Goal: Task Accomplishment & Management: Manage account settings

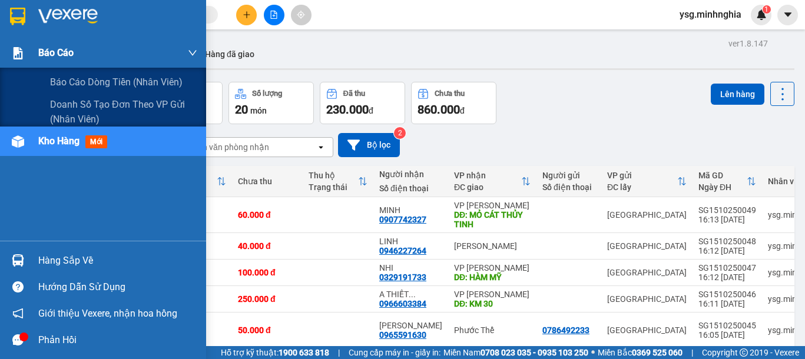
click at [54, 63] on div "Báo cáo" at bounding box center [117, 52] width 159 height 29
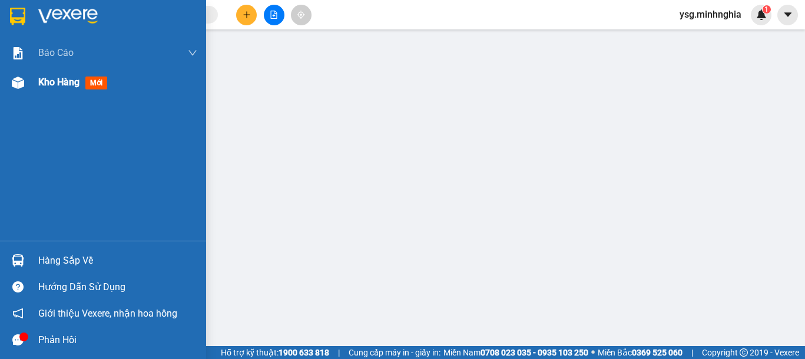
click at [9, 82] on div at bounding box center [18, 82] width 21 height 21
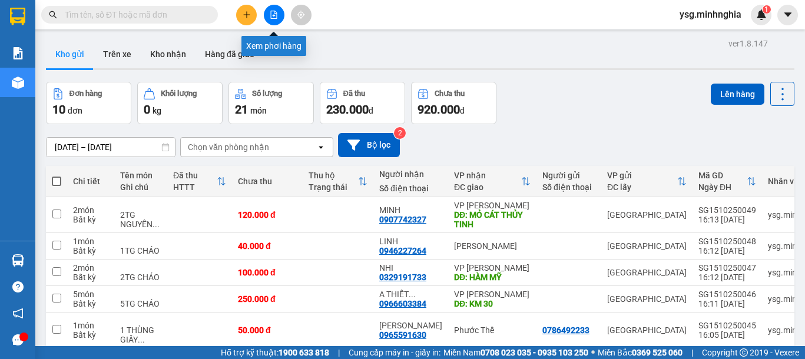
click at [273, 11] on icon "file-add" at bounding box center [274, 15] width 6 height 8
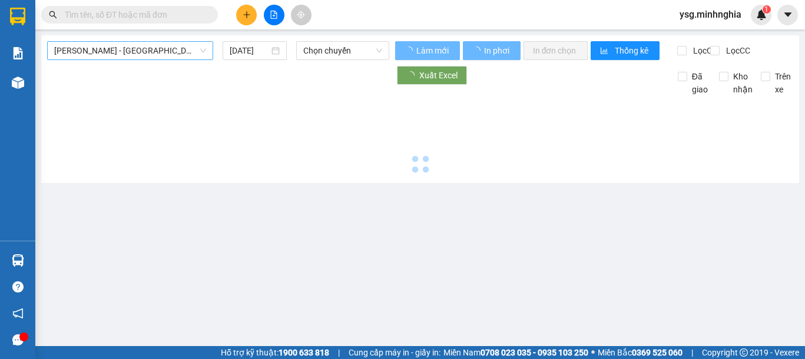
drag, startPoint x: 143, startPoint y: 51, endPoint x: 139, endPoint y: 57, distance: 6.7
click at [142, 52] on span "[PERSON_NAME] - [GEOGRAPHIC_DATA]" at bounding box center [130, 51] width 152 height 18
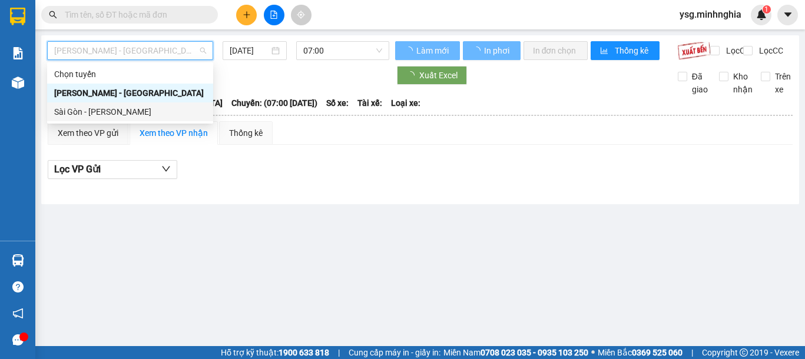
click at [100, 116] on div "Sài Gòn - [PERSON_NAME]" at bounding box center [130, 111] width 152 height 13
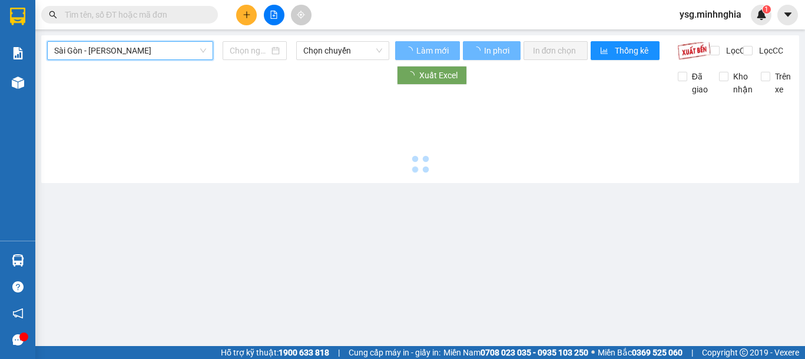
type input "[DATE]"
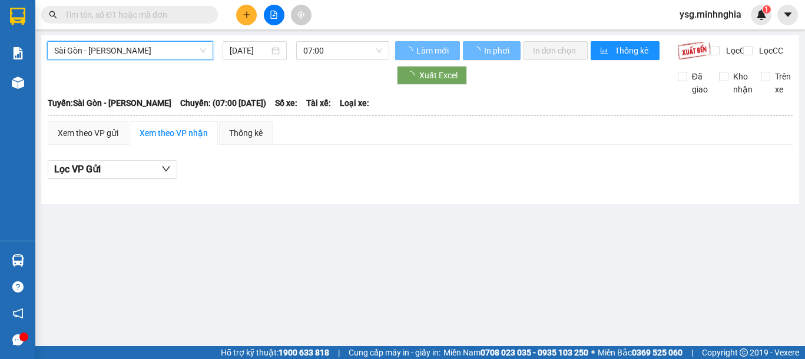
click at [367, 51] on span "07:00" at bounding box center [342, 51] width 79 height 18
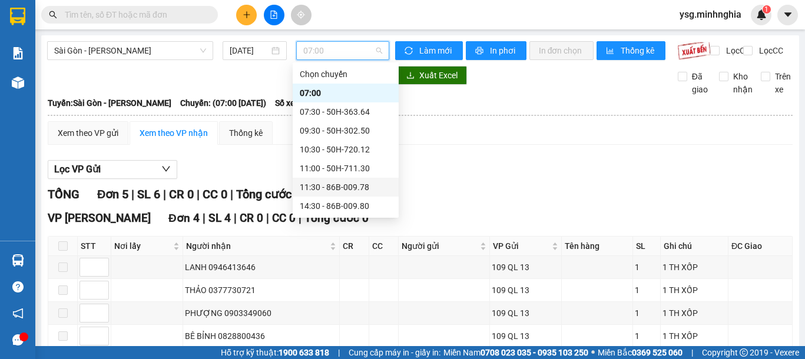
scroll to position [113, 0]
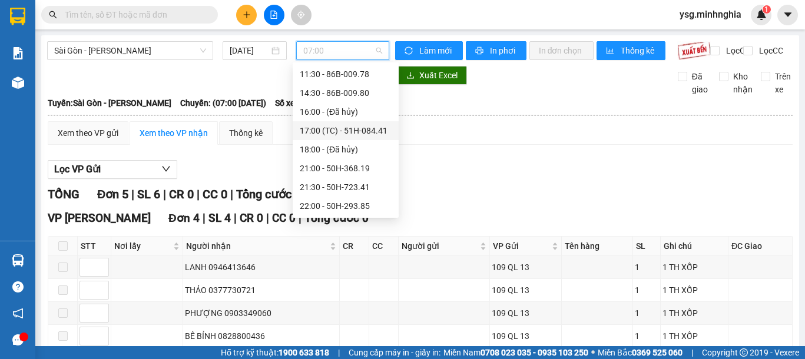
click at [343, 125] on div "17:00 (TC) - 51H-084.41" at bounding box center [346, 130] width 92 height 13
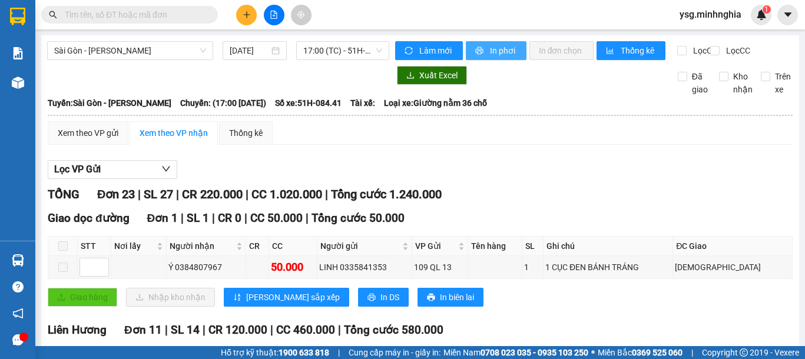
click at [490, 51] on span "In phơi" at bounding box center [503, 50] width 27 height 13
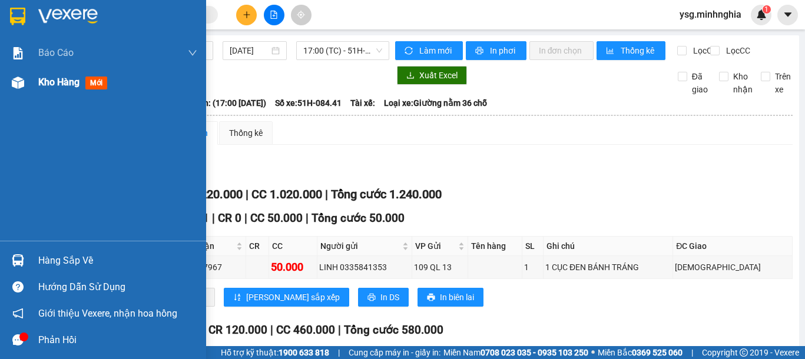
click at [25, 86] on div at bounding box center [18, 82] width 21 height 21
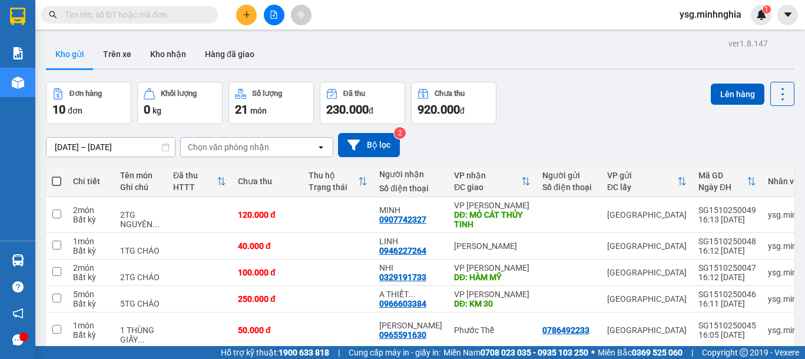
click at [252, 19] on button at bounding box center [246, 15] width 21 height 21
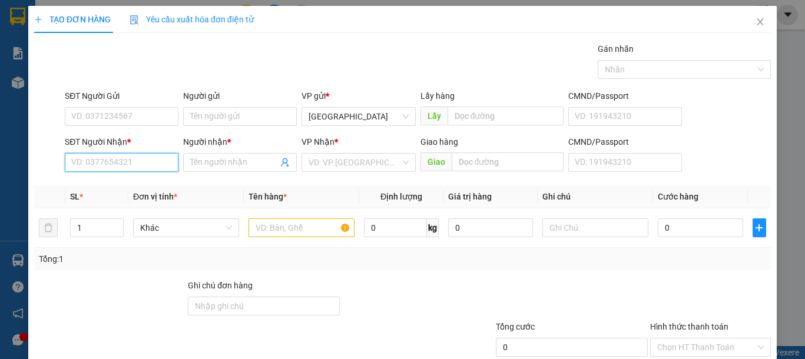
click at [130, 161] on input "SĐT Người Nhận *" at bounding box center [122, 162] width 114 height 19
click at [130, 190] on div "0395784980 - TÚ" at bounding box center [120, 186] width 98 height 13
type input "0395784980"
type input "TÚ"
type input "0395784980"
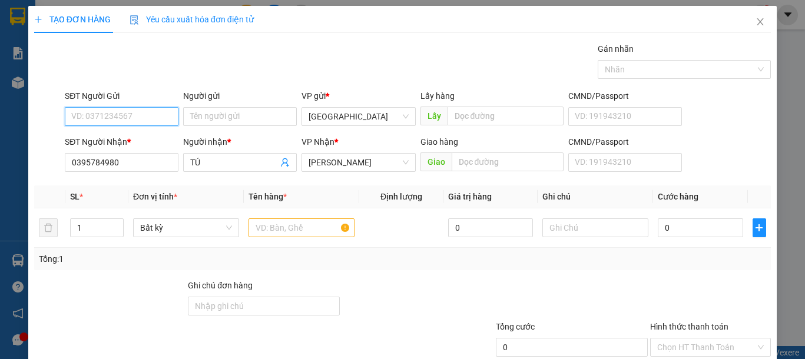
click at [97, 110] on input "SĐT Người Gửi" at bounding box center [122, 116] width 114 height 19
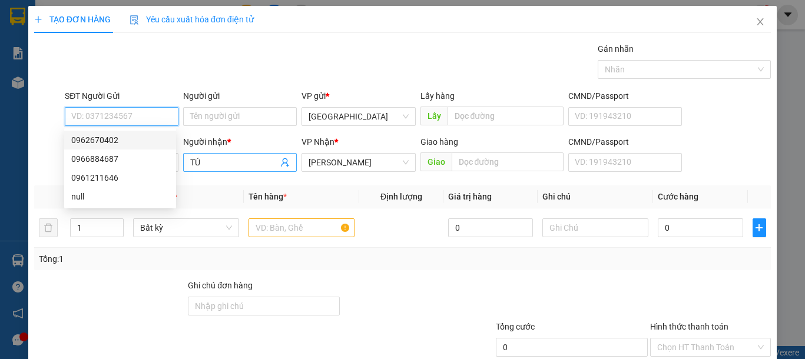
drag, startPoint x: 114, startPoint y: 141, endPoint x: 188, endPoint y: 162, distance: 77.9
click at [114, 141] on div "0962670402" at bounding box center [120, 140] width 98 height 13
type input "0962670402"
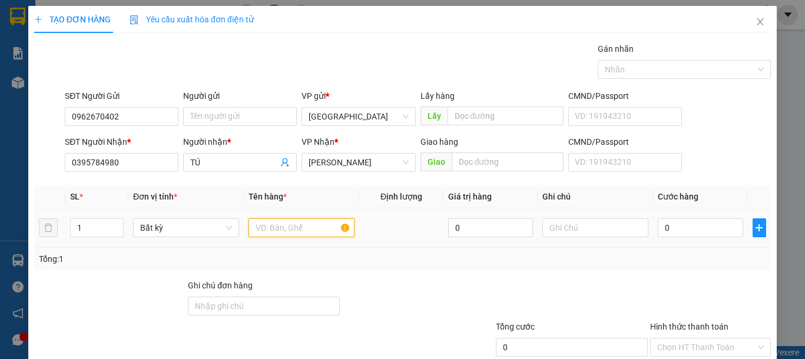
click at [268, 230] on input "text" at bounding box center [301, 227] width 106 height 19
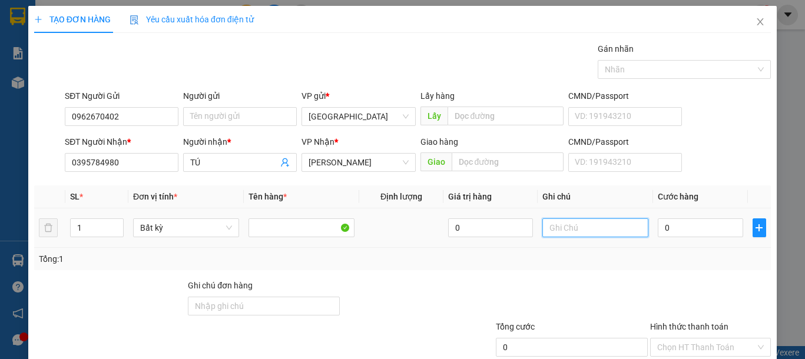
click at [573, 225] on input "text" at bounding box center [595, 227] width 106 height 19
type input "1 CỤC -PT"
click at [666, 227] on input "0" at bounding box center [700, 227] width 85 height 19
type input "3"
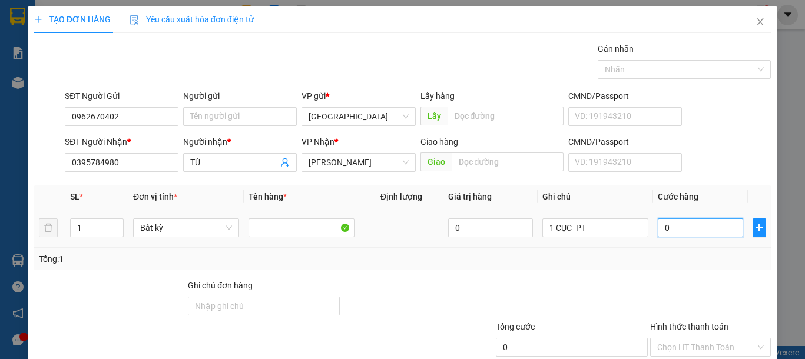
type input "3"
type input "30"
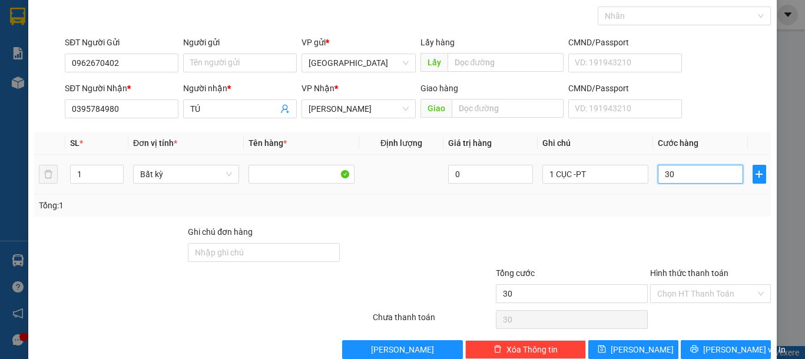
scroll to position [77, 0]
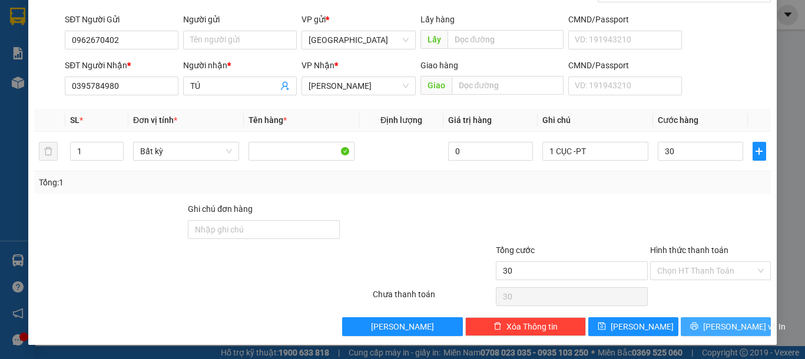
type input "30.000"
click at [707, 323] on span "[PERSON_NAME] và In" at bounding box center [744, 326] width 82 height 13
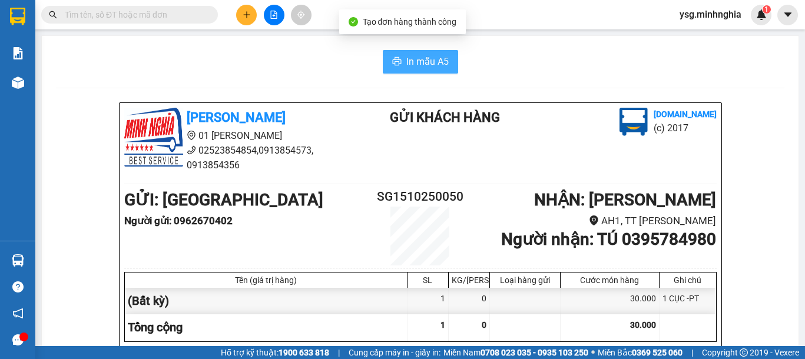
click at [399, 64] on button "In mẫu A5" at bounding box center [420, 62] width 75 height 24
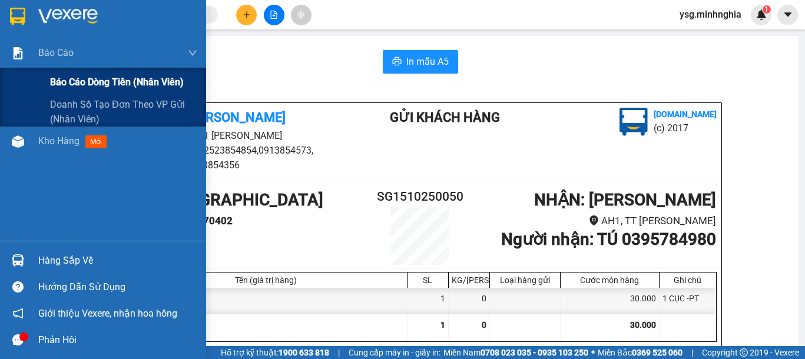
click at [18, 91] on div "Báo cáo dòng tiền (nhân viên)" at bounding box center [103, 82] width 206 height 29
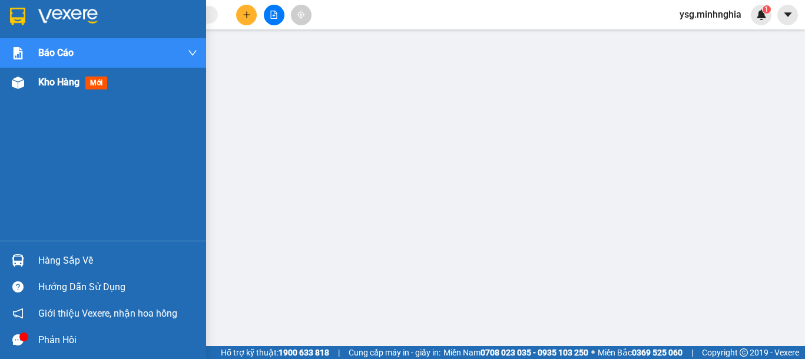
click at [14, 88] on img at bounding box center [18, 83] width 12 height 12
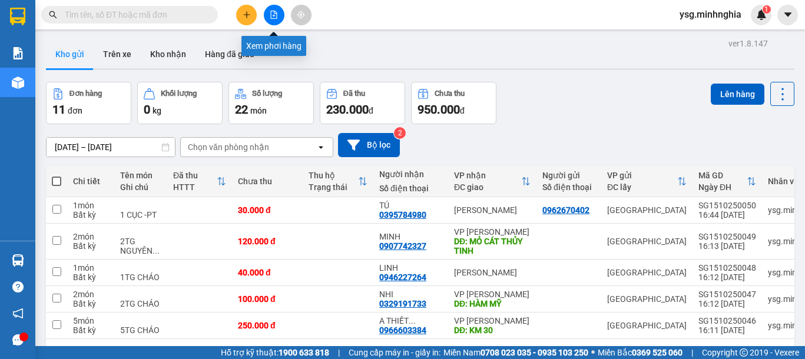
click at [278, 15] on button at bounding box center [274, 15] width 21 height 21
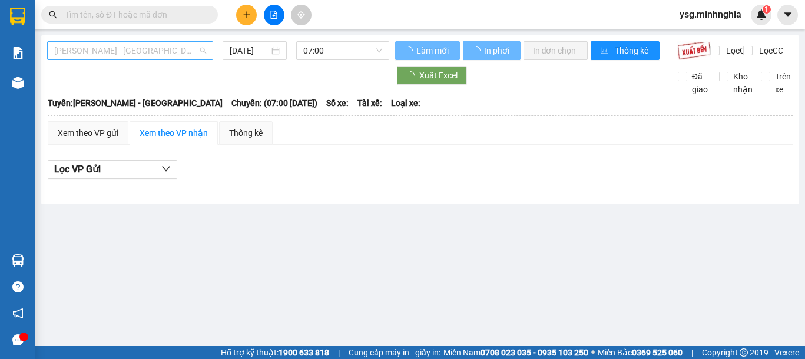
click at [184, 50] on span "[PERSON_NAME] - [GEOGRAPHIC_DATA]" at bounding box center [130, 51] width 152 height 18
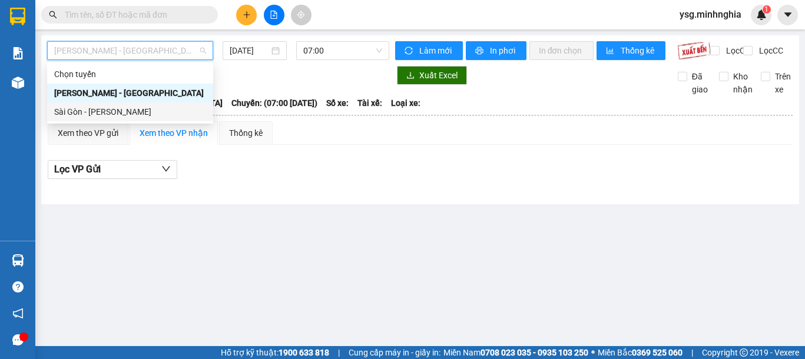
click at [94, 112] on div "Sài Gòn - [PERSON_NAME]" at bounding box center [130, 111] width 152 height 13
type input "[DATE]"
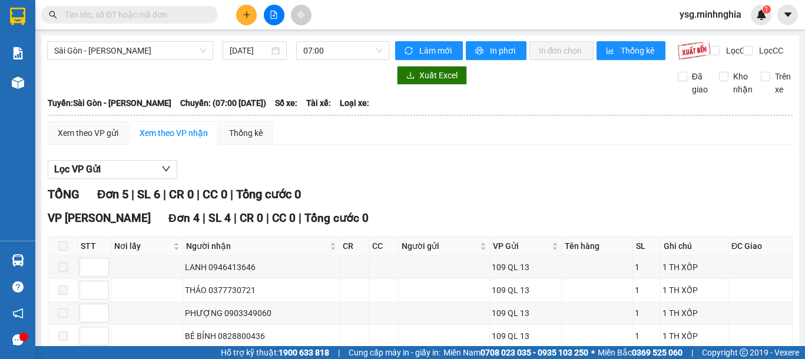
click at [356, 60] on div "Sài Gòn - Phan Rí 15/10/2025 07:00" at bounding box center [218, 50] width 342 height 19
click at [356, 52] on span "07:00" at bounding box center [342, 51] width 79 height 18
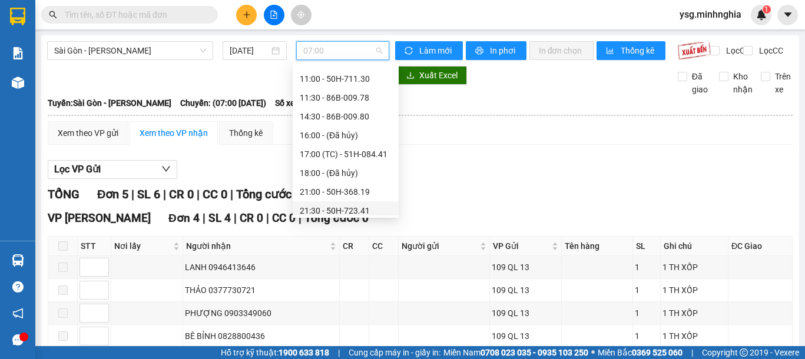
scroll to position [113, 0]
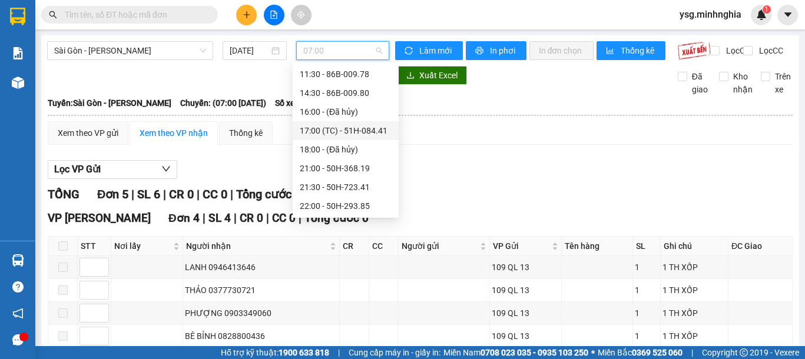
click at [351, 135] on div "17:00 (TC) - 51H-084.41" at bounding box center [346, 130] width 92 height 13
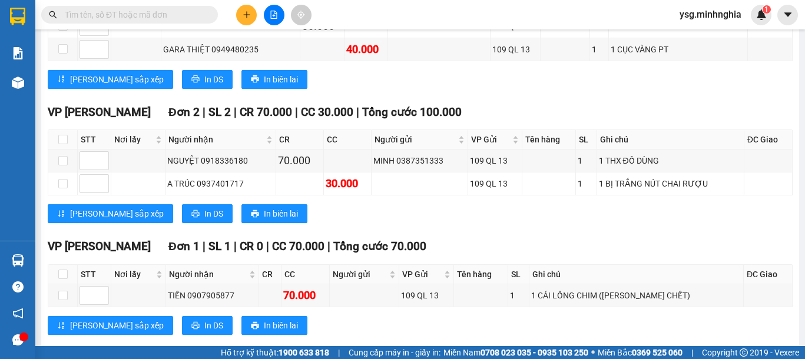
scroll to position [1034, 0]
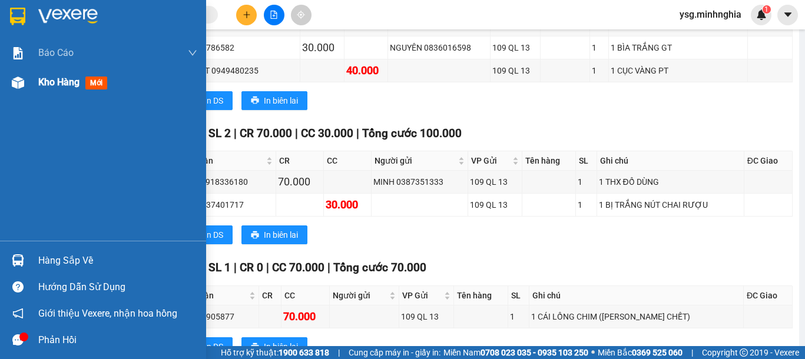
click at [22, 89] on div at bounding box center [18, 82] width 21 height 21
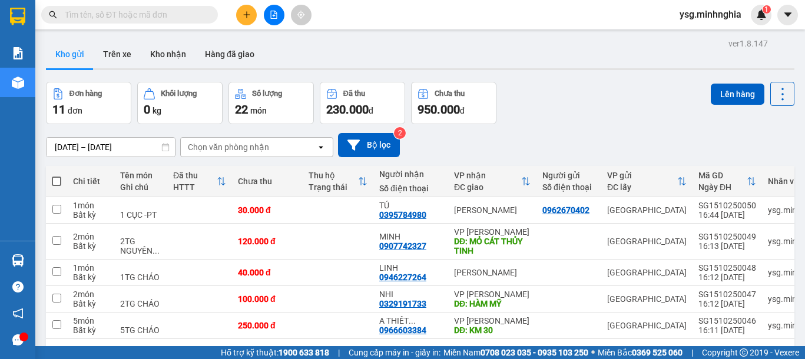
click at [271, 17] on icon "file-add" at bounding box center [274, 15] width 8 height 8
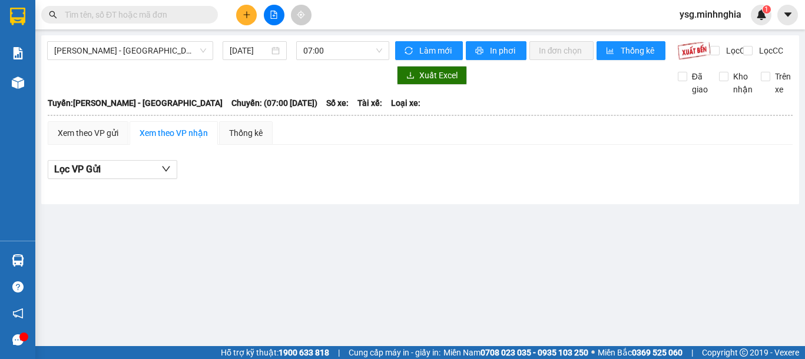
click at [182, 60] on div "Phan Rí - Sài Gòn 15/10/2025 07:00" at bounding box center [218, 50] width 342 height 19
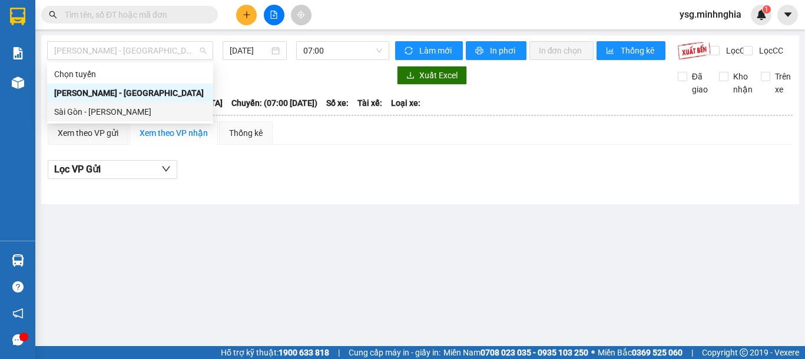
click at [124, 108] on div "Sài Gòn - [PERSON_NAME]" at bounding box center [130, 111] width 152 height 13
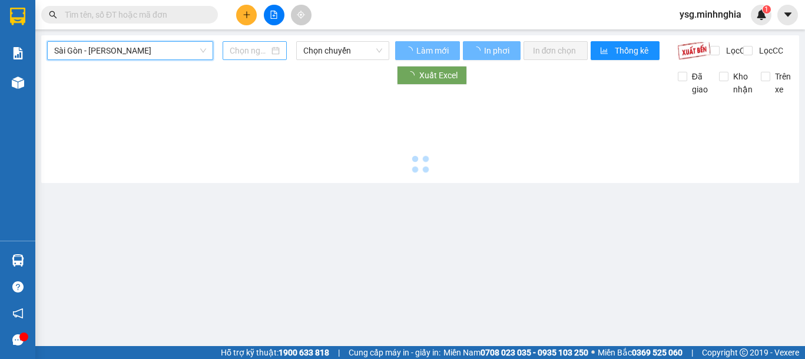
type input "[DATE]"
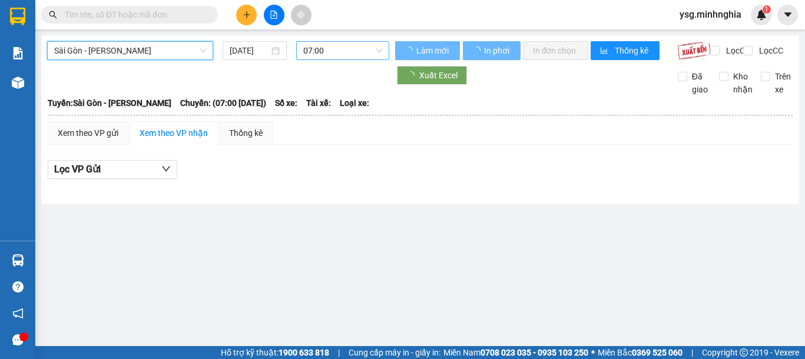
click at [304, 50] on span "07:00" at bounding box center [342, 51] width 79 height 18
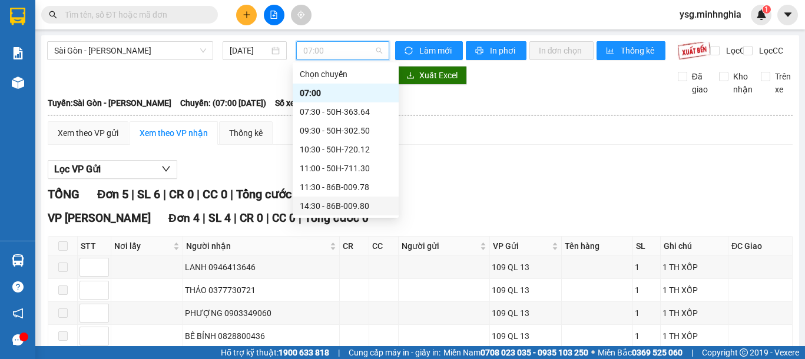
scroll to position [113, 0]
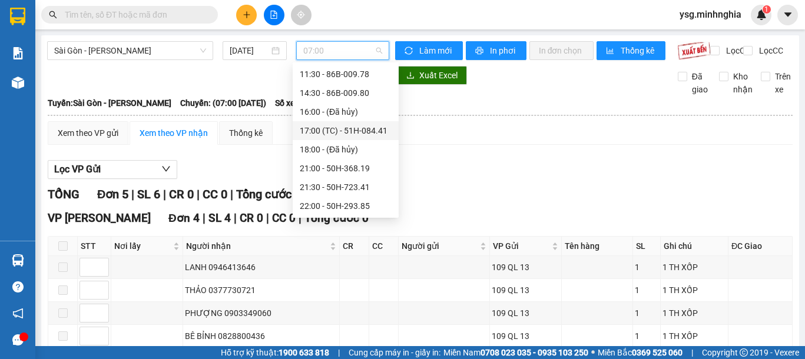
click at [360, 128] on div "17:00 (TC) - 51H-084.41" at bounding box center [346, 130] width 92 height 13
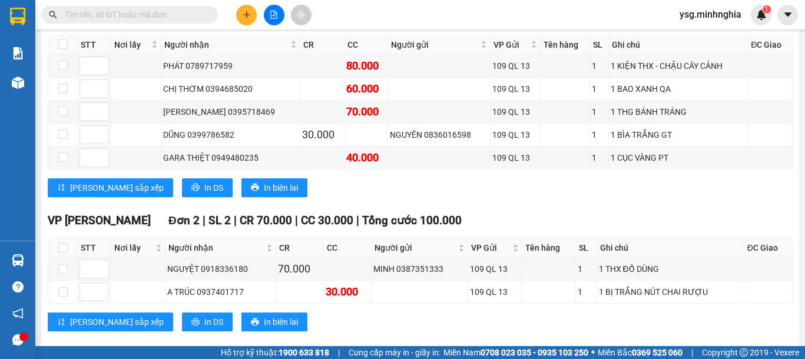
scroll to position [975, 0]
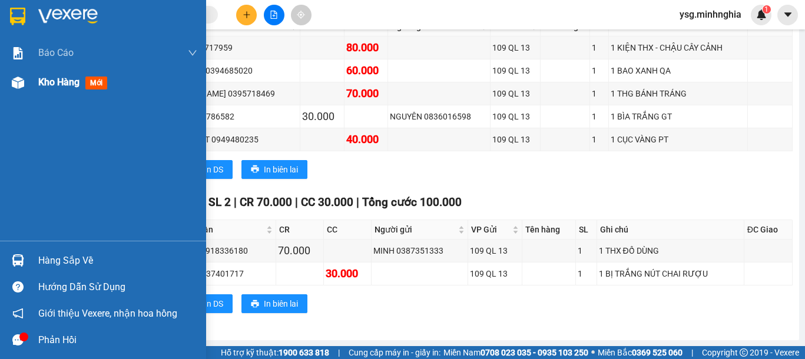
click at [43, 80] on span "Kho hàng" at bounding box center [58, 82] width 41 height 11
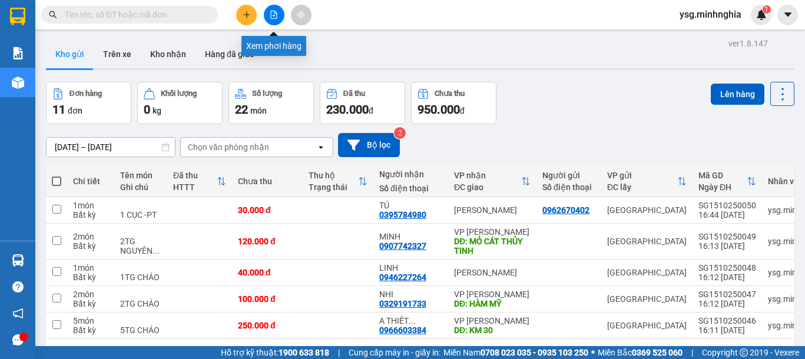
click at [276, 13] on icon "file-add" at bounding box center [274, 15] width 6 height 8
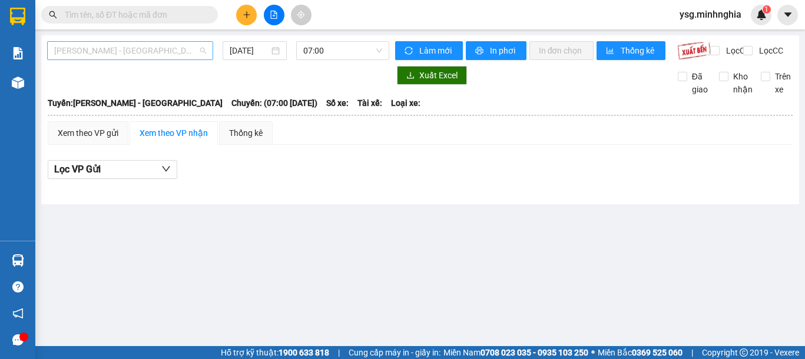
click at [202, 52] on span "[PERSON_NAME] - [GEOGRAPHIC_DATA]" at bounding box center [130, 51] width 152 height 18
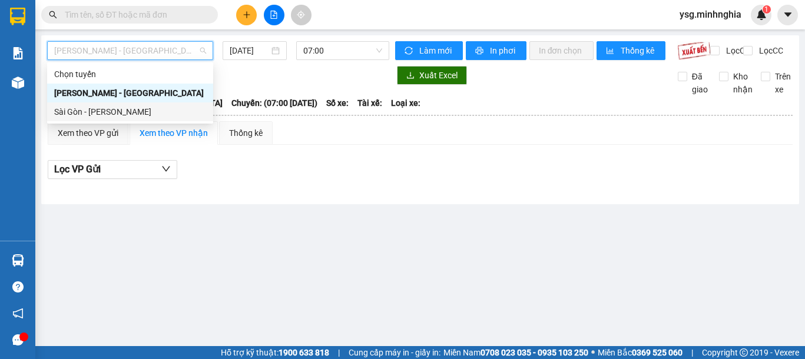
click at [152, 122] on body "Kết quả tìm kiếm ( 0 ) Bộ lọc No Data ysg.minhnghia 1 Báo cáo Báo cáo dòng tiền…" at bounding box center [402, 179] width 805 height 359
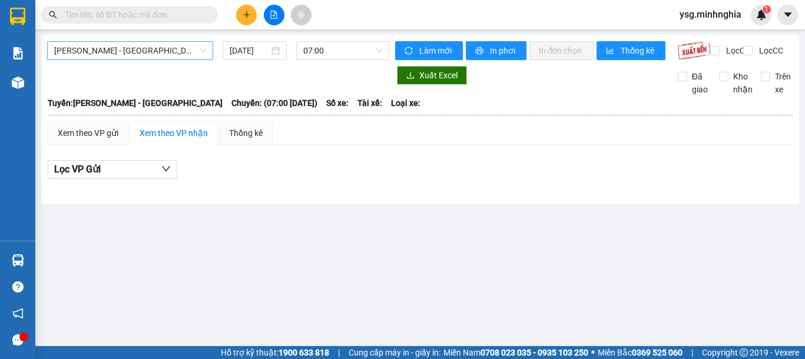
click at [118, 51] on span "[PERSON_NAME] - [GEOGRAPHIC_DATA]" at bounding box center [130, 51] width 152 height 18
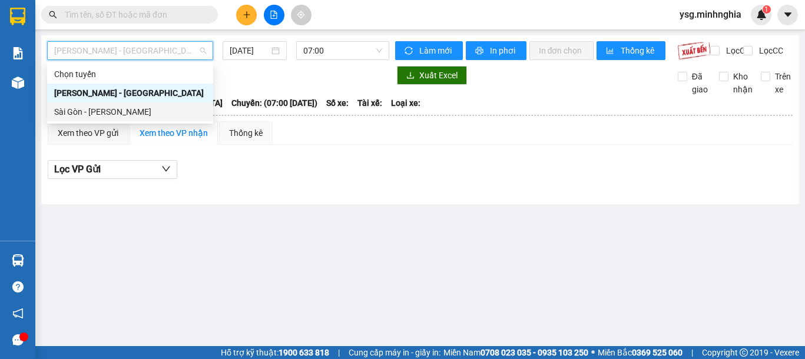
drag, startPoint x: 127, startPoint y: 108, endPoint x: 269, endPoint y: 72, distance: 147.1
click at [128, 109] on div "Sài Gòn - [PERSON_NAME]" at bounding box center [130, 111] width 152 height 13
type input "[DATE]"
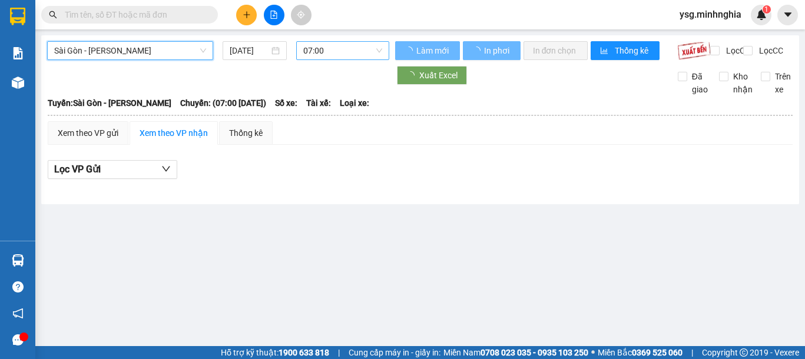
click at [332, 58] on span "07:00" at bounding box center [342, 51] width 79 height 18
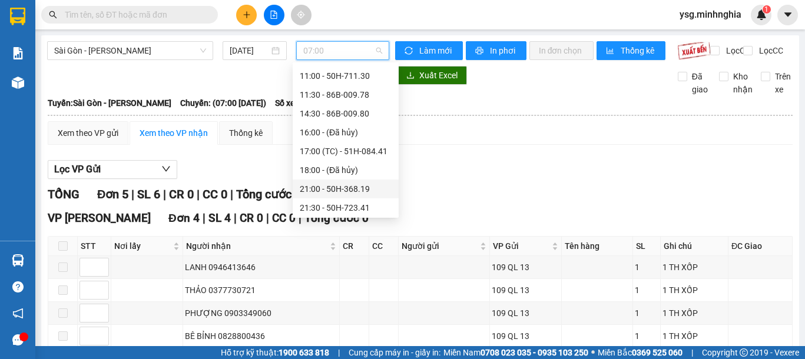
scroll to position [113, 0]
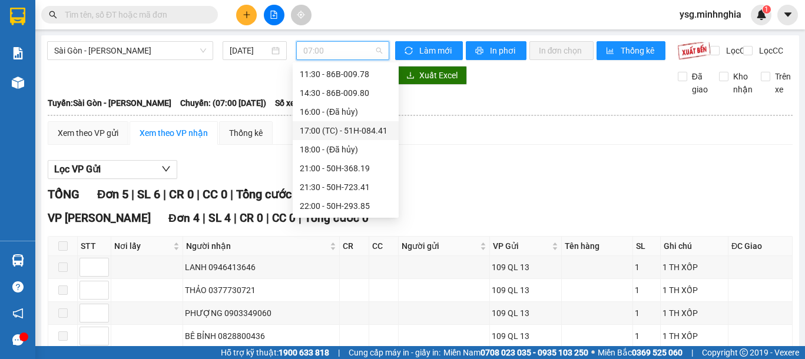
click at [330, 134] on div "17:00 (TC) - 51H-084.41" at bounding box center [346, 130] width 92 height 13
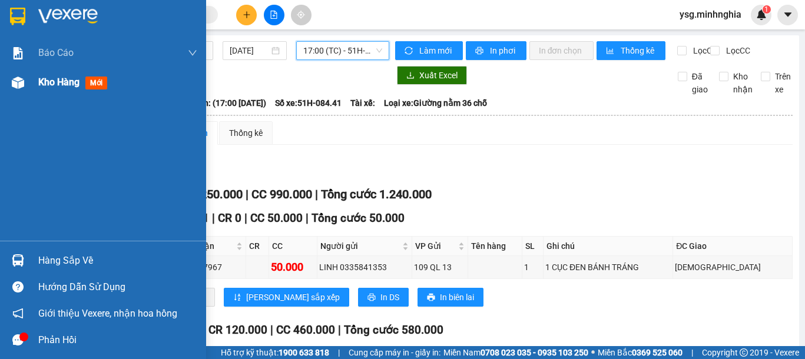
click at [9, 92] on div at bounding box center [18, 82] width 21 height 21
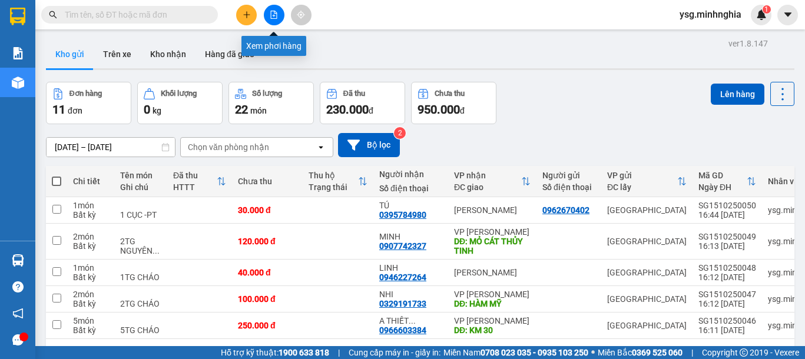
click at [270, 17] on icon "file-add" at bounding box center [274, 15] width 8 height 8
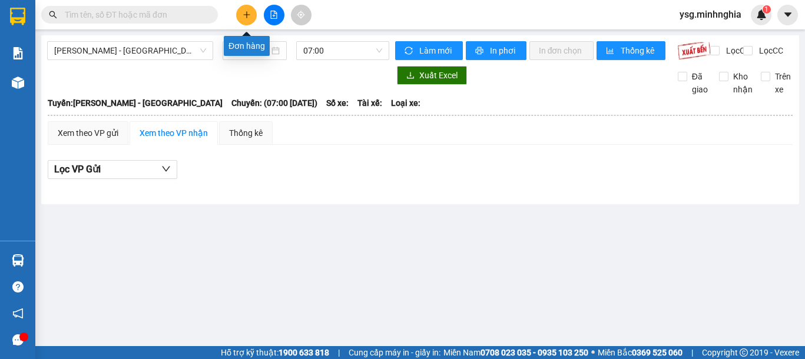
click at [246, 21] on button at bounding box center [246, 15] width 21 height 21
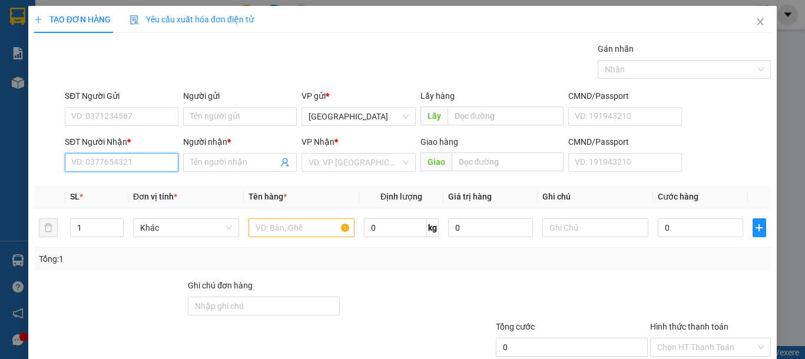
click at [111, 156] on input "SĐT Người Nhận *" at bounding box center [122, 162] width 114 height 19
drag, startPoint x: 104, startPoint y: 190, endPoint x: 119, endPoint y: 140, distance: 52.2
click at [105, 189] on div "0325465409 - NGỌC" at bounding box center [120, 186] width 98 height 13
type input "0325465409"
type input "NGỌC"
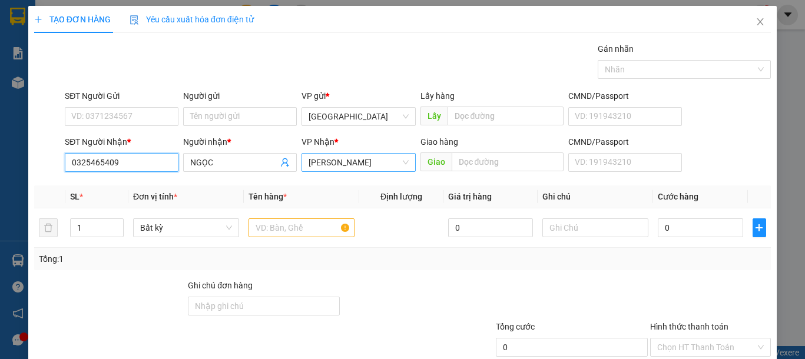
click at [360, 161] on span "[PERSON_NAME]" at bounding box center [357, 163] width 99 height 18
type input "0325465409"
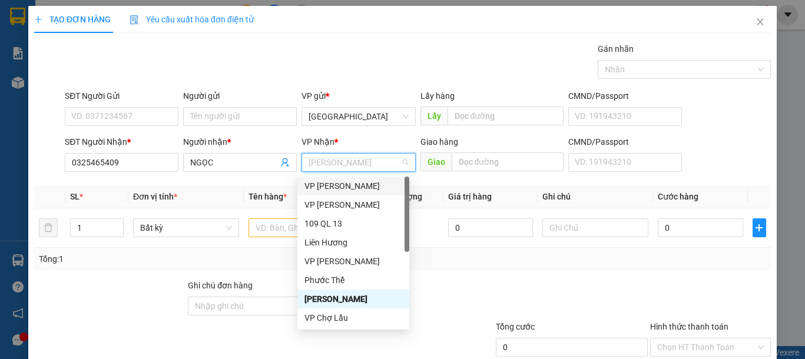
click at [353, 184] on div "VP [PERSON_NAME]" at bounding box center [353, 186] width 98 height 13
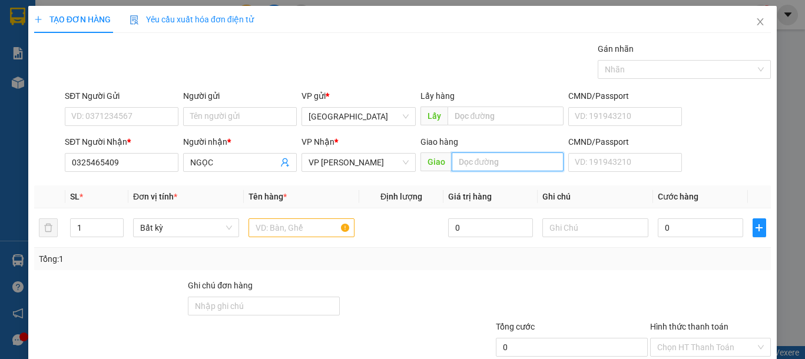
click at [498, 163] on input "text" at bounding box center [508, 161] width 112 height 19
type input "N3 SÔNG LUY"
drag, startPoint x: 524, startPoint y: 163, endPoint x: 337, endPoint y: 172, distance: 187.4
click at [337, 172] on div "SĐT Người Nhận * 0325465409 Người nhận * NGỌC VP Nhận * VP Phan Rí Giao hàng Gi…" at bounding box center [417, 155] width 711 height 41
click at [349, 164] on span "VP [PERSON_NAME]" at bounding box center [357, 163] width 99 height 18
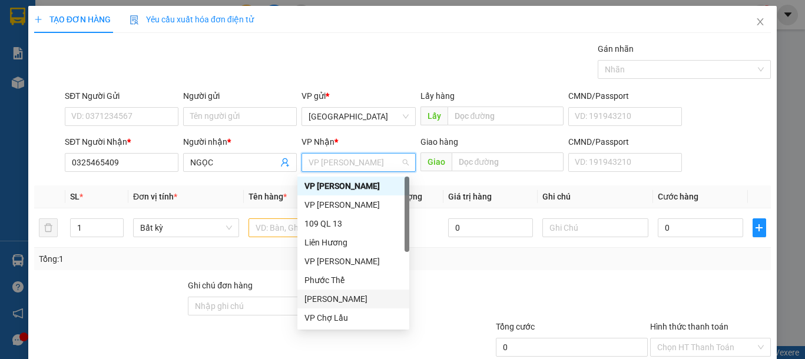
click at [326, 297] on div "[PERSON_NAME]" at bounding box center [353, 299] width 98 height 13
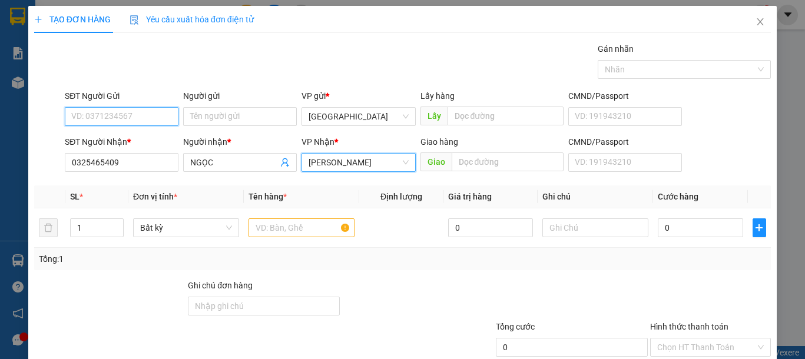
click at [152, 120] on input "SĐT Người Gửi" at bounding box center [122, 116] width 114 height 19
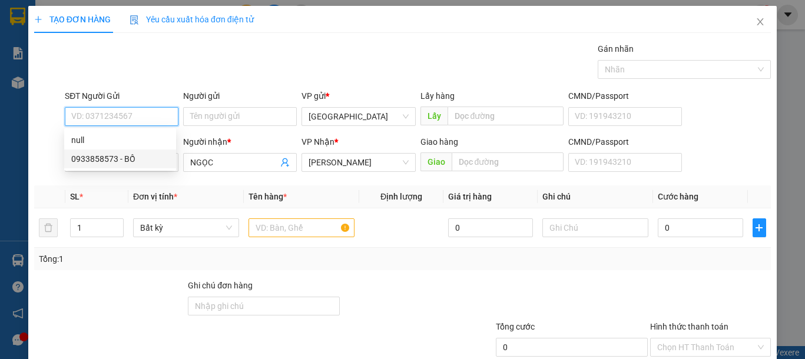
click at [148, 151] on div "0933858573 - BỒ" at bounding box center [120, 159] width 112 height 19
type input "0933858573"
type input "BỒ"
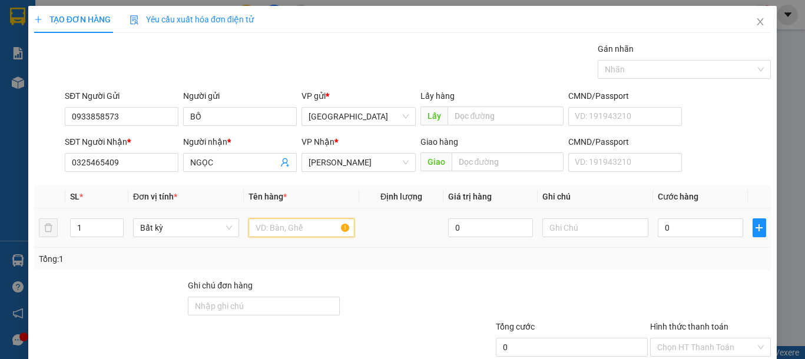
drag, startPoint x: 273, startPoint y: 231, endPoint x: 350, endPoint y: 233, distance: 77.2
click at [273, 231] on input "text" at bounding box center [301, 227] width 106 height 19
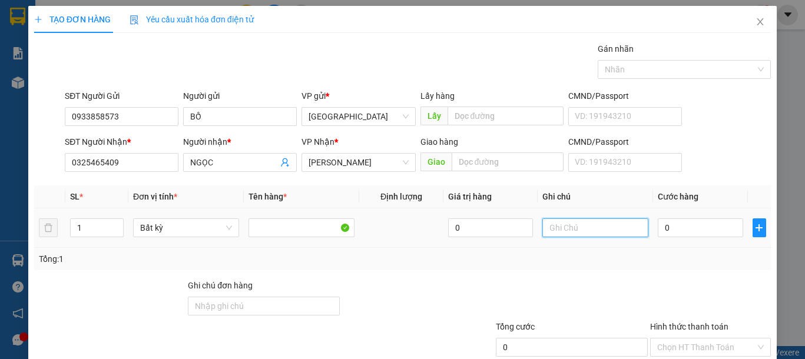
click at [623, 230] on input "text" at bounding box center [595, 227] width 106 height 19
type input "1 HG ĐỒ DÙNG"
click at [679, 230] on input "0" at bounding box center [700, 227] width 85 height 19
type input "3"
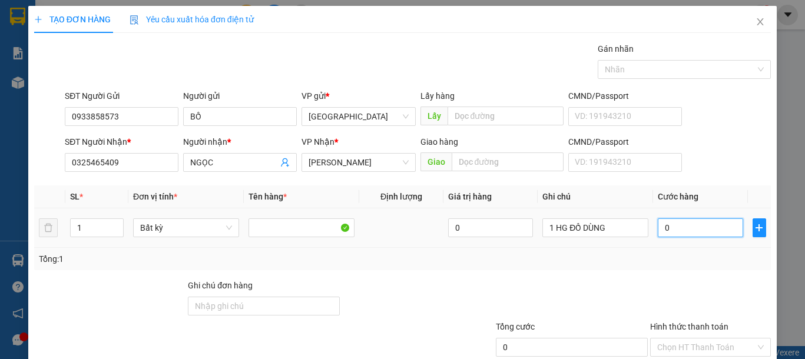
type input "3"
type input "30"
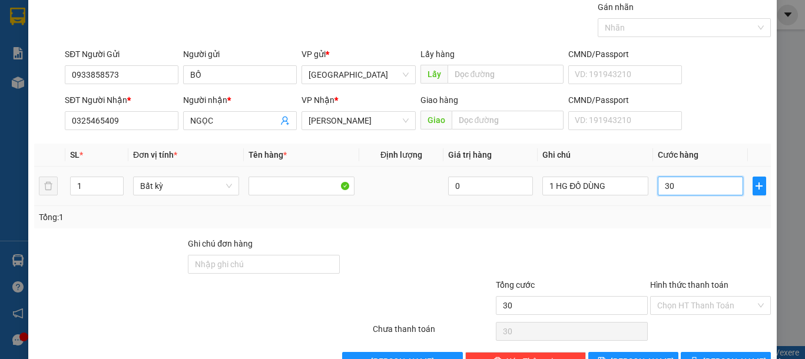
scroll to position [77, 0]
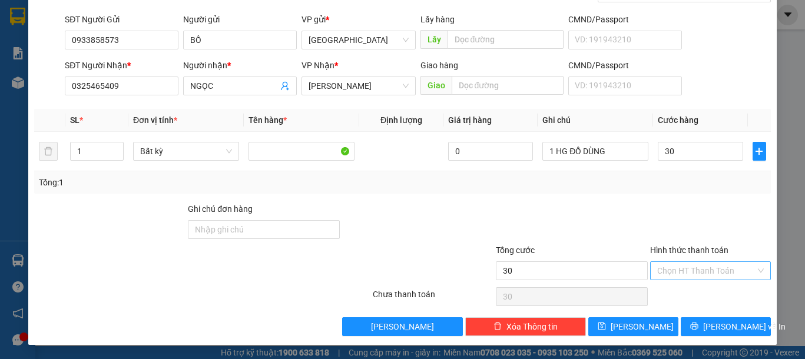
type input "30.000"
click at [678, 265] on input "Hình thức thanh toán" at bounding box center [706, 271] width 98 height 18
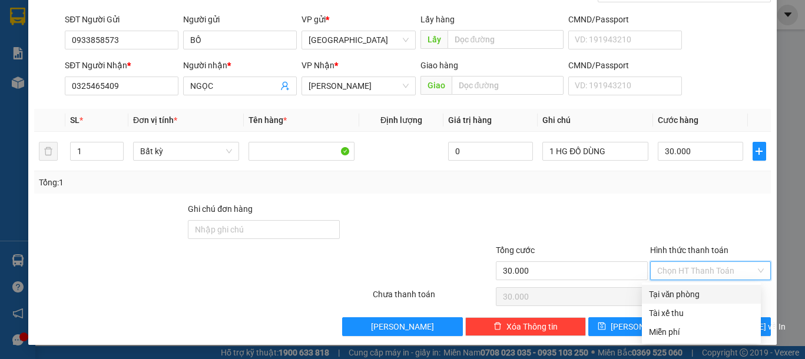
click at [684, 298] on div "Tại văn phòng" at bounding box center [701, 294] width 105 height 13
type input "0"
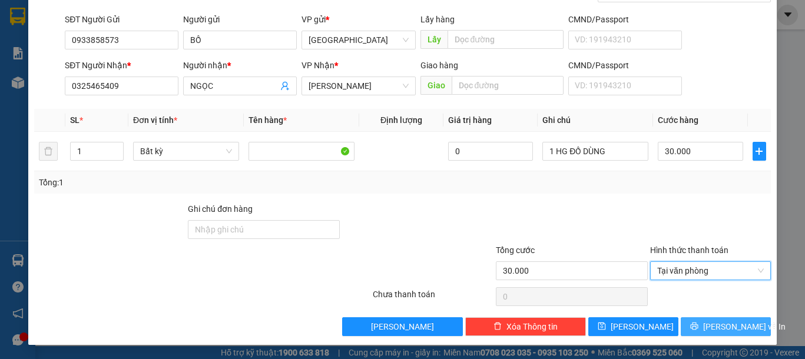
click at [697, 327] on icon "printer" at bounding box center [694, 326] width 8 height 8
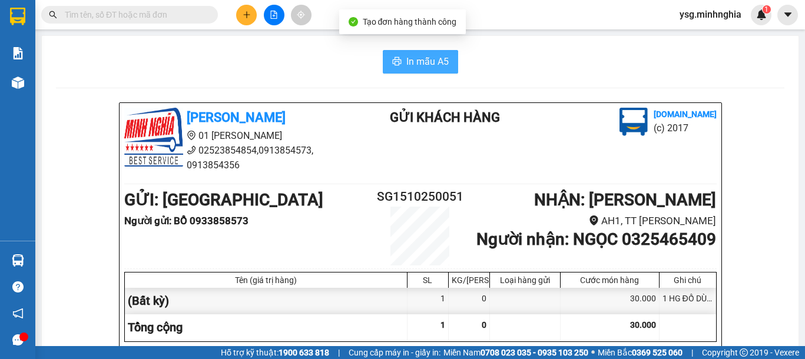
click at [412, 66] on span "In mẫu A5" at bounding box center [427, 61] width 42 height 15
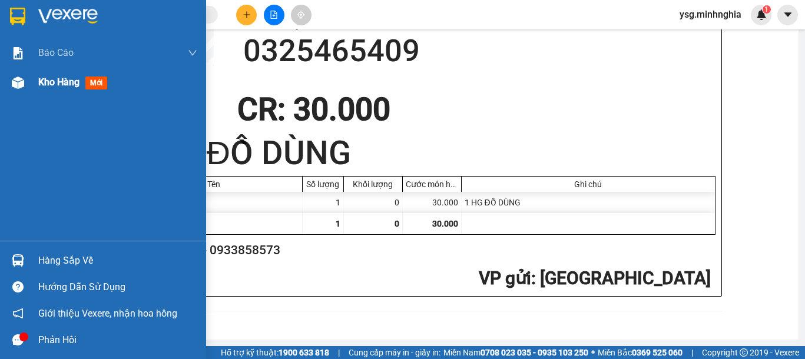
click at [24, 87] on div at bounding box center [18, 82] width 21 height 21
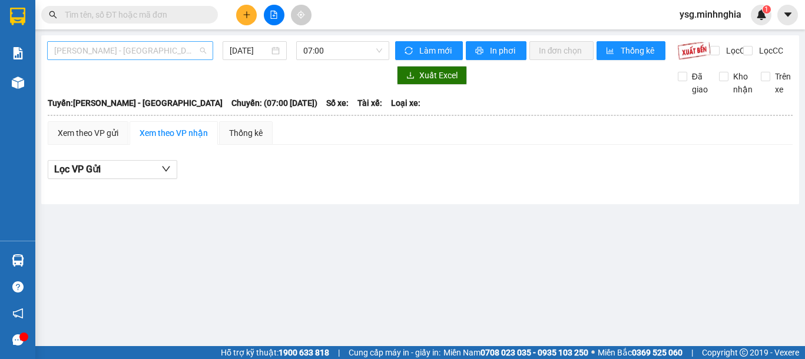
click at [138, 52] on span "[PERSON_NAME] - [GEOGRAPHIC_DATA]" at bounding box center [130, 51] width 152 height 18
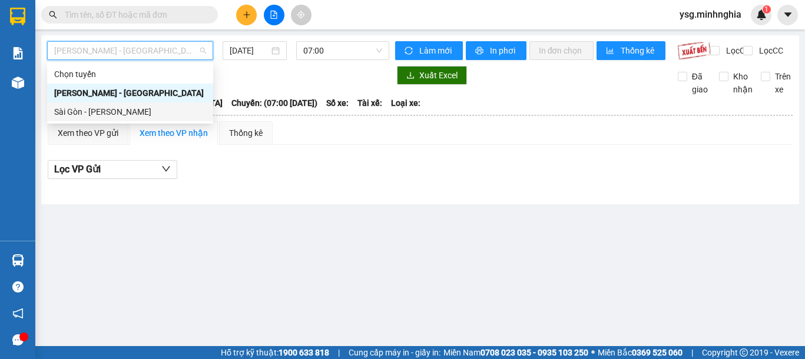
click at [89, 108] on div "Sài Gòn - [PERSON_NAME]" at bounding box center [130, 111] width 152 height 13
type input "[DATE]"
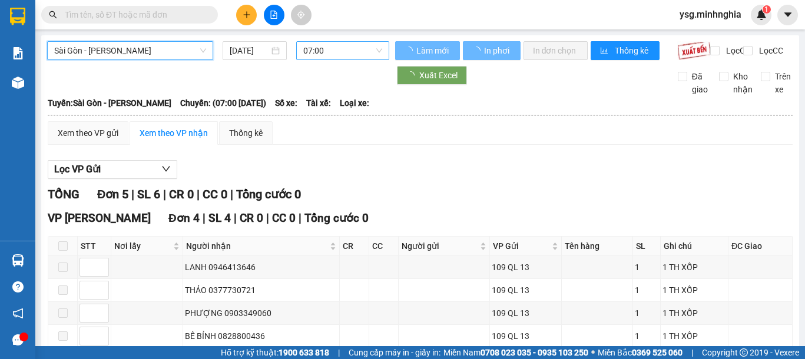
click at [314, 48] on span "07:00" at bounding box center [342, 51] width 79 height 18
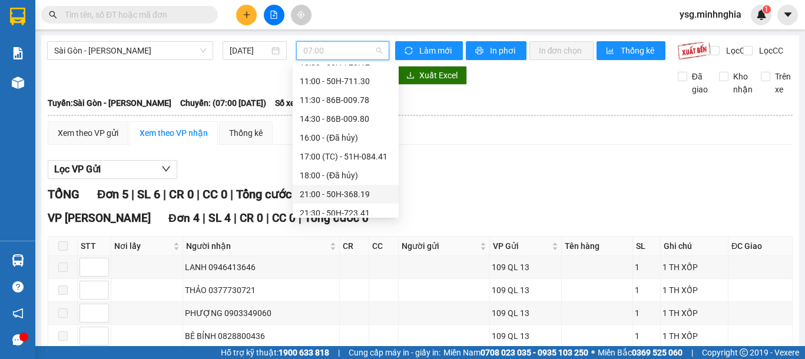
scroll to position [113, 0]
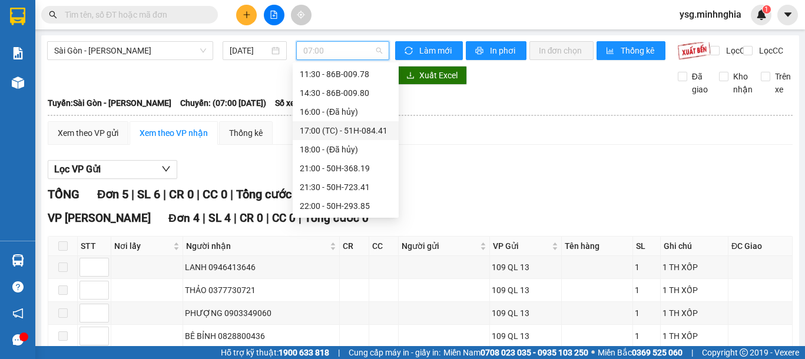
click at [351, 125] on div "17:00 (TC) - 51H-084.41" at bounding box center [346, 130] width 92 height 13
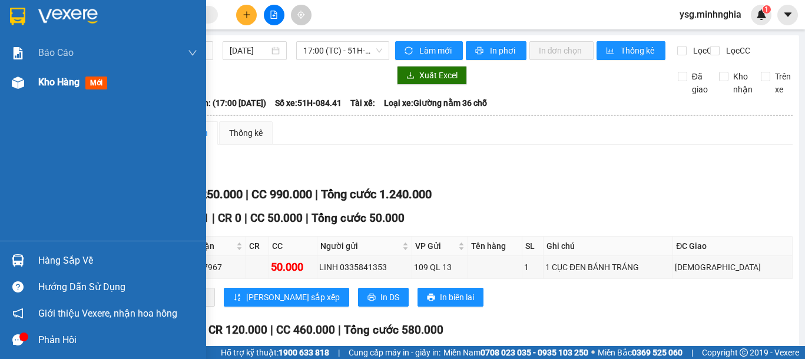
click at [32, 82] on div "Kho hàng mới" at bounding box center [103, 82] width 206 height 29
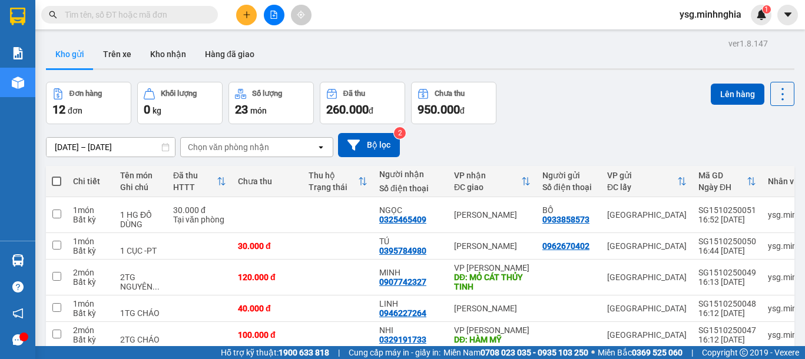
click at [59, 181] on span at bounding box center [56, 181] width 9 height 9
click at [57, 175] on input "checkbox" at bounding box center [57, 175] width 0 height 0
checkbox input "true"
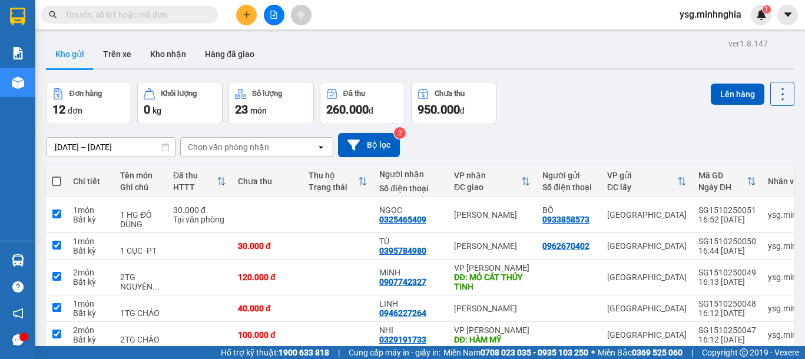
checkbox input "true"
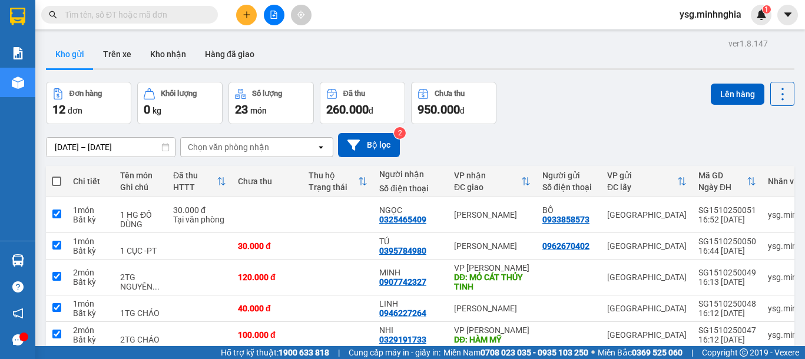
checkbox input "true"
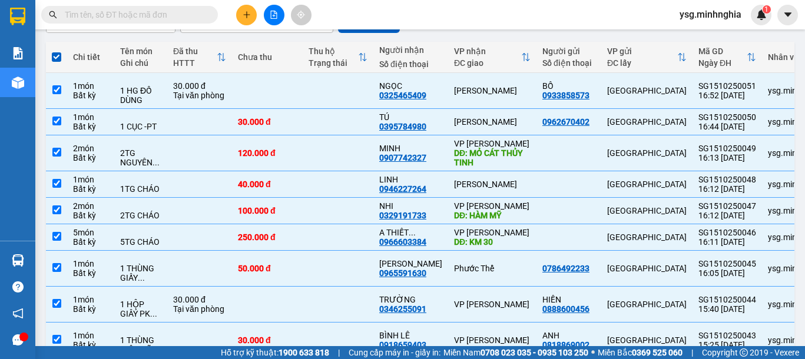
scroll to position [127, 0]
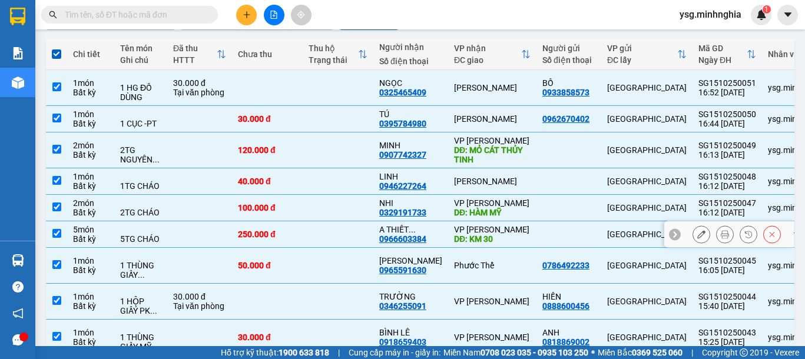
click at [244, 239] on div "250.000 đ" at bounding box center [267, 234] width 59 height 9
checkbox input "false"
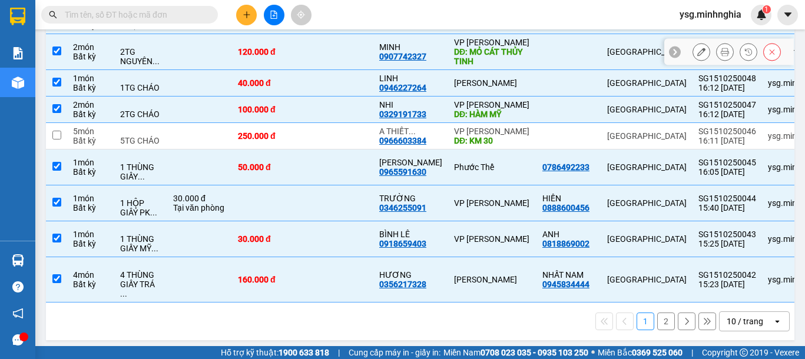
scroll to position [0, 0]
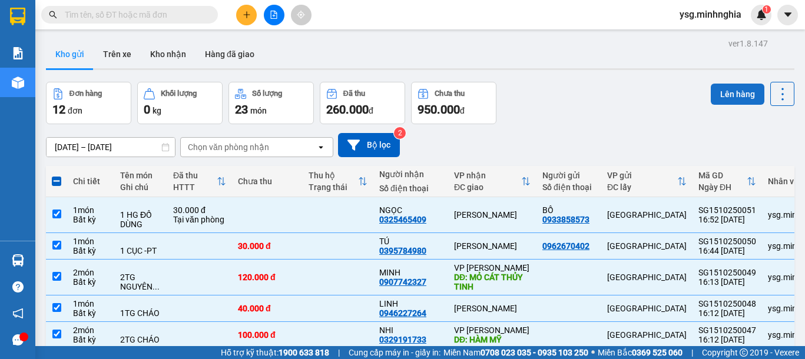
click at [711, 102] on button "Lên hàng" at bounding box center [738, 94] width 54 height 21
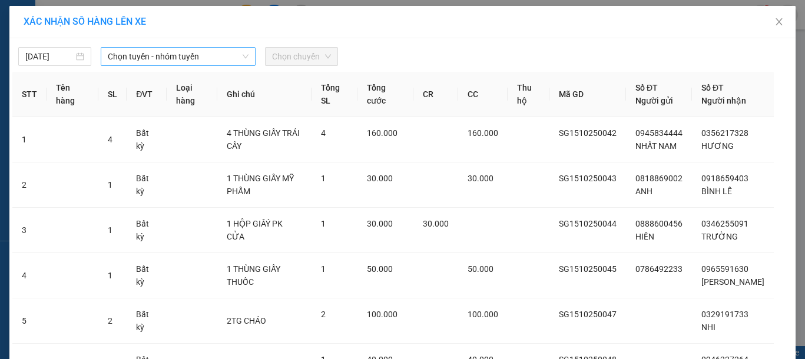
click at [195, 62] on span "Chọn tuyến - nhóm tuyến" at bounding box center [178, 57] width 141 height 18
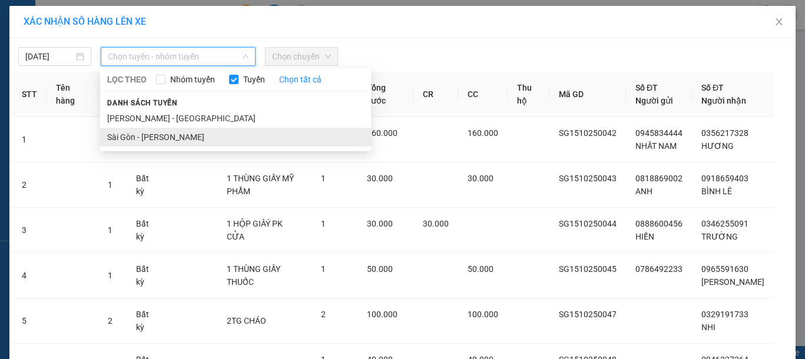
click at [162, 137] on li "Sài Gòn - [PERSON_NAME]" at bounding box center [235, 137] width 271 height 19
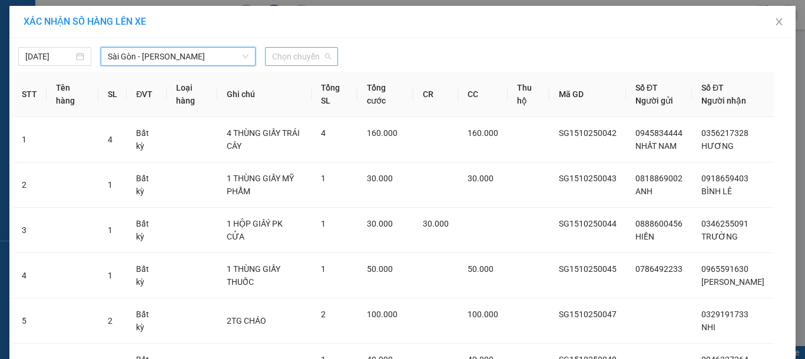
click at [315, 51] on span "Chọn chuyến" at bounding box center [301, 57] width 59 height 18
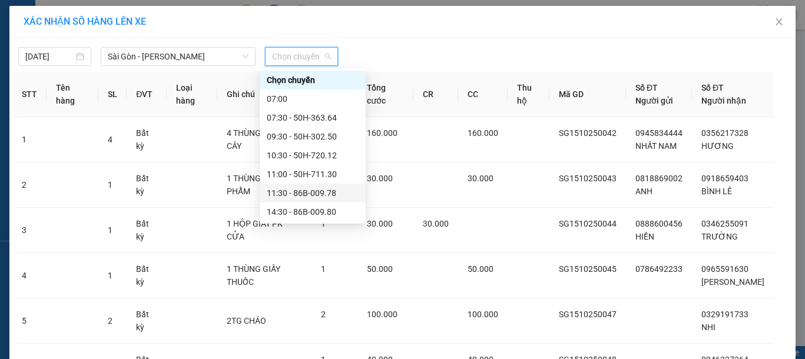
scroll to position [113, 0]
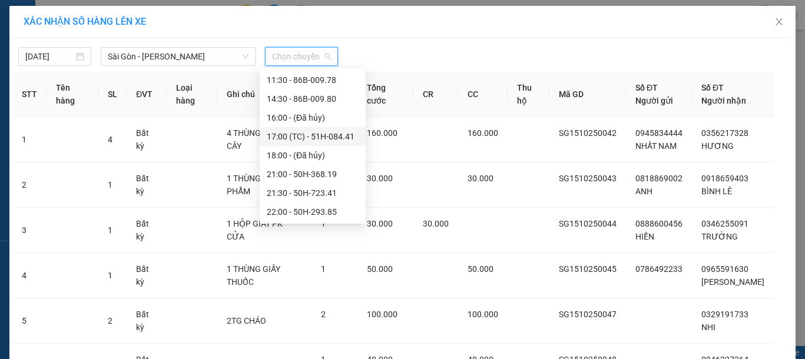
click at [299, 134] on div "17:00 (TC) - 51H-084.41" at bounding box center [313, 136] width 92 height 13
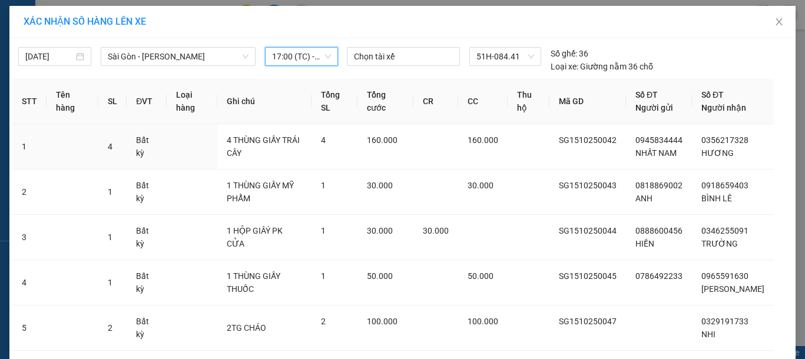
scroll to position [285, 0]
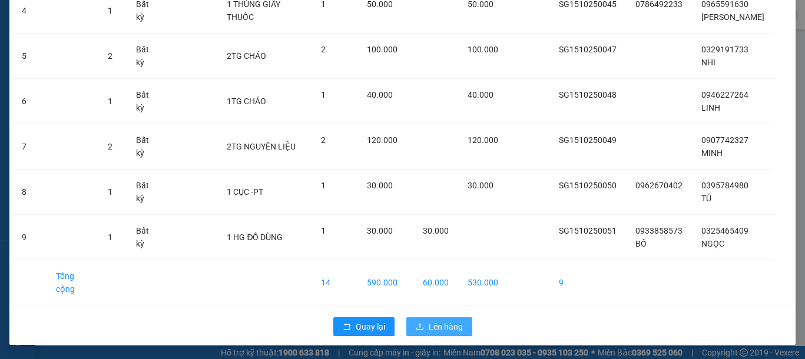
click at [429, 324] on span "Lên hàng" at bounding box center [446, 326] width 34 height 13
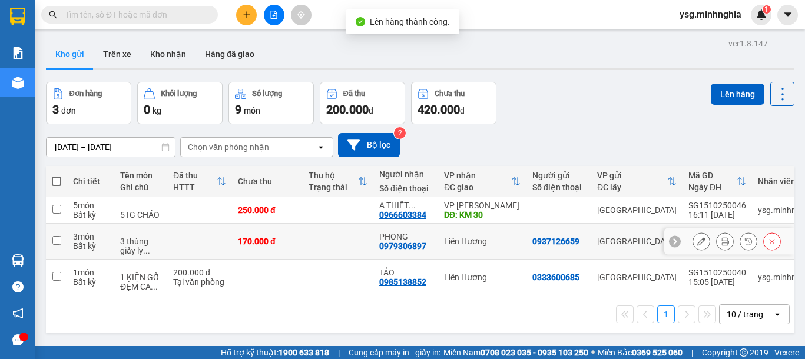
drag, startPoint x: 243, startPoint y: 241, endPoint x: 238, endPoint y: 245, distance: 6.7
click at [243, 243] on div "170.000 đ" at bounding box center [267, 241] width 59 height 9
checkbox input "true"
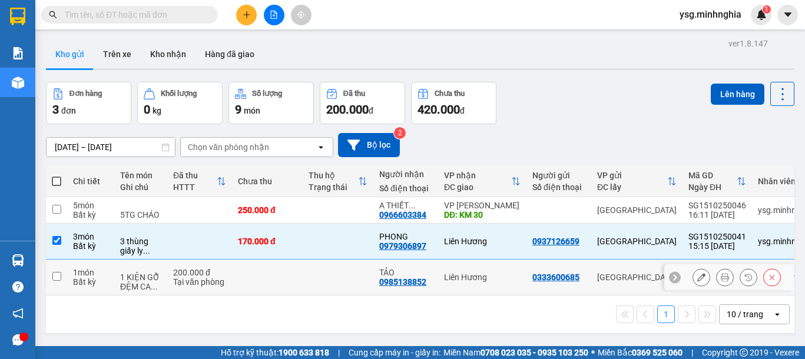
click at [225, 271] on div "200.000 đ" at bounding box center [199, 272] width 53 height 9
checkbox input "true"
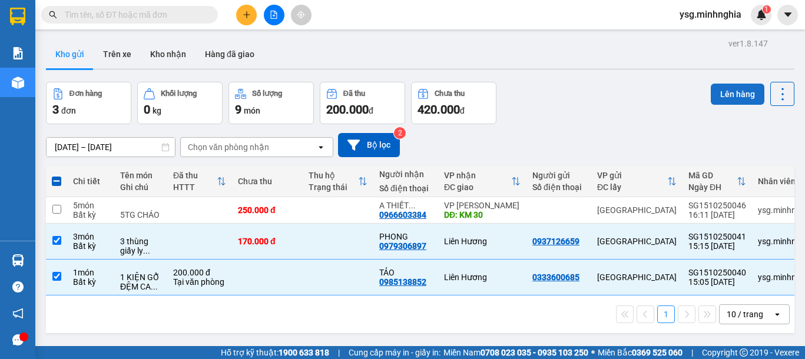
click at [741, 94] on button "Lên hàng" at bounding box center [738, 94] width 54 height 21
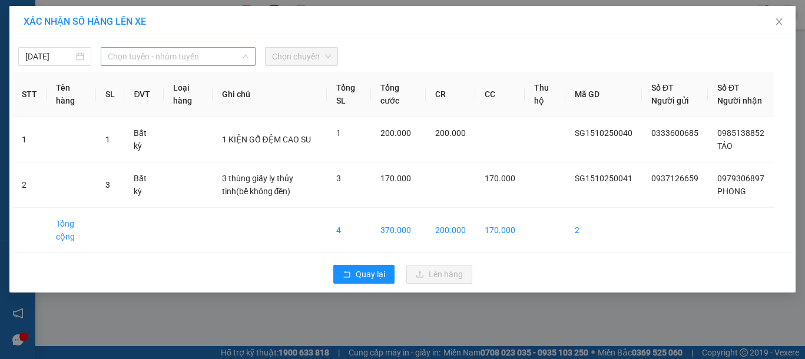
click at [169, 58] on span "Chọn tuyến - nhóm tuyến" at bounding box center [178, 57] width 141 height 18
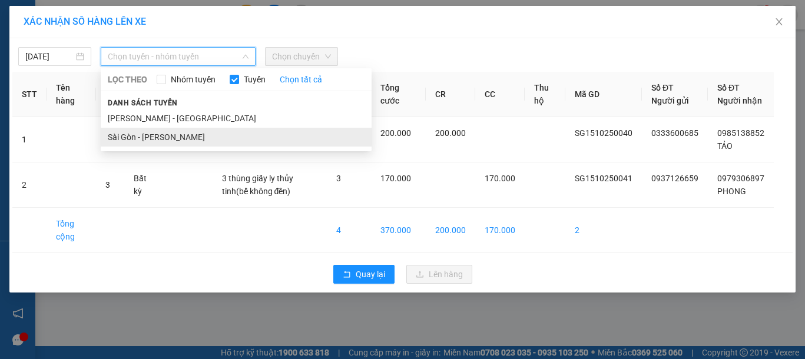
click at [141, 138] on li "Sài Gòn - [PERSON_NAME]" at bounding box center [236, 137] width 271 height 19
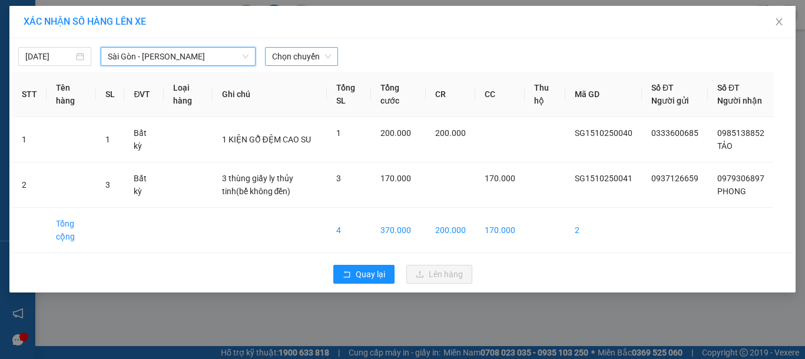
click at [313, 56] on span "Chọn chuyến" at bounding box center [301, 57] width 59 height 18
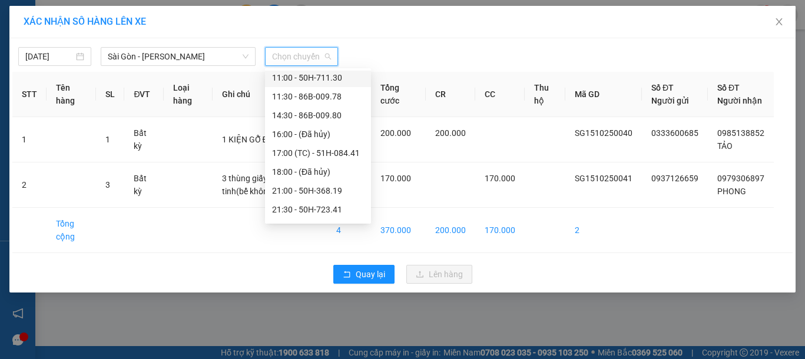
scroll to position [113, 0]
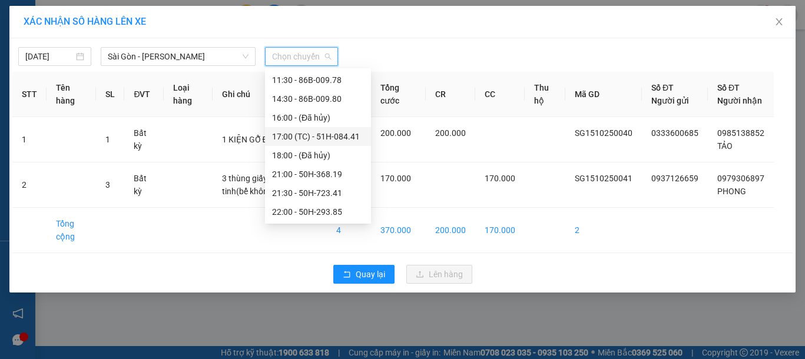
click at [300, 138] on div "17:00 (TC) - 51H-084.41" at bounding box center [318, 136] width 92 height 13
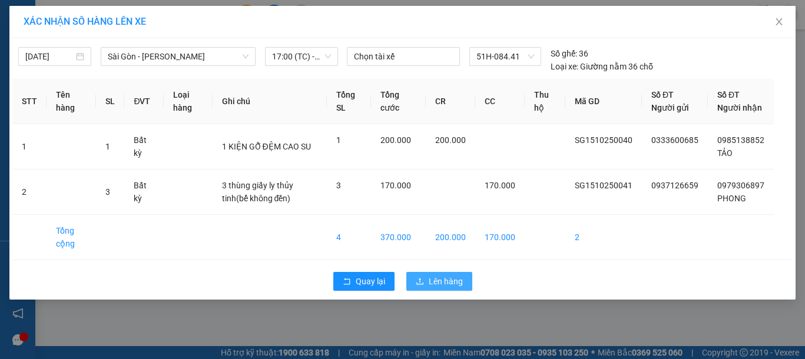
click at [456, 291] on button "Lên hàng" at bounding box center [439, 281] width 66 height 19
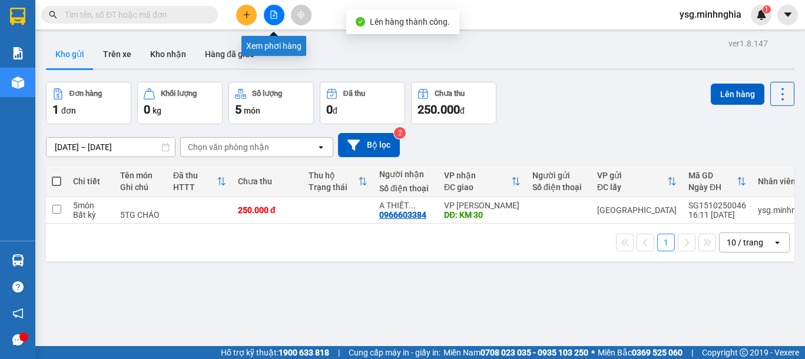
click at [274, 19] on button at bounding box center [274, 15] width 21 height 21
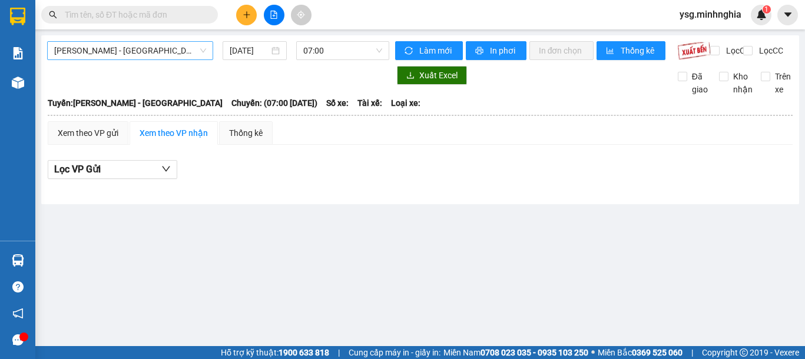
click at [140, 52] on span "[PERSON_NAME] - [GEOGRAPHIC_DATA]" at bounding box center [130, 51] width 152 height 18
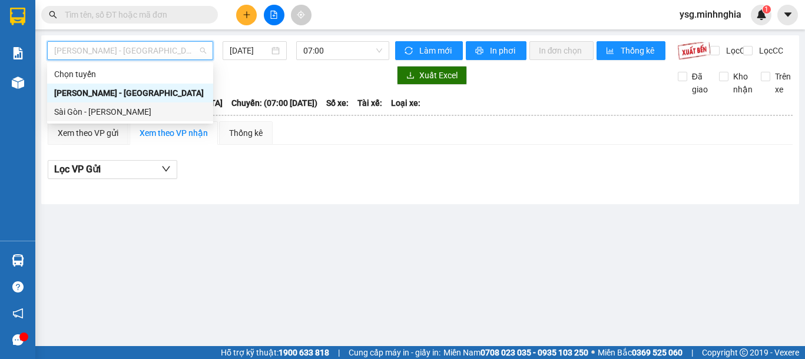
click at [133, 112] on div "Sài Gòn - [PERSON_NAME]" at bounding box center [130, 111] width 152 height 13
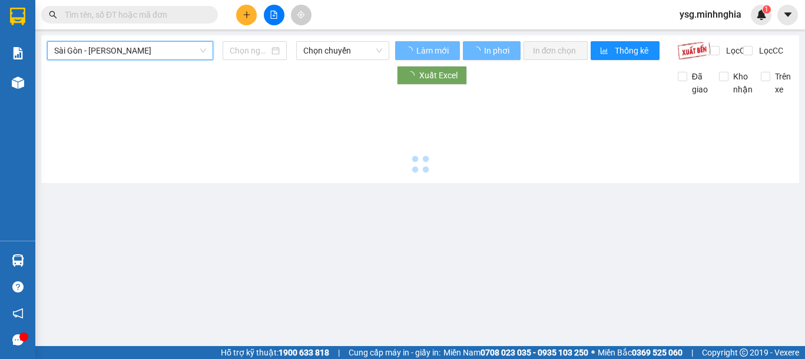
type input "[DATE]"
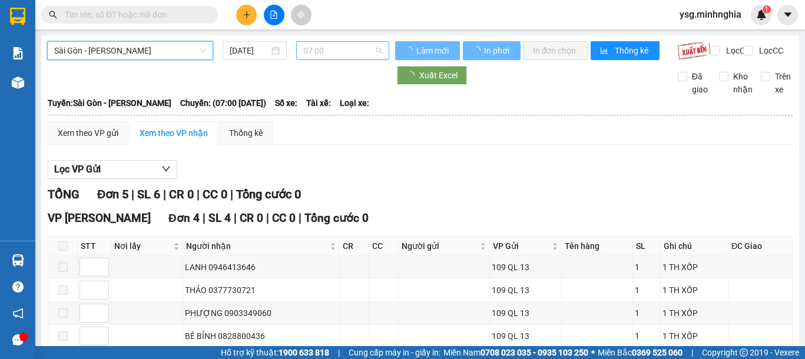
click at [337, 53] on span "07:00" at bounding box center [342, 51] width 79 height 18
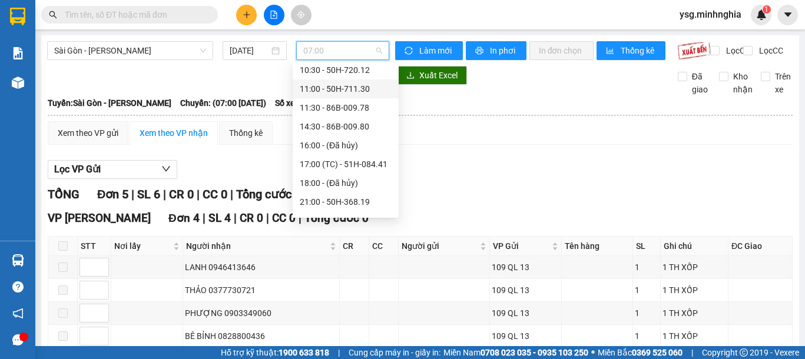
scroll to position [113, 0]
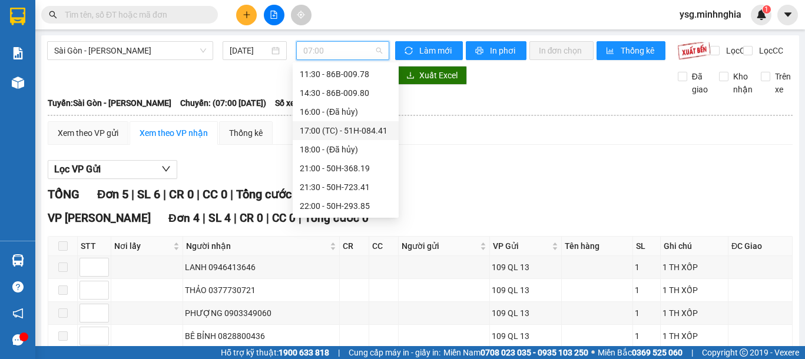
click at [316, 135] on div "17:00 (TC) - 51H-084.41" at bounding box center [346, 130] width 92 height 13
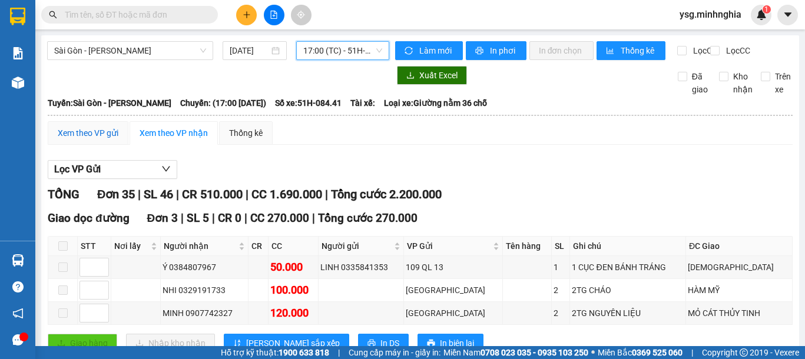
click at [86, 140] on div "Xem theo VP gửi" at bounding box center [88, 133] width 61 height 13
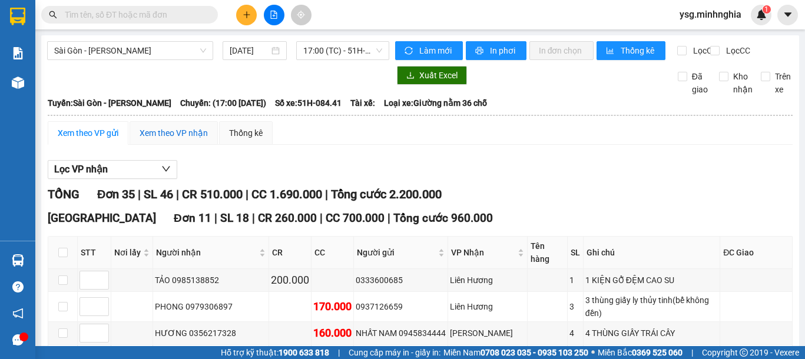
click at [158, 139] on div "Xem theo VP nhận" at bounding box center [174, 133] width 68 height 13
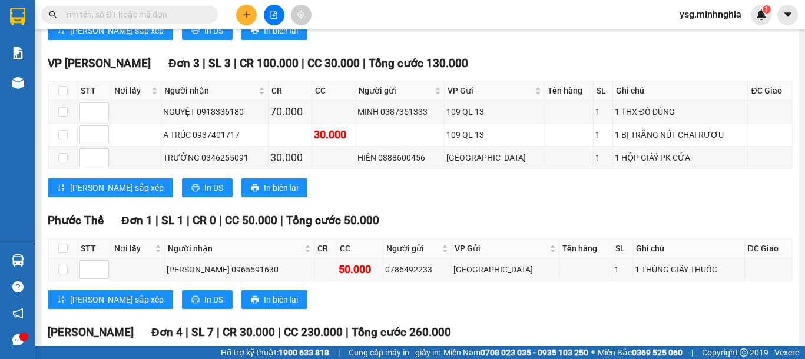
scroll to position [1016, 0]
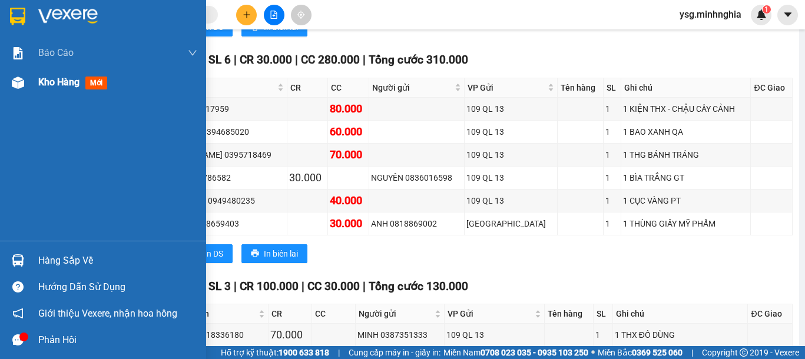
click at [18, 77] on img at bounding box center [18, 83] width 12 height 12
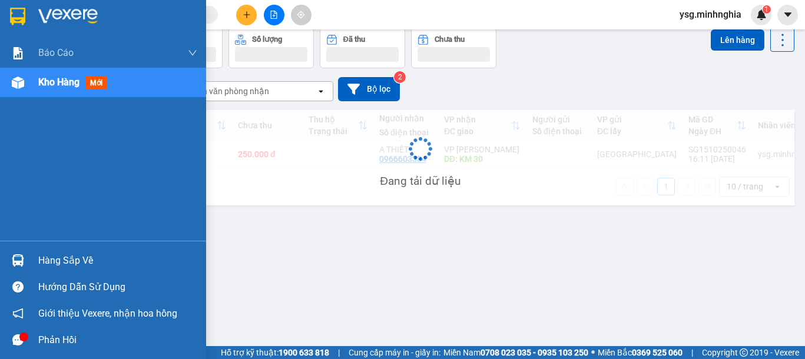
scroll to position [54, 0]
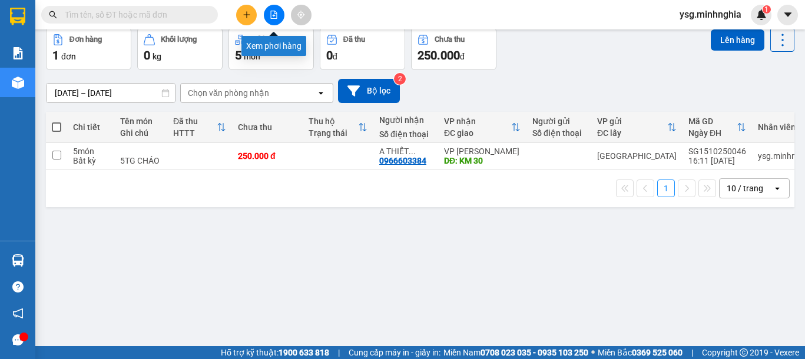
click at [273, 22] on button at bounding box center [274, 15] width 21 height 21
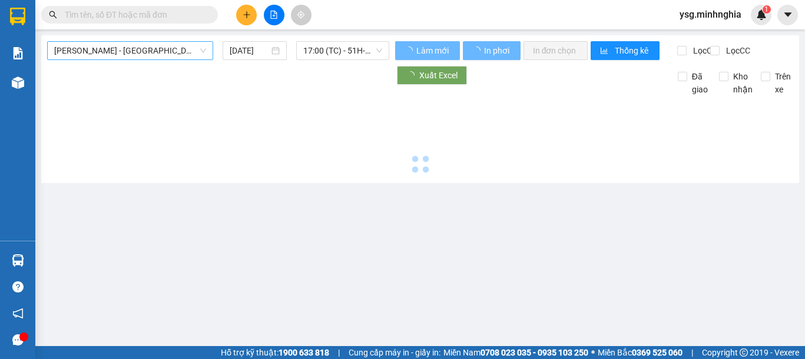
click at [172, 45] on span "[PERSON_NAME] - [GEOGRAPHIC_DATA]" at bounding box center [130, 51] width 152 height 18
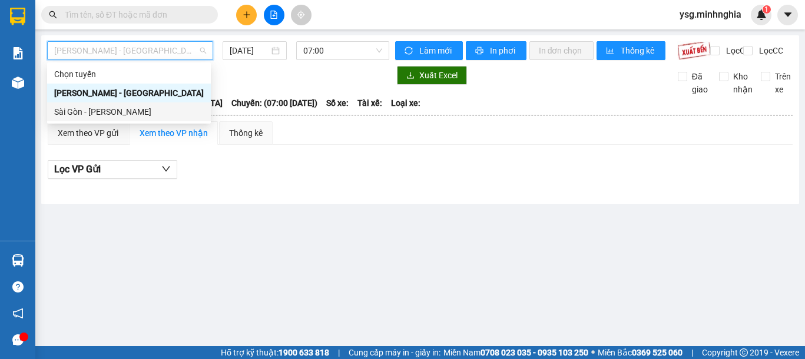
click at [136, 105] on div "Sài Gòn - [PERSON_NAME]" at bounding box center [129, 111] width 150 height 13
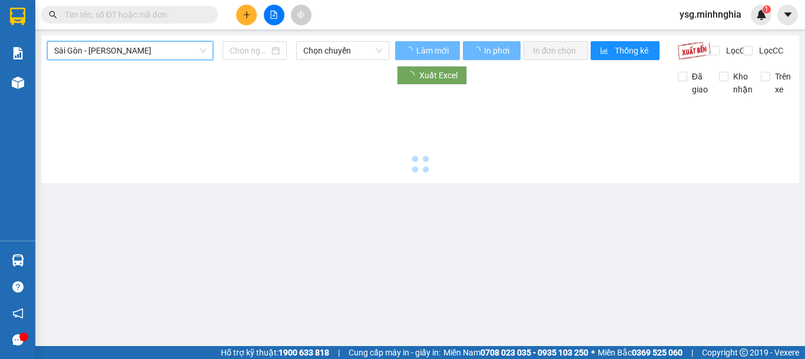
type input "[DATE]"
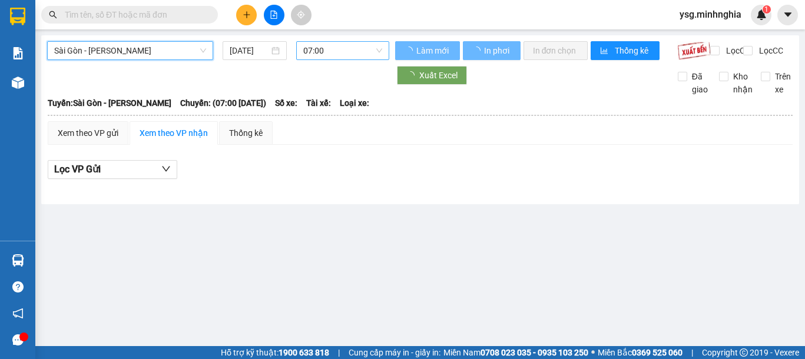
click at [331, 56] on span "07:00" at bounding box center [342, 51] width 79 height 18
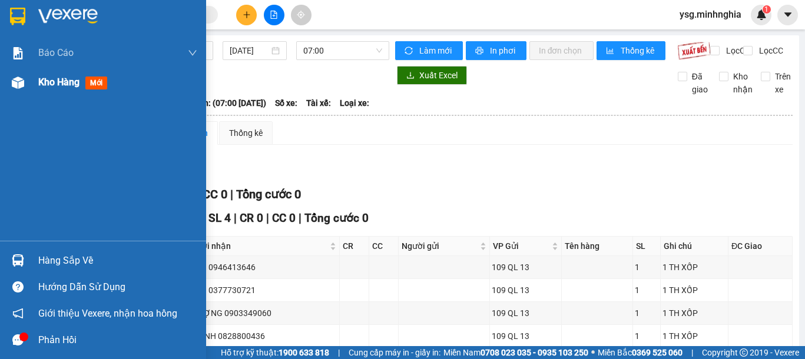
click at [0, 74] on div "Kho hàng mới" at bounding box center [103, 82] width 206 height 29
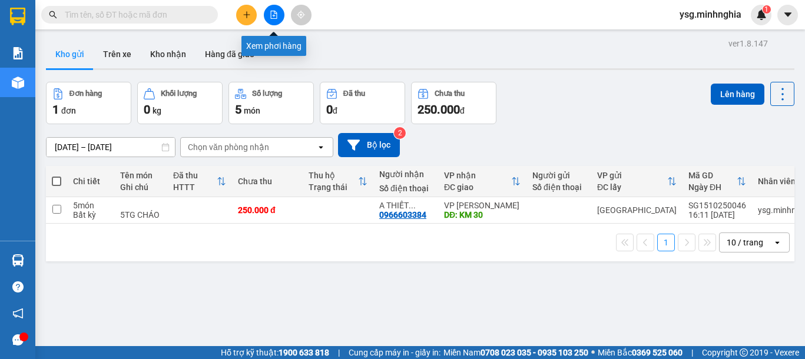
click at [280, 15] on button at bounding box center [274, 15] width 21 height 21
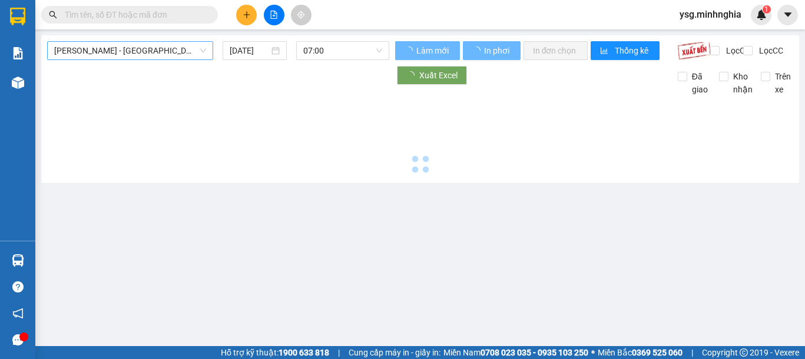
click at [154, 44] on span "[PERSON_NAME] - [GEOGRAPHIC_DATA]" at bounding box center [130, 51] width 152 height 18
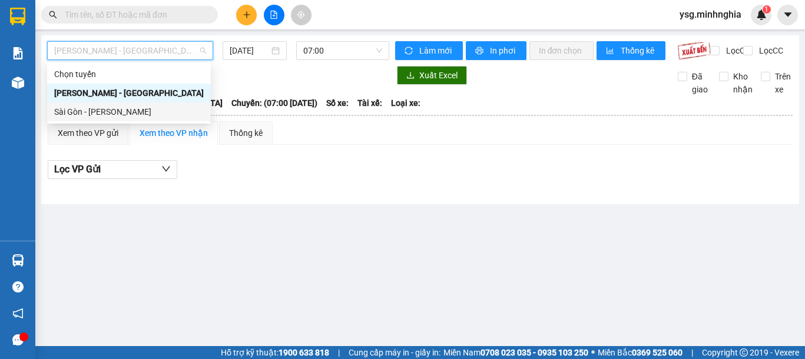
drag, startPoint x: 117, startPoint y: 110, endPoint x: 280, endPoint y: 83, distance: 164.7
click at [117, 111] on div "Sài Gòn - [PERSON_NAME]" at bounding box center [129, 111] width 150 height 13
type input "[DATE]"
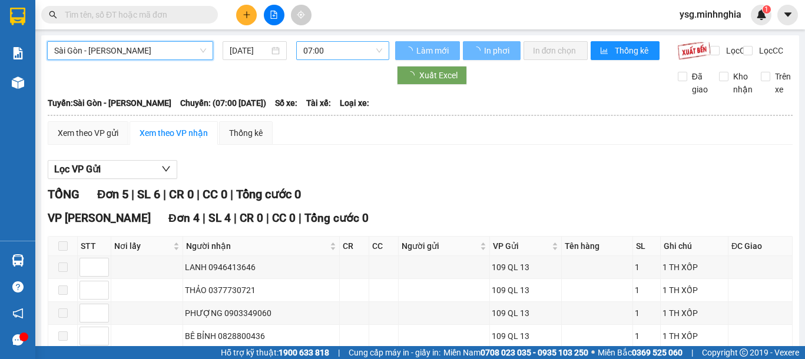
click at [364, 42] on span "07:00" at bounding box center [342, 51] width 79 height 18
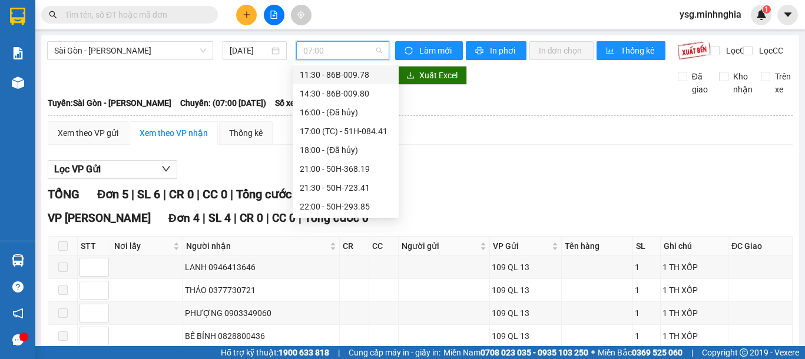
scroll to position [113, 0]
click at [339, 127] on div "17:00 (TC) - 51H-084.41" at bounding box center [346, 130] width 92 height 13
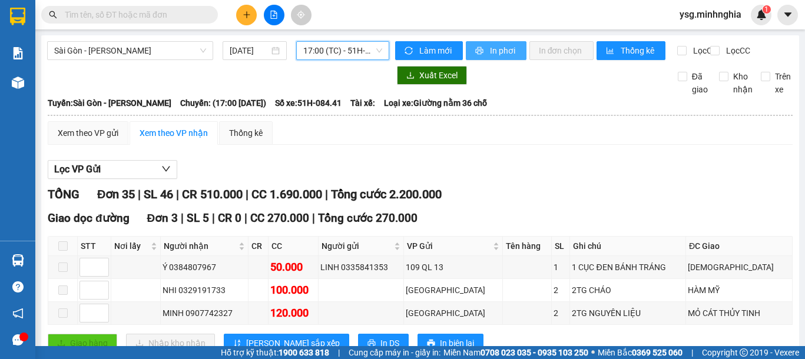
click at [499, 48] on span "In phơi" at bounding box center [503, 50] width 27 height 13
click at [478, 52] on span "printer" at bounding box center [480, 51] width 10 height 9
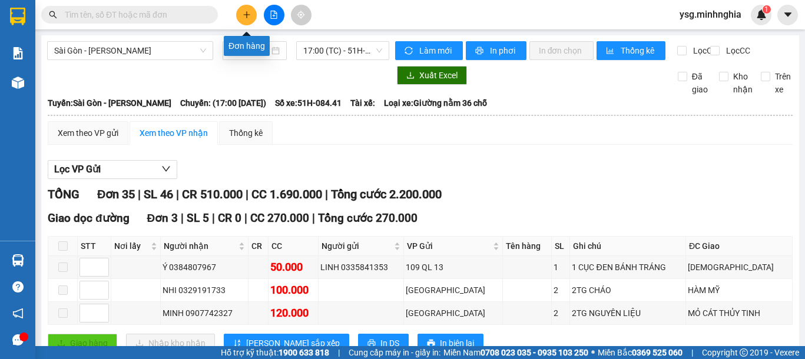
click at [242, 19] on button at bounding box center [246, 15] width 21 height 21
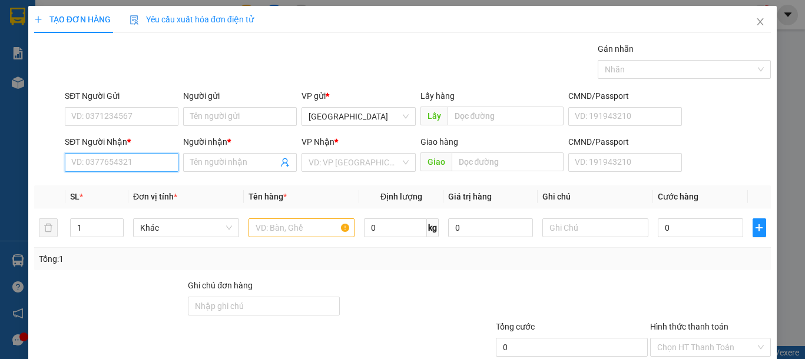
click at [110, 167] on input "SĐT Người Nhận *" at bounding box center [122, 162] width 114 height 19
click at [110, 185] on div "0908421320 - MINH TOÀN" at bounding box center [129, 186] width 116 height 13
type input "0908421320"
type input "[PERSON_NAME]"
type input "0908421320"
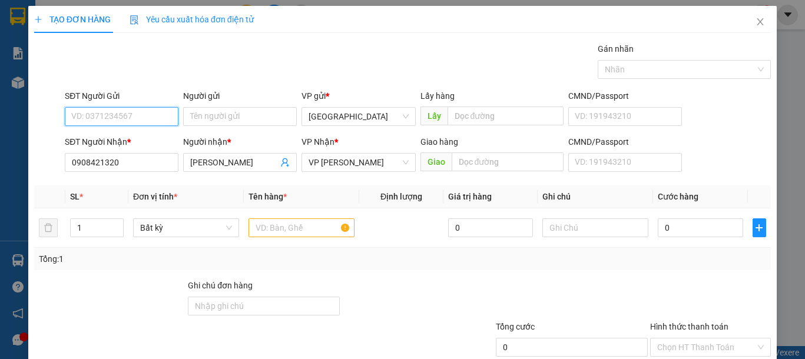
click at [160, 118] on input "SĐT Người Gửi" at bounding box center [122, 116] width 114 height 19
click at [160, 137] on div "02743800867 - CTY AN BÌNH" at bounding box center [124, 140] width 107 height 13
type input "02743800867"
type input "CTY AN BÌNH"
drag, startPoint x: 280, startPoint y: 225, endPoint x: 286, endPoint y: 226, distance: 6.0
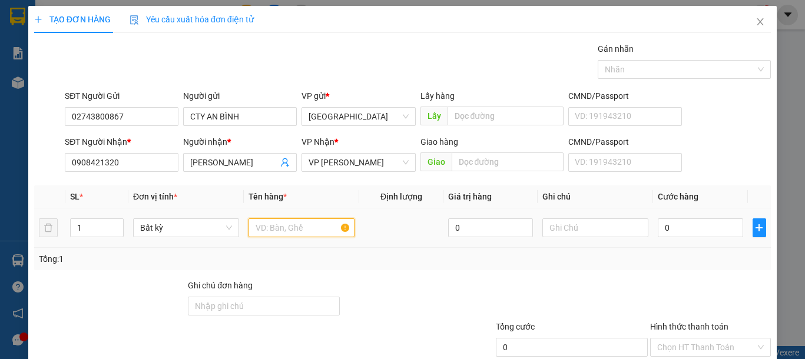
click at [280, 225] on input "text" at bounding box center [301, 227] width 106 height 19
type input "1"
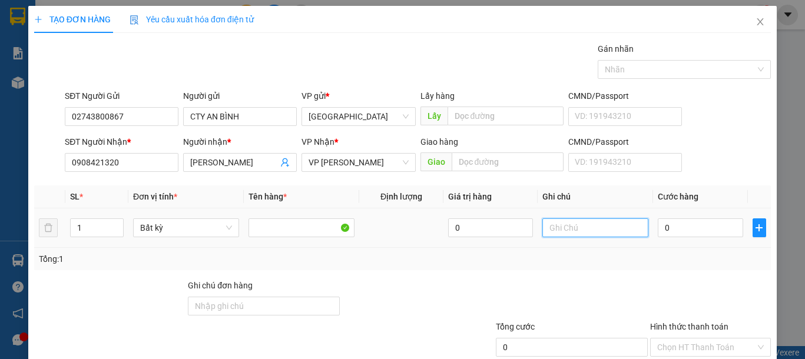
click at [549, 224] on input "text" at bounding box center [595, 227] width 106 height 19
type input "1 CUỘN DECAN"
click at [693, 235] on input "0" at bounding box center [700, 227] width 85 height 19
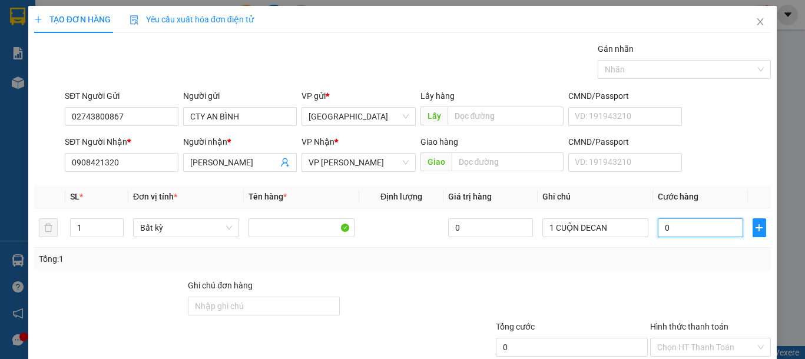
type input "5"
type input "50"
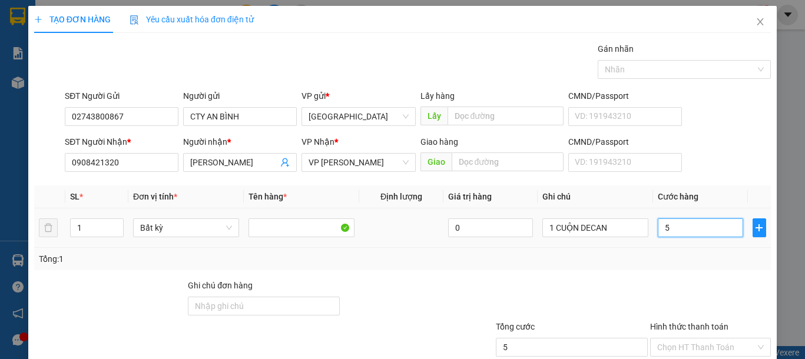
type input "50"
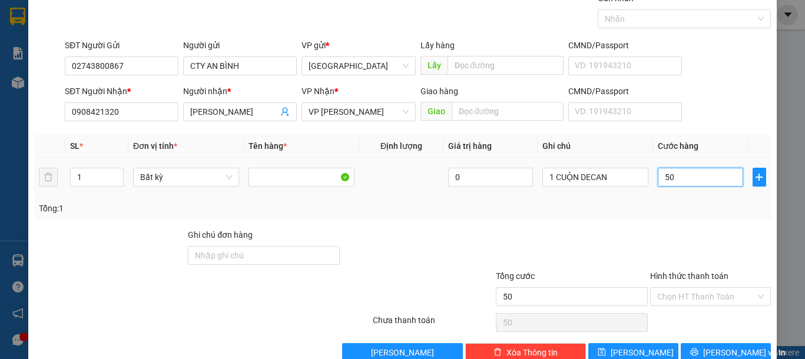
scroll to position [77, 0]
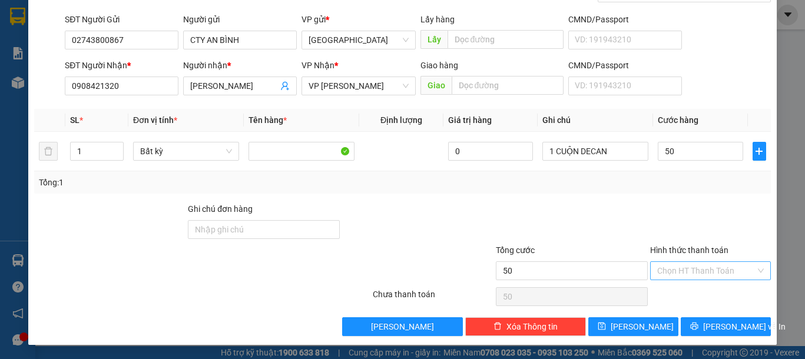
type input "50.000"
click at [683, 278] on input "Hình thức thanh toán" at bounding box center [706, 271] width 98 height 18
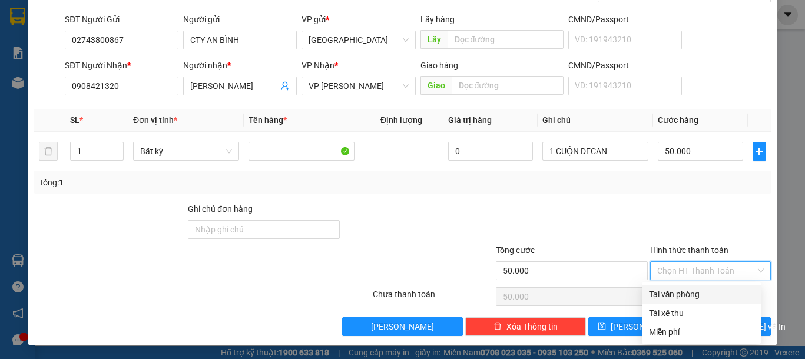
click at [678, 291] on div "Tại văn phòng" at bounding box center [701, 294] width 105 height 13
type input "0"
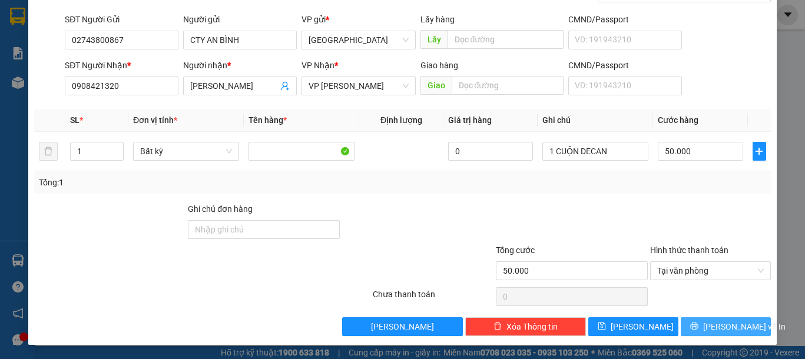
click at [698, 323] on icon "printer" at bounding box center [694, 326] width 8 height 8
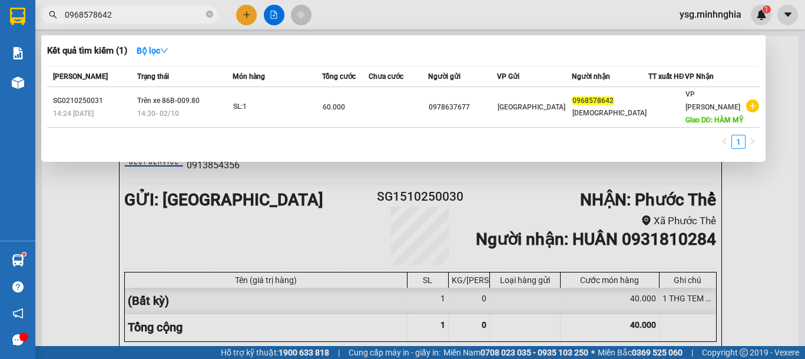
scroll to position [606, 0]
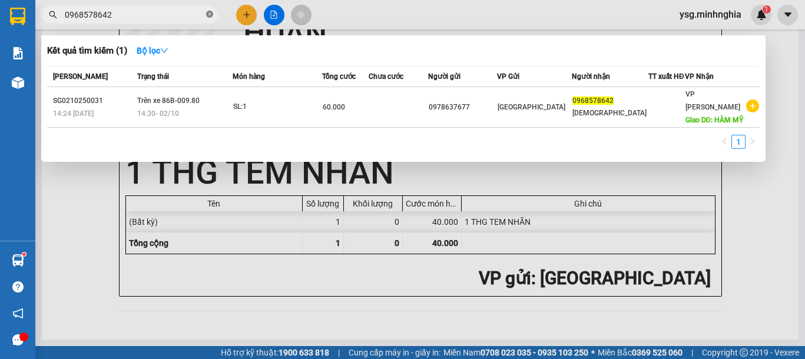
click at [213, 16] on icon "close-circle" at bounding box center [209, 14] width 7 height 7
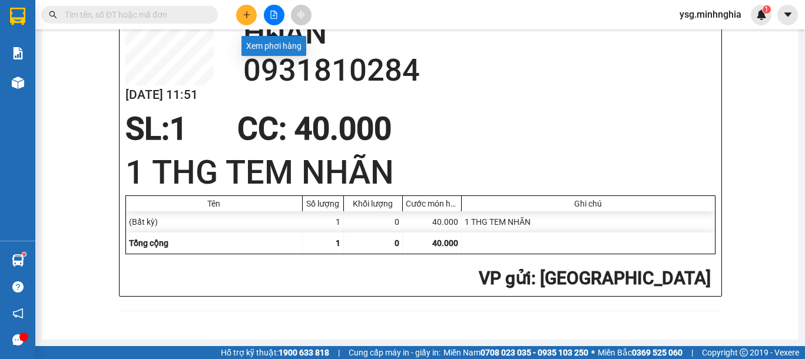
click at [267, 16] on button at bounding box center [274, 15] width 21 height 21
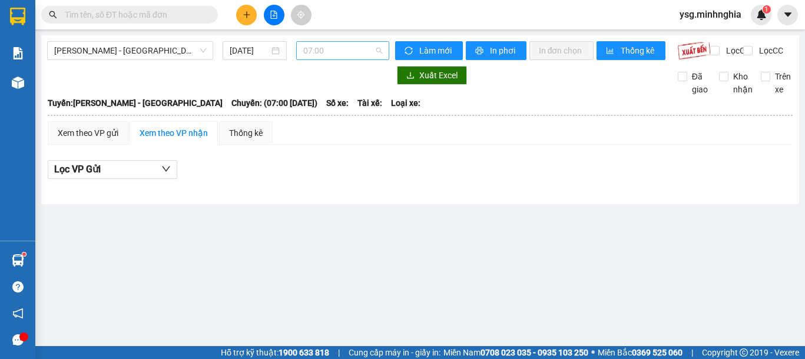
click at [328, 51] on span "07:00" at bounding box center [342, 51] width 79 height 18
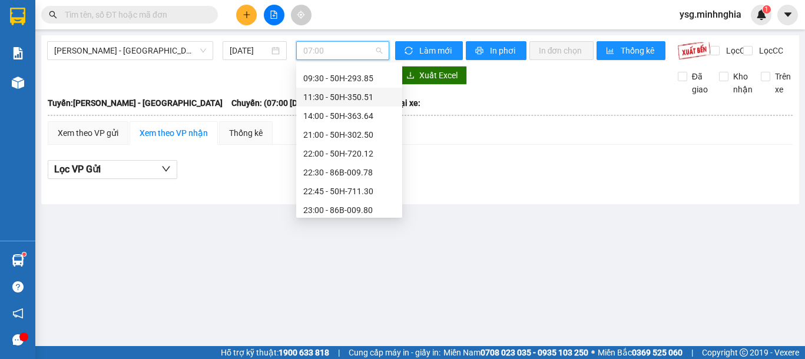
scroll to position [75, 0]
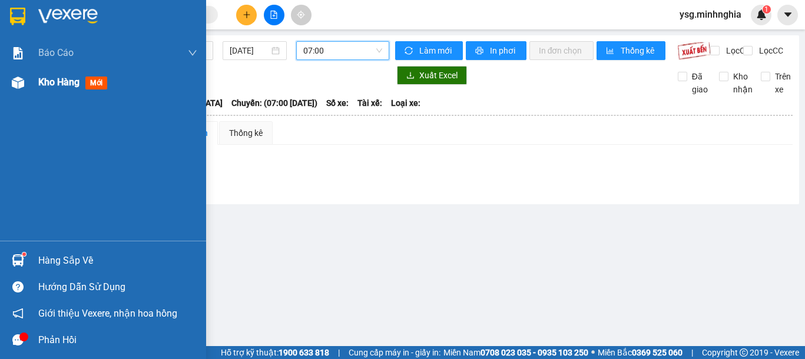
click at [19, 85] on img at bounding box center [18, 83] width 12 height 12
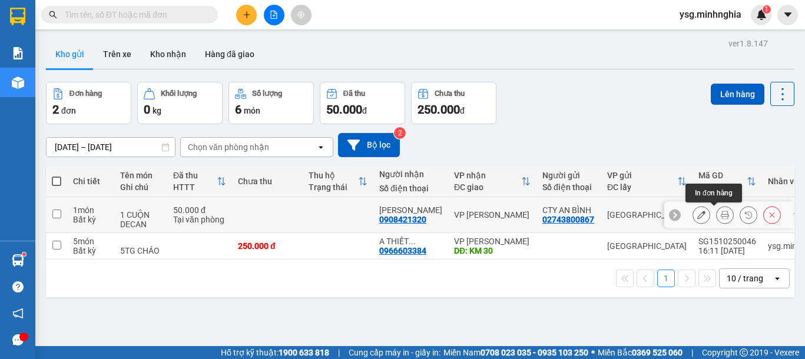
click at [721, 214] on icon at bounding box center [725, 215] width 8 height 8
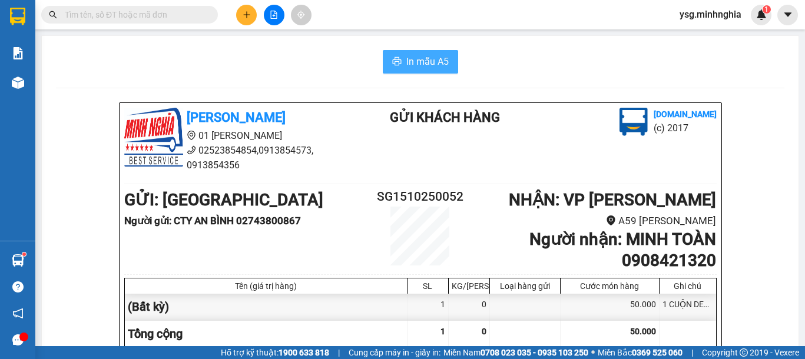
click at [386, 59] on button "In mẫu A5" at bounding box center [420, 62] width 75 height 24
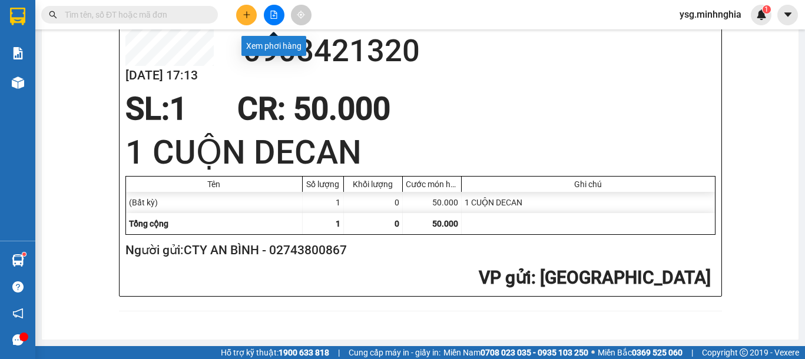
click at [274, 16] on icon "file-add" at bounding box center [274, 15] width 6 height 8
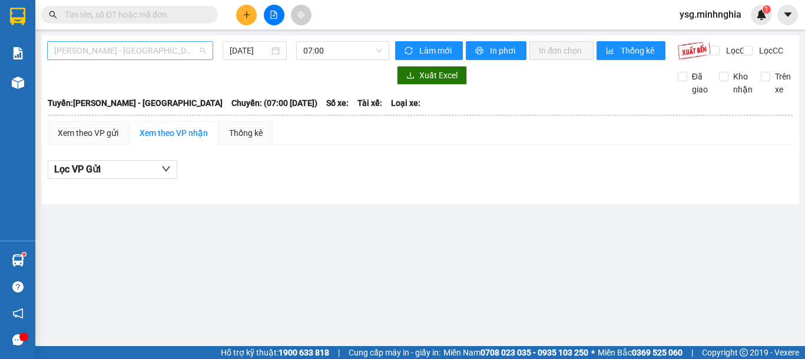
click at [118, 52] on span "[PERSON_NAME] - [GEOGRAPHIC_DATA]" at bounding box center [130, 51] width 152 height 18
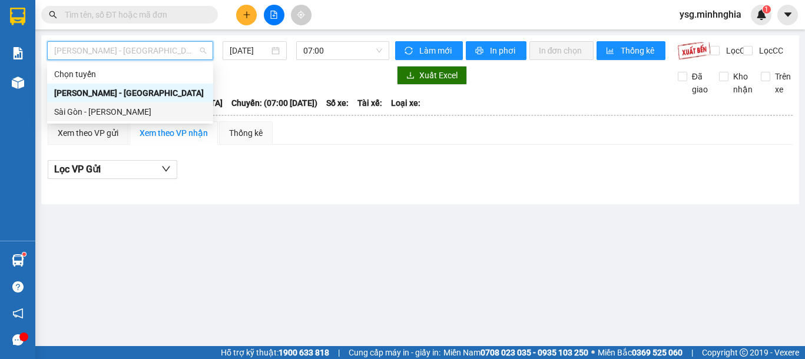
click at [105, 113] on div "Sài Gòn - [PERSON_NAME]" at bounding box center [130, 111] width 152 height 13
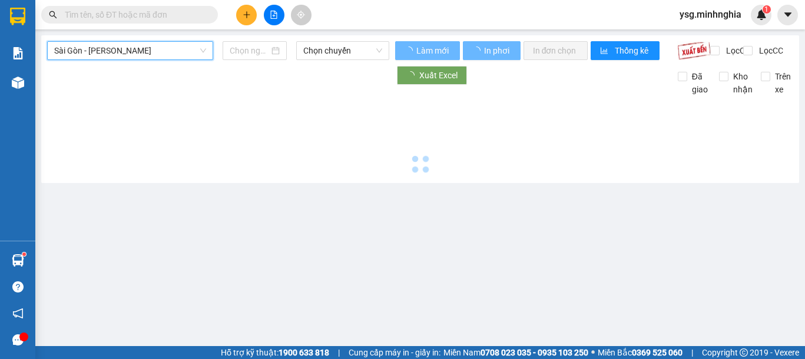
type input "[DATE]"
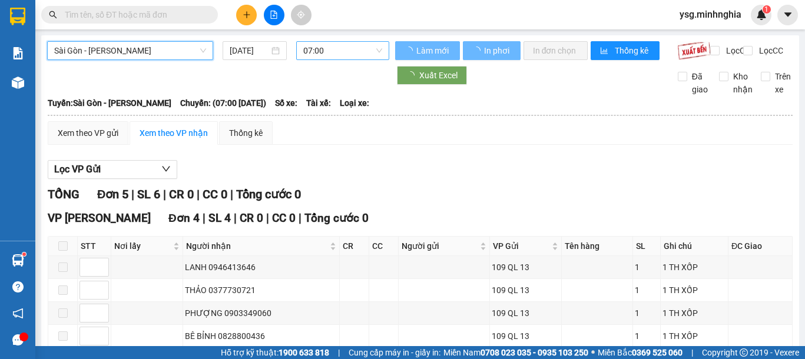
click at [308, 48] on span "07:00" at bounding box center [342, 51] width 79 height 18
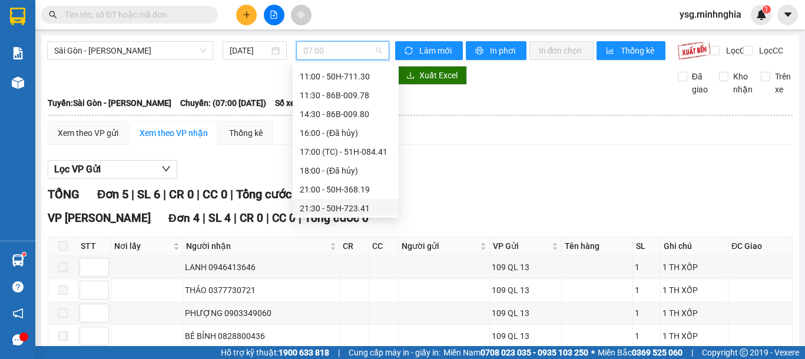
scroll to position [113, 0]
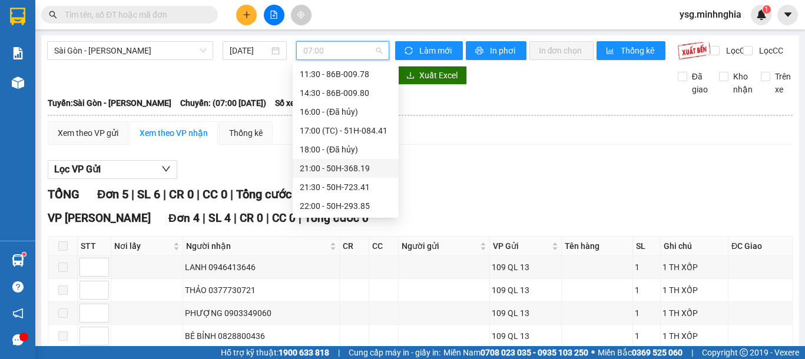
click at [335, 166] on div "21:00 - 50H-368.19" at bounding box center [346, 168] width 92 height 13
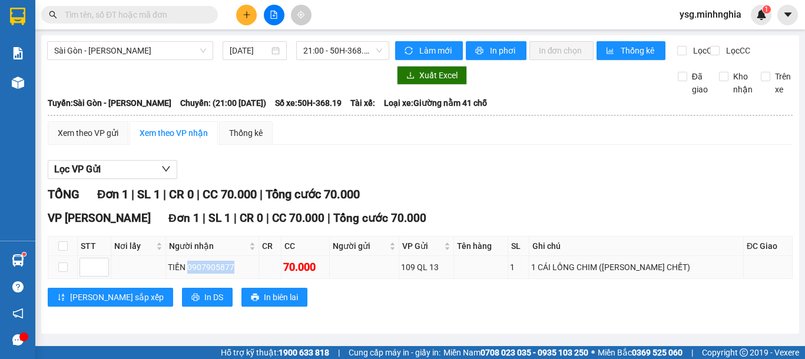
drag, startPoint x: 190, startPoint y: 276, endPoint x: 243, endPoint y: 277, distance: 52.4
click at [243, 274] on div "TIẾN 0907905877" at bounding box center [212, 267] width 89 height 13
copy div "0907905877"
click at [193, 14] on input "text" at bounding box center [134, 14] width 139 height 13
paste input "0907905877"
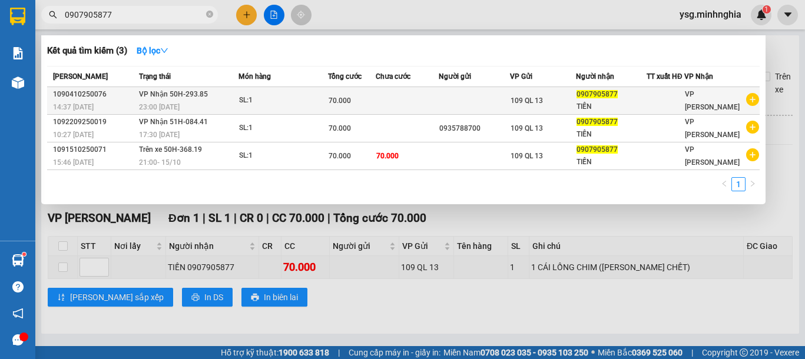
type input "0907905877"
click at [300, 102] on div "SL: 1" at bounding box center [283, 100] width 88 height 13
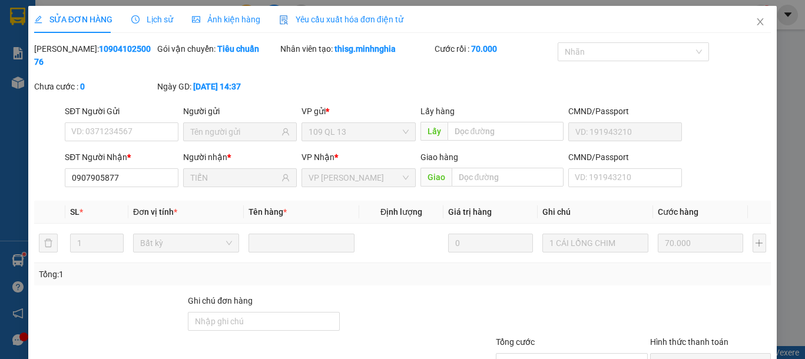
type input "0907905877"
type input "TIẾN"
type input "70.000"
click at [756, 19] on icon "close" at bounding box center [759, 21] width 6 height 7
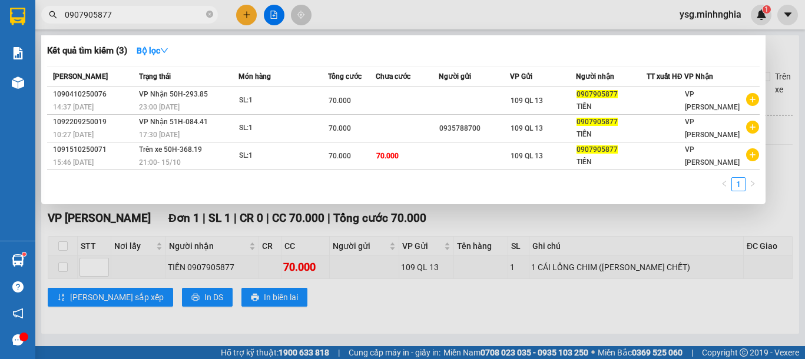
click at [127, 21] on span "0907905877" at bounding box center [129, 15] width 177 height 18
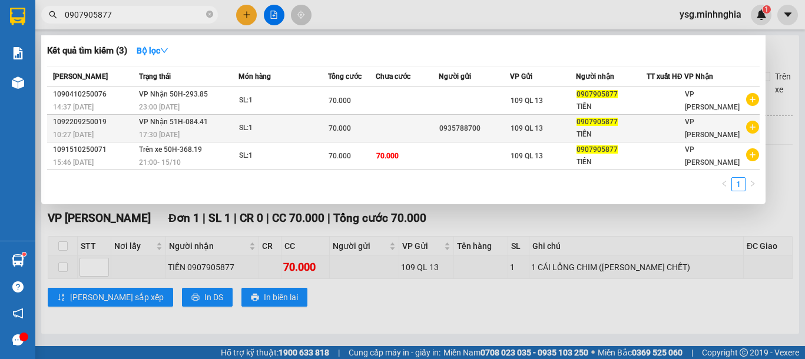
click at [213, 130] on div "17:30 [DATE]" at bounding box center [188, 134] width 99 height 13
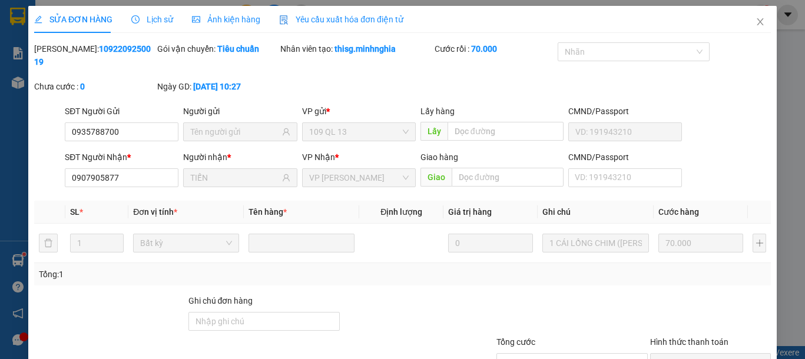
type input "0935788700"
type input "0907905877"
type input "TIẾN"
type input "70.000"
click at [755, 22] on icon "close" at bounding box center [759, 21] width 9 height 9
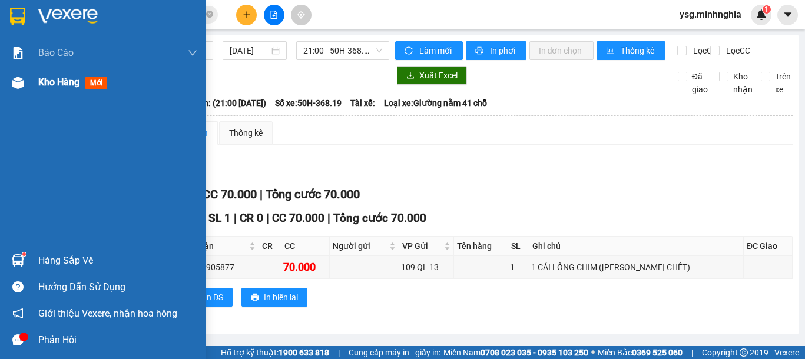
click at [15, 80] on img at bounding box center [18, 83] width 12 height 12
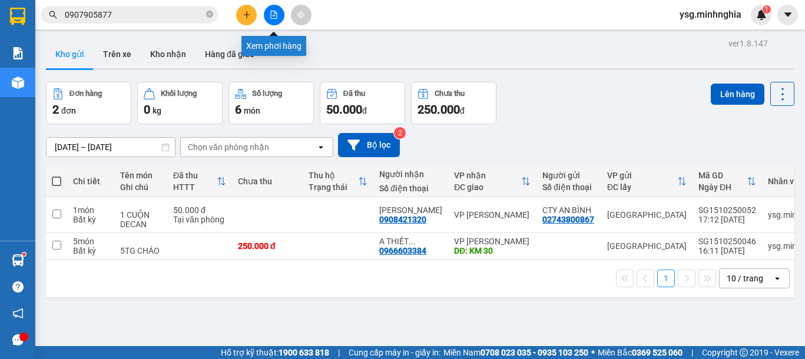
click at [265, 12] on button at bounding box center [274, 15] width 21 height 21
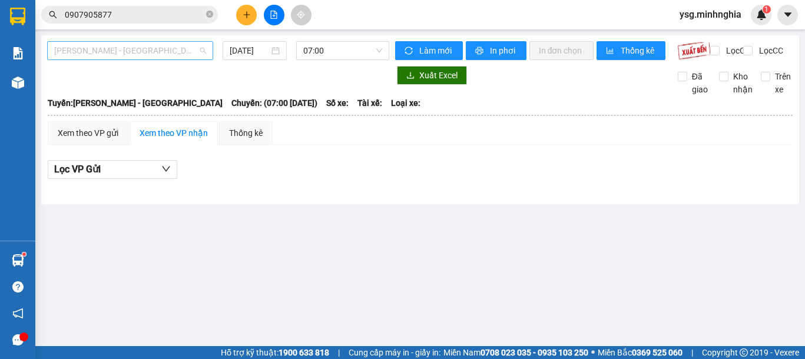
click at [106, 49] on span "[PERSON_NAME] - [GEOGRAPHIC_DATA]" at bounding box center [130, 51] width 152 height 18
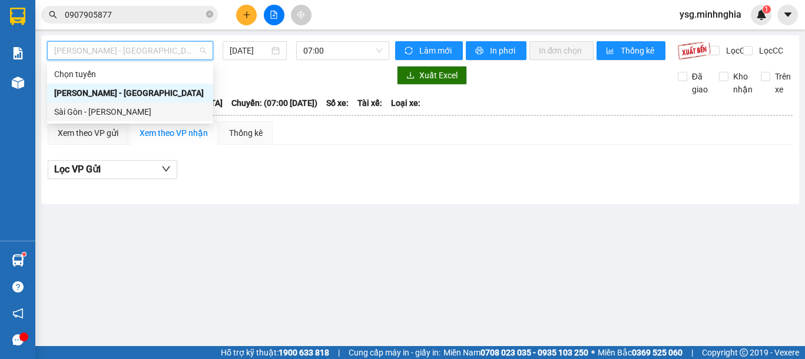
click at [79, 109] on div "Sài Gòn - [PERSON_NAME]" at bounding box center [130, 111] width 152 height 13
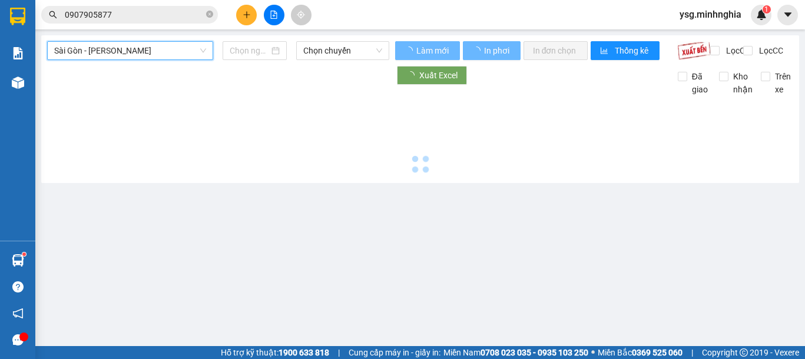
type input "[DATE]"
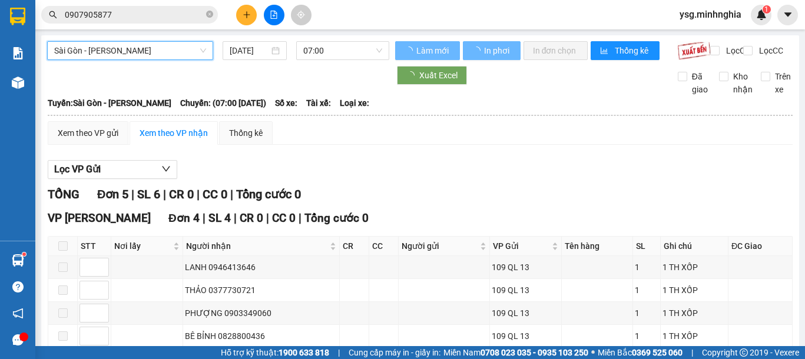
click at [336, 49] on span "07:00" at bounding box center [342, 51] width 79 height 18
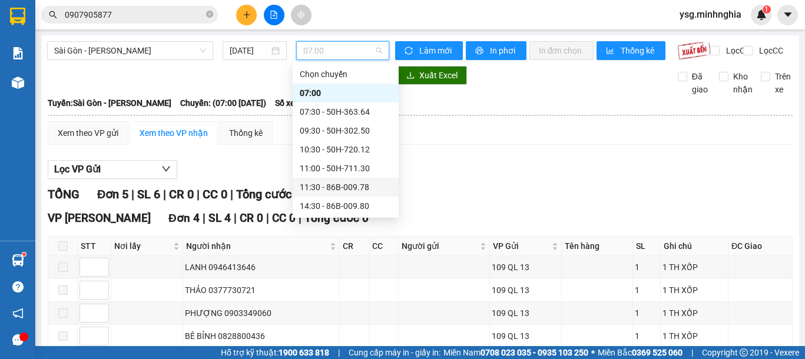
scroll to position [113, 0]
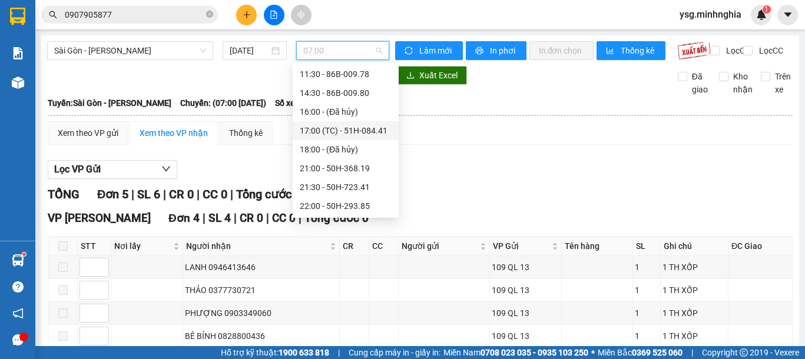
click at [347, 127] on div "17:00 (TC) - 51H-084.41" at bounding box center [346, 130] width 92 height 13
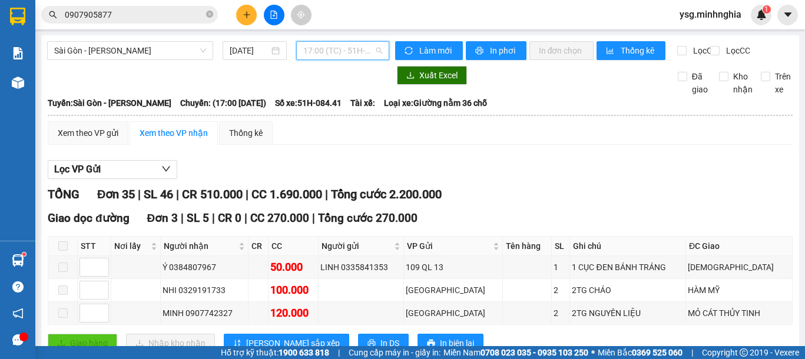
click at [309, 51] on span "17:00 (TC) - 51H-084.41" at bounding box center [342, 51] width 79 height 18
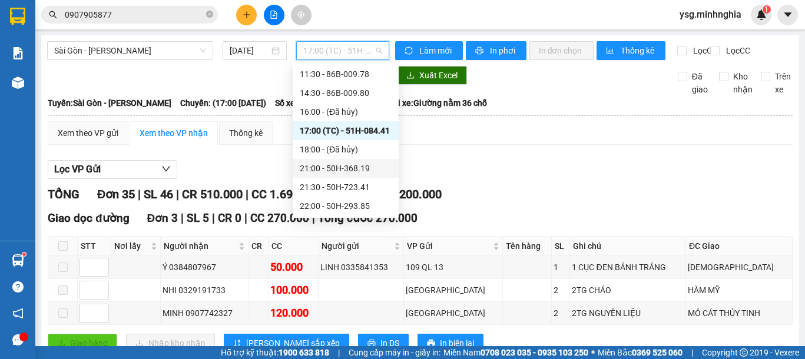
click at [349, 171] on div "21:00 - 50H-368.19" at bounding box center [346, 168] width 92 height 13
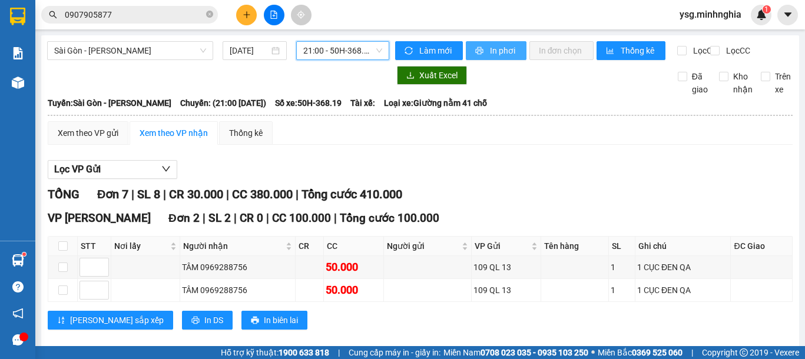
click at [506, 52] on span "In phơi" at bounding box center [503, 50] width 27 height 13
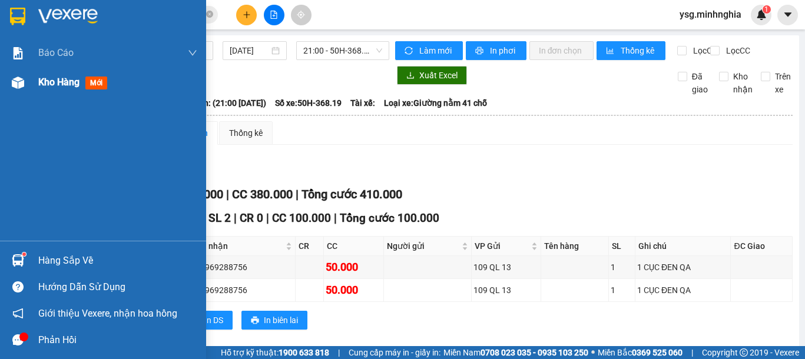
drag, startPoint x: 13, startPoint y: 85, endPoint x: 24, endPoint y: 81, distance: 11.4
click at [14, 85] on img at bounding box center [18, 83] width 12 height 12
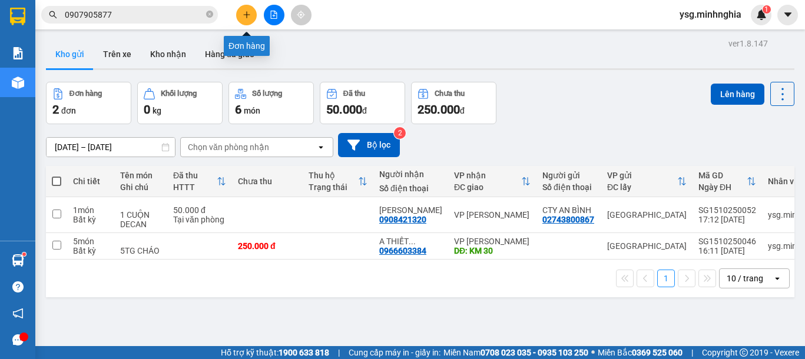
click at [241, 16] on button at bounding box center [246, 15] width 21 height 21
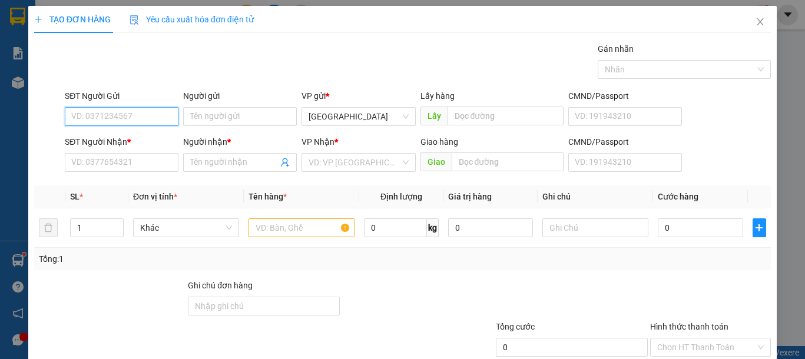
click at [94, 162] on div "TẠO ĐƠN HÀNG Yêu cầu xuất hóa đơn điện tử Transit Pickup Surcharge Ids Transit …" at bounding box center [402, 179] width 805 height 359
click at [103, 106] on div "SĐT Người Gửi" at bounding box center [122, 98] width 114 height 18
click at [110, 117] on input "SĐT Người Gửi" at bounding box center [122, 116] width 114 height 19
type input "0979255629"
click at [111, 134] on div "0979255629" at bounding box center [120, 140] width 98 height 13
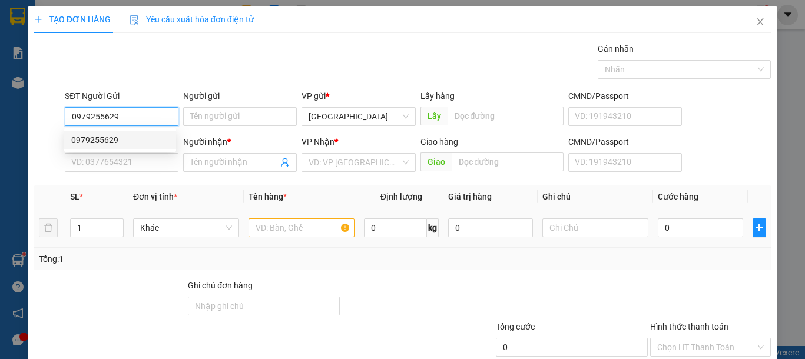
type input "0342983891"
type input "PHÚC"
type input "0979255629"
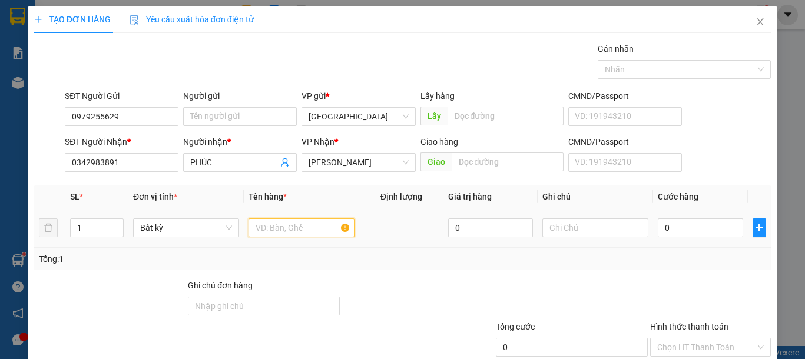
drag, startPoint x: 265, startPoint y: 224, endPoint x: 421, endPoint y: 238, distance: 156.7
click at [265, 224] on input "text" at bounding box center [301, 227] width 106 height 19
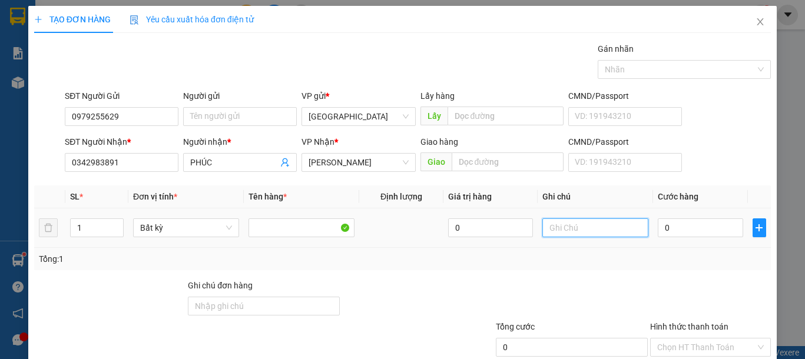
click at [585, 233] on input "text" at bounding box center [595, 227] width 106 height 19
type input "1 THG ĐỒ ĐIỆN"
click at [665, 231] on input "0" at bounding box center [700, 227] width 85 height 19
type input "5"
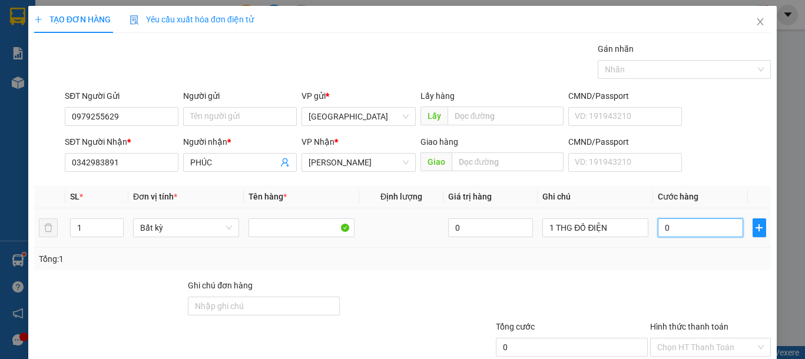
type input "5"
type input "50"
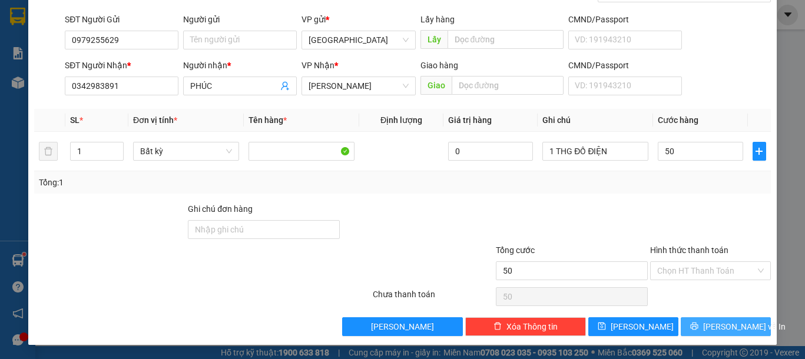
type input "50.000"
click at [715, 324] on span "[PERSON_NAME] và In" at bounding box center [744, 326] width 82 height 13
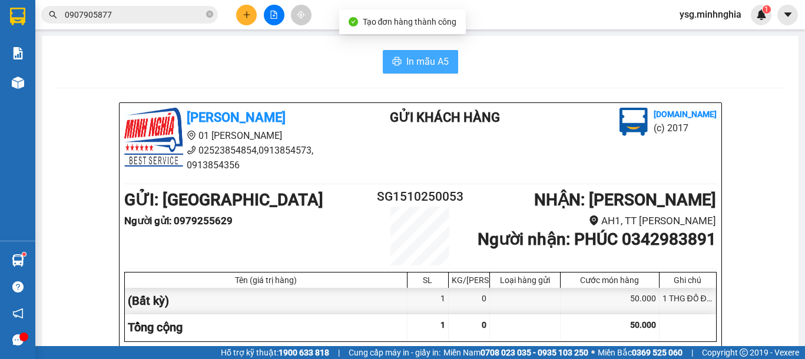
click at [443, 57] on button "In mẫu A5" at bounding box center [420, 62] width 75 height 24
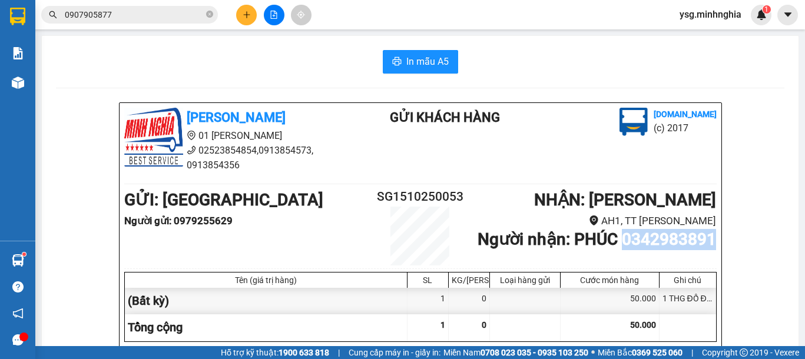
drag, startPoint x: 619, startPoint y: 239, endPoint x: 722, endPoint y: 245, distance: 103.2
copy b "0342983891"
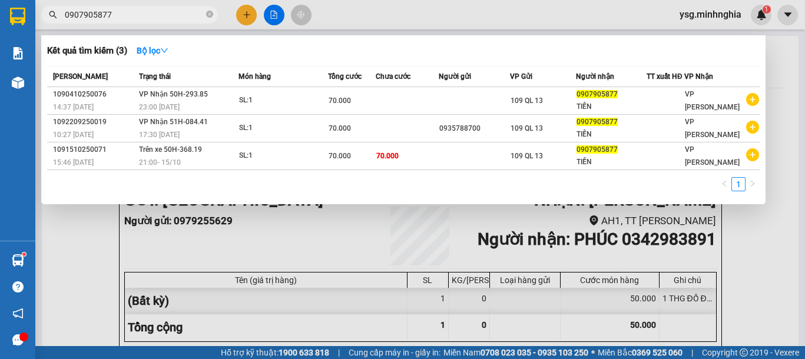
drag, startPoint x: 128, startPoint y: 9, endPoint x: 0, endPoint y: 14, distance: 127.8
click at [0, 14] on section "Kết quả tìm kiếm ( 3 ) Bộ lọc Mã ĐH Trạng thái Món hàng Tổng cước Chưa cước Ngư…" at bounding box center [402, 179] width 805 height 359
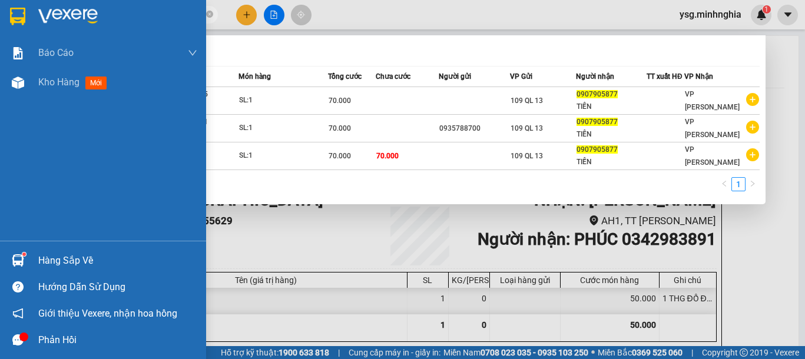
paste input "342983891"
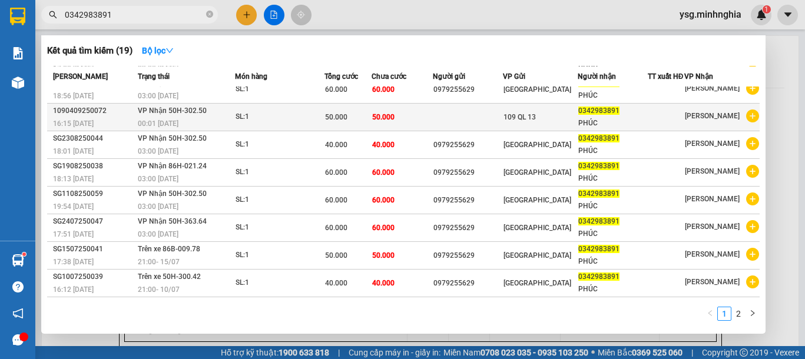
scroll to position [71, 0]
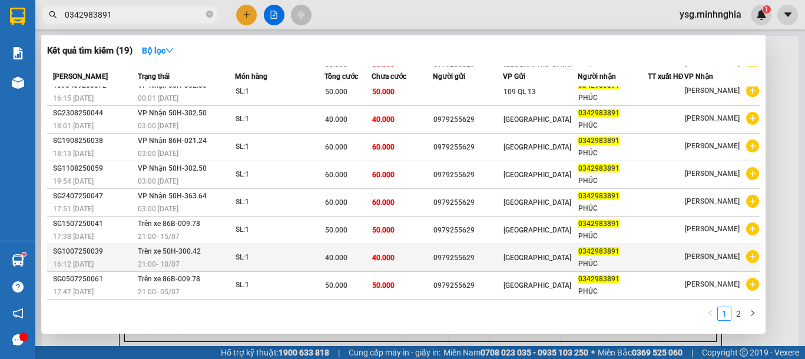
type input "0342983891"
click at [389, 262] on span "40.000" at bounding box center [383, 257] width 22 height 9
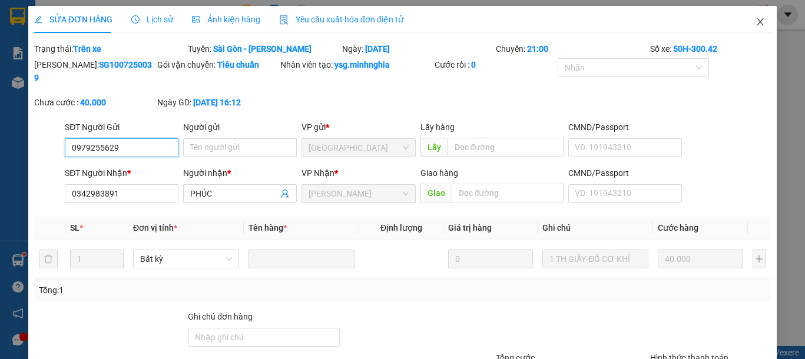
type input "0979255629"
type input "0342983891"
type input "40.000"
click at [755, 25] on icon "close" at bounding box center [759, 21] width 9 height 9
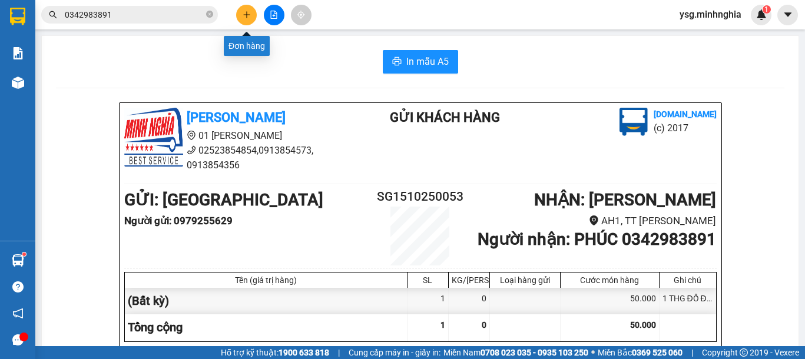
click at [250, 11] on icon "plus" at bounding box center [247, 15] width 8 height 8
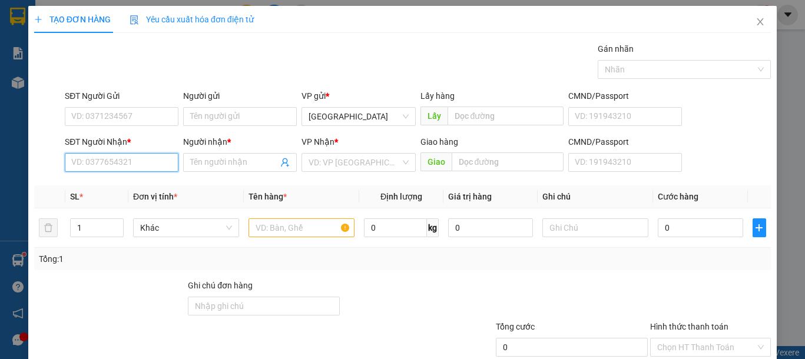
click at [148, 164] on input "SĐT Người Nhận *" at bounding box center [122, 162] width 114 height 19
drag, startPoint x: 155, startPoint y: 180, endPoint x: 222, endPoint y: 191, distance: 68.0
click at [157, 183] on div "0915825644 - KHẢI" at bounding box center [120, 186] width 98 height 13
type input "0915825644"
type input "KHẢI"
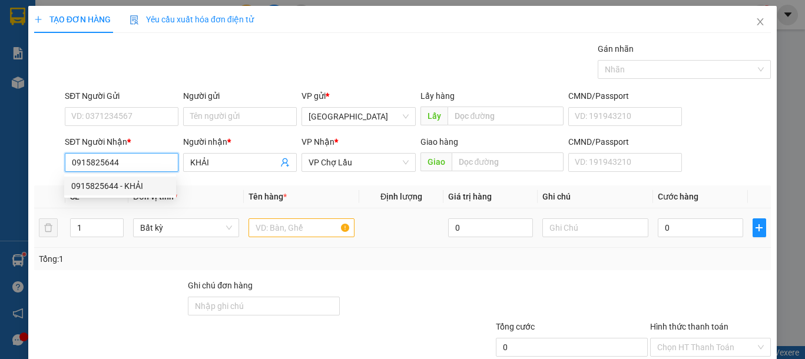
type input "0915825644"
click at [267, 220] on input "text" at bounding box center [301, 227] width 106 height 19
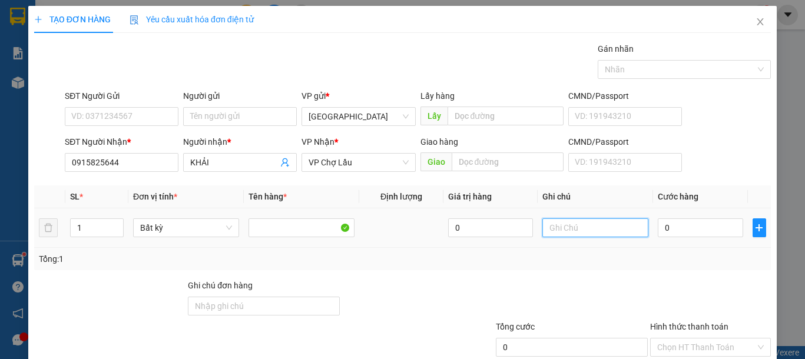
click at [578, 237] on input "text" at bounding box center [595, 227] width 106 height 19
type input "1 CỤC ĐEN QA"
click at [661, 222] on input "0" at bounding box center [700, 227] width 85 height 19
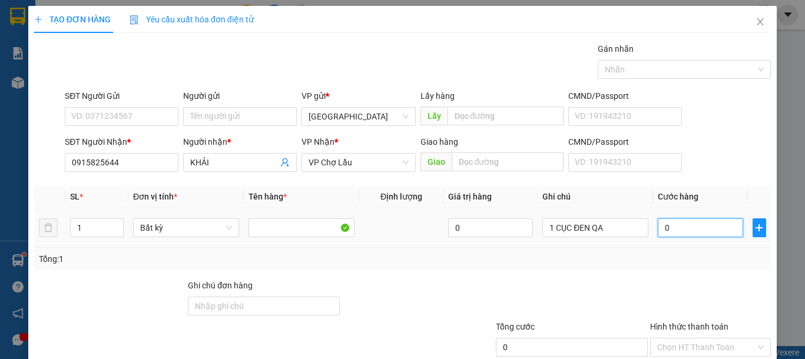
type input "4"
type input "40"
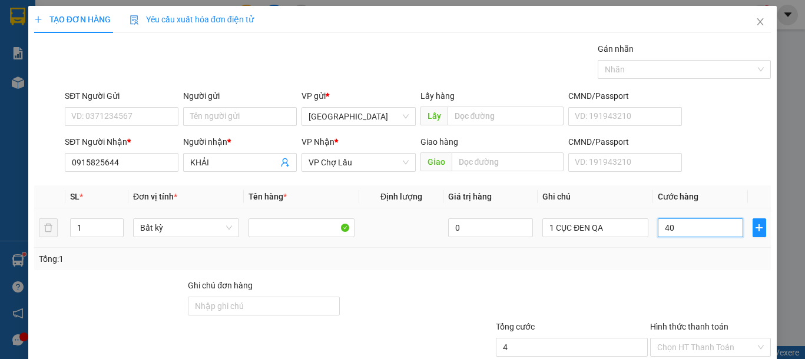
type input "40"
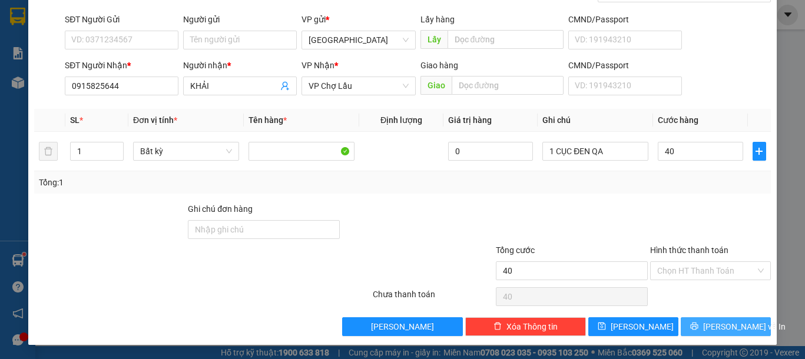
type input "40.000"
click at [702, 330] on button "[PERSON_NAME] và In" at bounding box center [725, 326] width 90 height 19
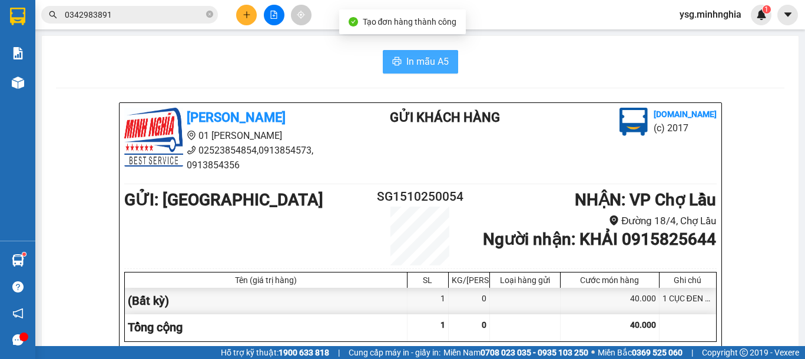
click at [411, 63] on span "In mẫu A5" at bounding box center [427, 61] width 42 height 15
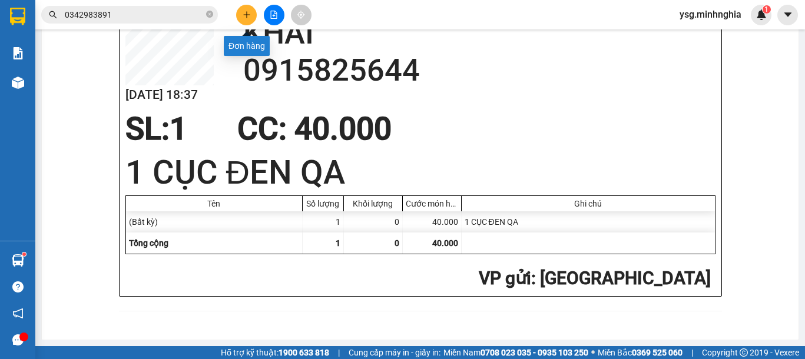
click at [241, 20] on button at bounding box center [246, 15] width 21 height 21
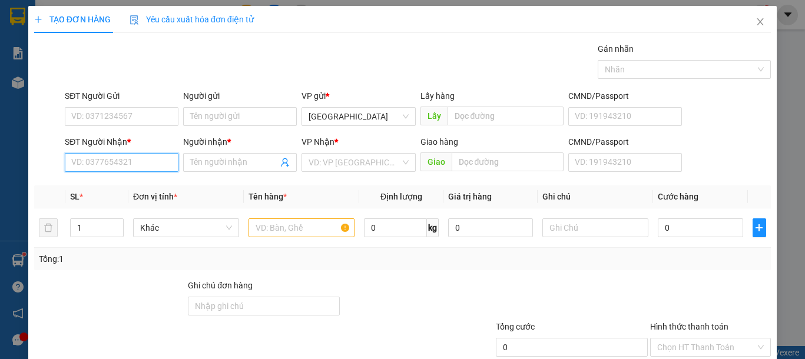
click at [93, 161] on input "SĐT Người Nhận *" at bounding box center [122, 162] width 114 height 19
drag, startPoint x: 144, startPoint y: 179, endPoint x: 224, endPoint y: 185, distance: 80.9
click at [144, 180] on div "0933108104 - TÚ" at bounding box center [120, 186] width 98 height 13
type input "0933108104"
type input "TÚ"
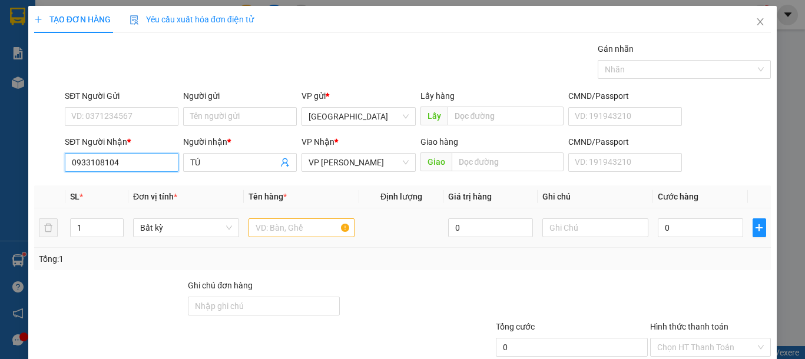
type input "0933108104"
click at [310, 226] on input "text" at bounding box center [301, 227] width 106 height 19
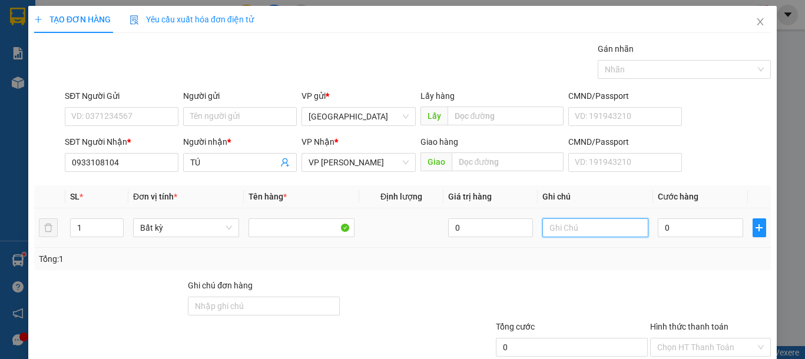
click at [551, 223] on input "text" at bounding box center [595, 227] width 106 height 19
type input "1 CỤC ĐEN QA"
click at [700, 222] on input "0" at bounding box center [700, 227] width 85 height 19
type input "5"
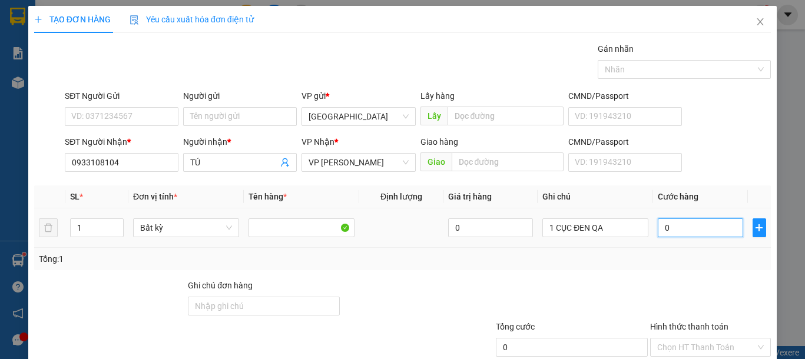
type input "5"
type input "50"
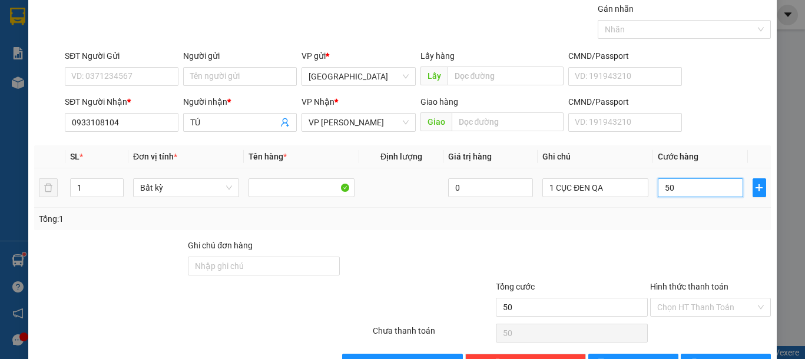
scroll to position [77, 0]
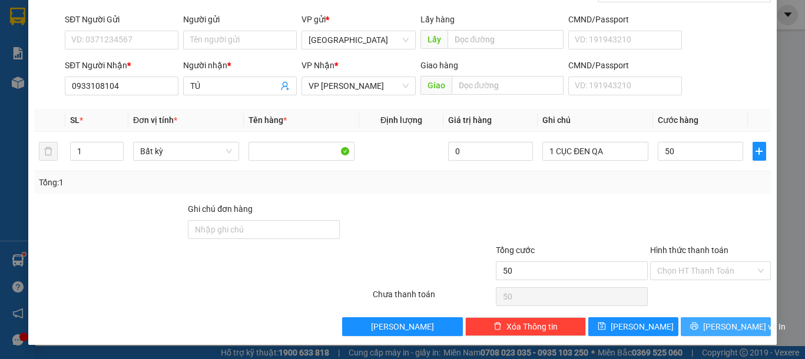
type input "50.000"
click at [719, 329] on span "[PERSON_NAME] và In" at bounding box center [744, 326] width 82 height 13
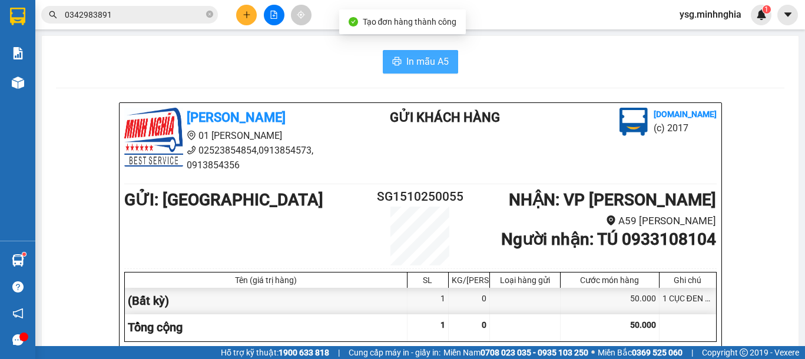
click at [420, 69] on button "In mẫu A5" at bounding box center [420, 62] width 75 height 24
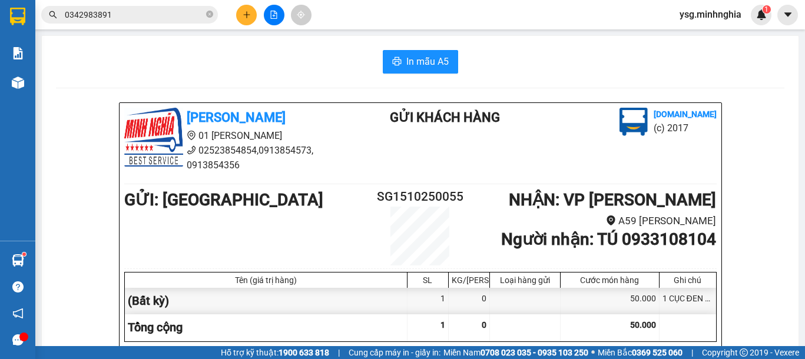
click at [244, 15] on icon "plus" at bounding box center [247, 15] width 8 height 8
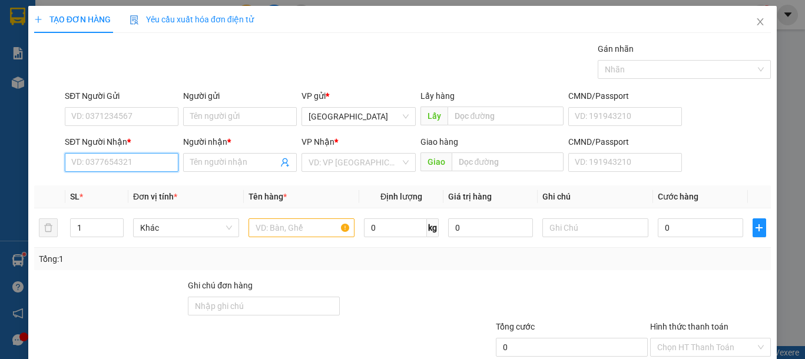
click at [126, 162] on input "SĐT Người Nhận *" at bounding box center [122, 162] width 114 height 19
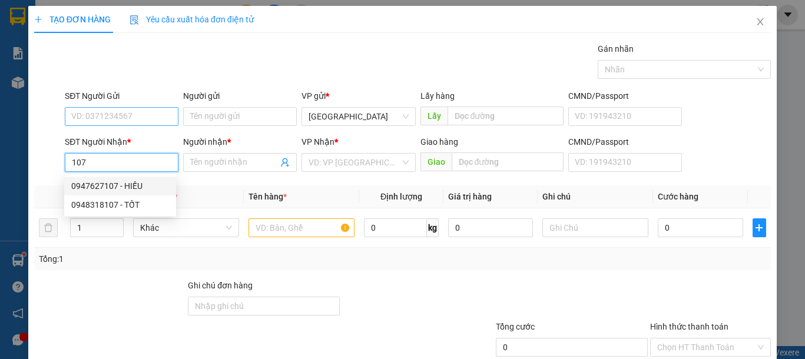
type input "107"
click at [120, 124] on input "SĐT Người Gửi" at bounding box center [122, 116] width 114 height 19
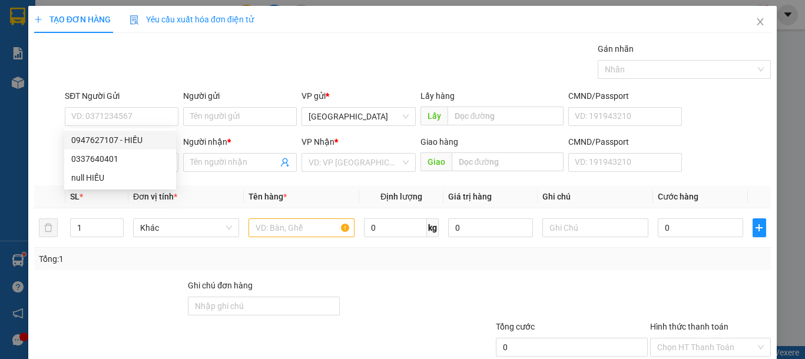
click at [157, 71] on div "Gói vận chuyển * Tiêu chuẩn Gán nhãn Nhãn" at bounding box center [417, 62] width 711 height 41
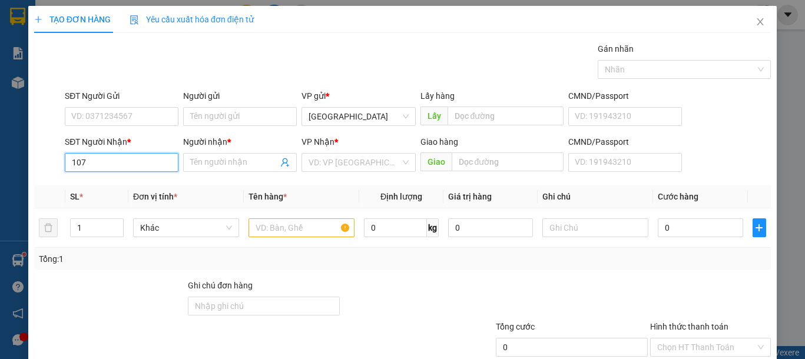
drag, startPoint x: 108, startPoint y: 168, endPoint x: 0, endPoint y: 174, distance: 108.5
click at [0, 169] on div "TẠO ĐƠN HÀNG Yêu cầu xuất hóa đơn điện tử Transit Pickup Surcharge Ids Transit …" at bounding box center [402, 179] width 805 height 359
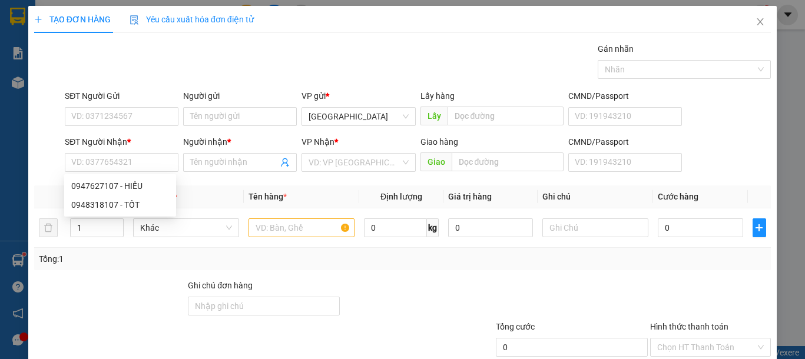
click at [104, 126] on div "SĐT Người Gửi VD: 0371234567" at bounding box center [122, 109] width 114 height 41
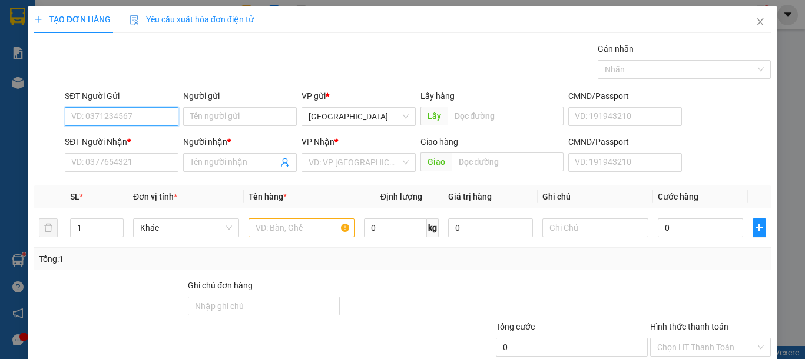
click at [106, 120] on input "SĐT Người Gửi" at bounding box center [122, 116] width 114 height 19
click at [128, 134] on div "0947627107 - HIẾU" at bounding box center [120, 140] width 98 height 13
type input "0947627107"
type input "HIẾU"
type input "0947627107"
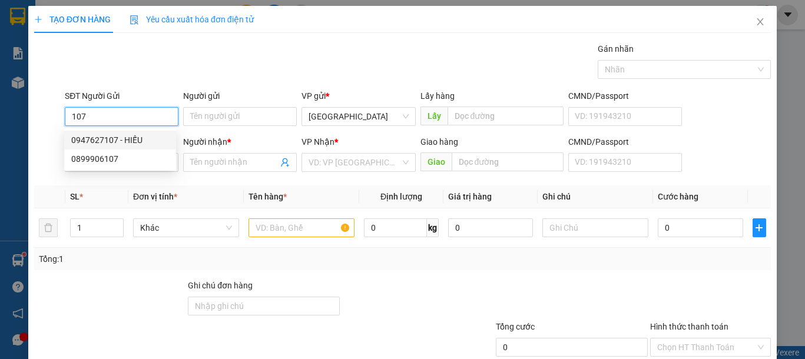
type input "HIẾU"
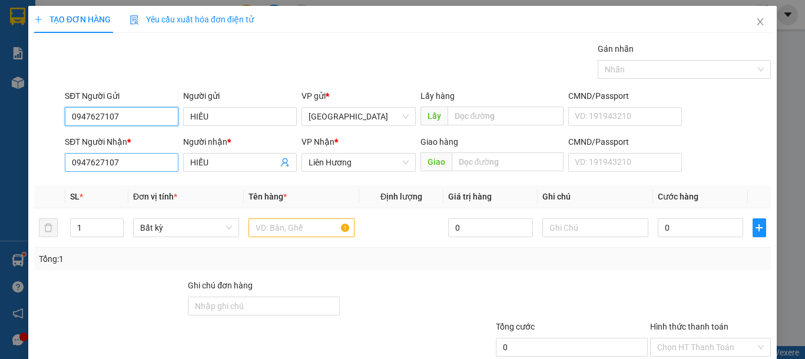
type input "0947627107"
drag, startPoint x: 140, startPoint y: 167, endPoint x: 0, endPoint y: 171, distance: 139.6
click at [0, 171] on div "TẠO ĐƠN HÀNG Yêu cầu xuất hóa đơn điện tử Transit Pickup Surcharge Ids Transit …" at bounding box center [402, 179] width 805 height 359
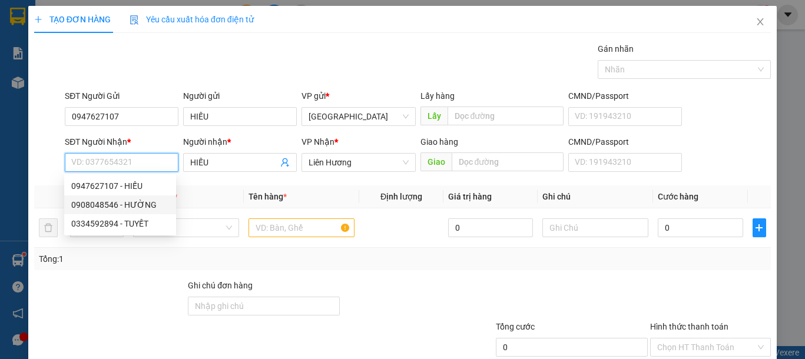
click at [111, 204] on div "0908048546 - HƯỜNG" at bounding box center [120, 204] width 98 height 13
type input "0908048546"
type input "HƯỜNG"
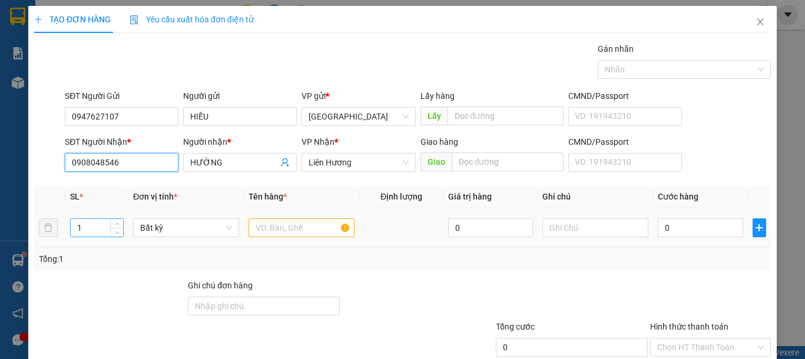
type input "0908048546"
drag, startPoint x: 94, startPoint y: 233, endPoint x: 66, endPoint y: 231, distance: 28.3
click at [66, 231] on td "1" at bounding box center [96, 227] width 63 height 39
type input "3"
click at [296, 233] on input "text" at bounding box center [301, 227] width 106 height 19
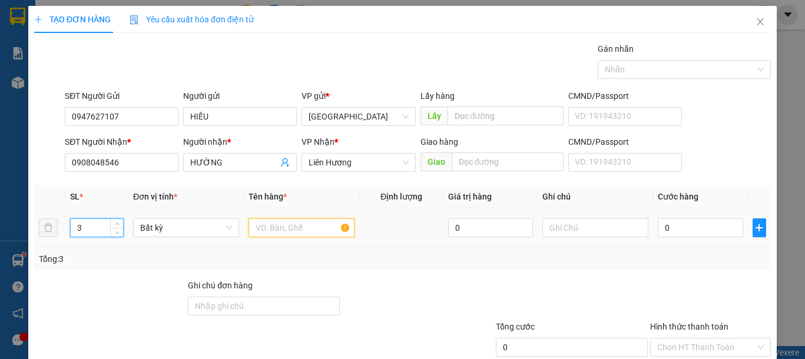
click at [290, 227] on input "text" at bounding box center [301, 227] width 106 height 19
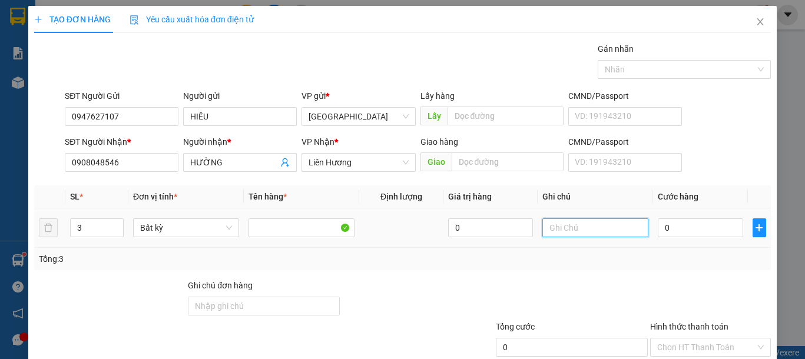
click at [576, 234] on input "text" at bounding box center [595, 227] width 106 height 19
click at [575, 234] on input "text" at bounding box center [595, 227] width 106 height 19
click at [574, 234] on input "text" at bounding box center [595, 227] width 106 height 19
type input "3 BAO CAFE"
click at [672, 228] on input "0" at bounding box center [700, 227] width 85 height 19
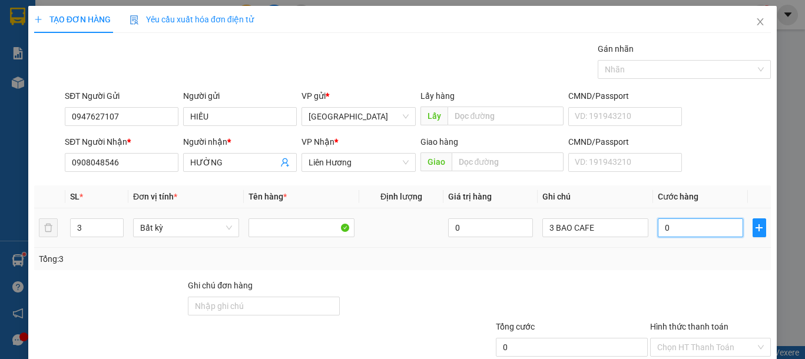
type input "1"
type input "15"
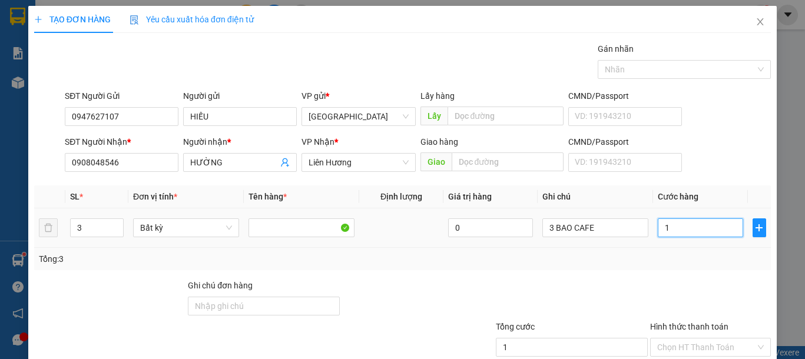
type input "15"
type input "150"
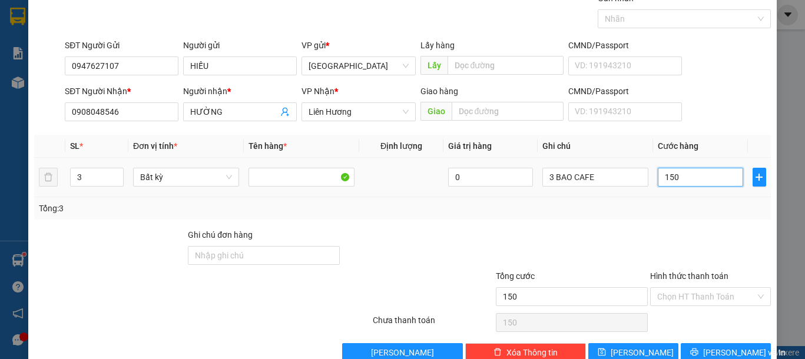
scroll to position [77, 0]
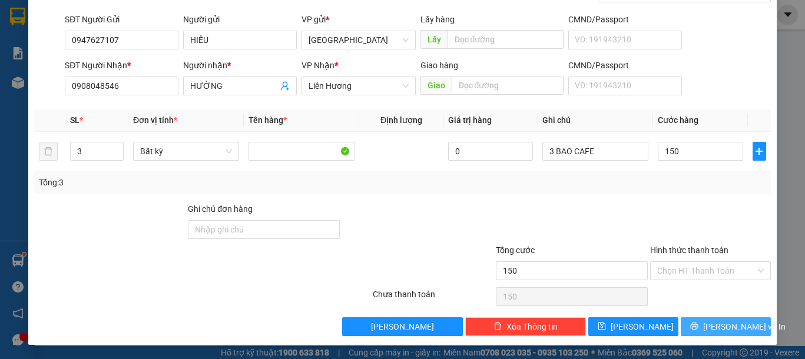
type input "150.000"
click at [755, 328] on button "[PERSON_NAME] và In" at bounding box center [725, 326] width 90 height 19
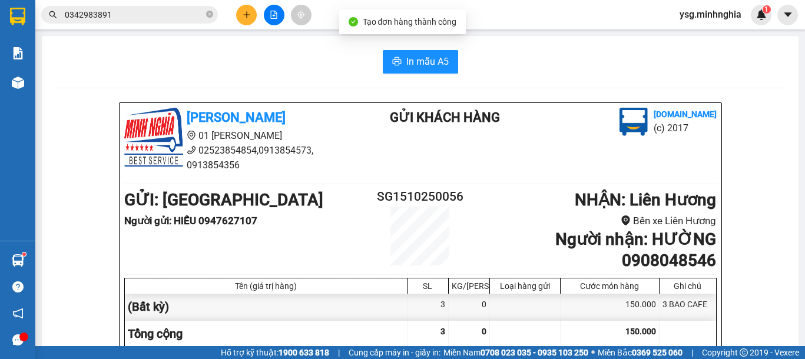
click at [412, 73] on button "In mẫu A5" at bounding box center [420, 62] width 75 height 24
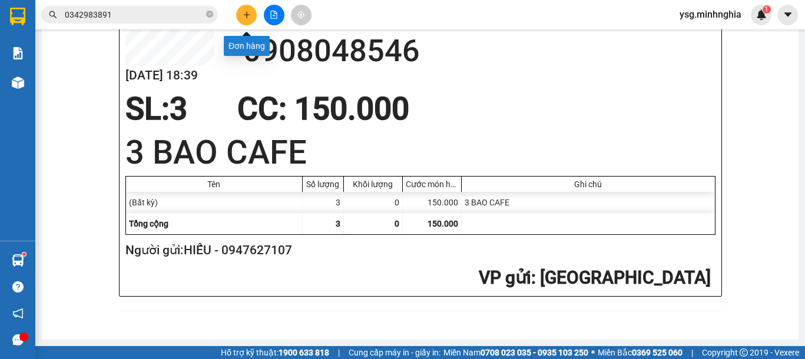
click at [254, 15] on button at bounding box center [246, 15] width 21 height 21
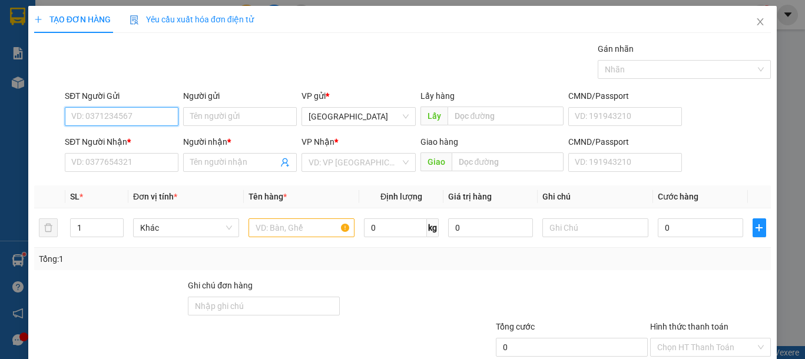
click at [141, 115] on input "SĐT Người Gửi" at bounding box center [122, 116] width 114 height 19
click at [147, 143] on div "0906318006" at bounding box center [120, 140] width 98 height 13
type input "0906318006"
type input "0931886236"
type input "CHỊ [PERSON_NAME]"
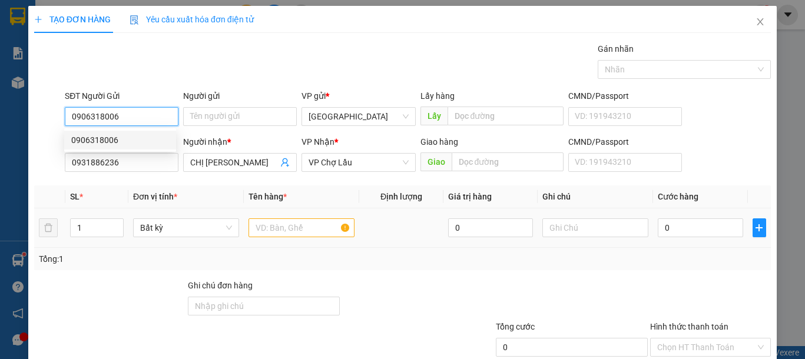
type input "0906318006"
click at [294, 232] on input "text" at bounding box center [301, 227] width 106 height 19
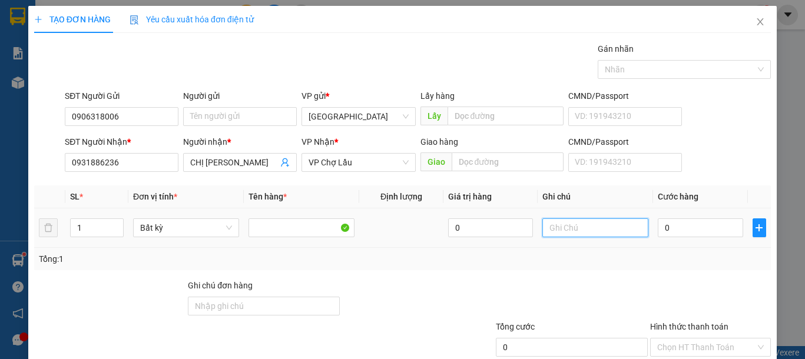
click at [573, 235] on input "text" at bounding box center [595, 227] width 106 height 19
type input "1 THG CHẢ"
click at [660, 231] on input "0" at bounding box center [700, 227] width 85 height 19
type input "4"
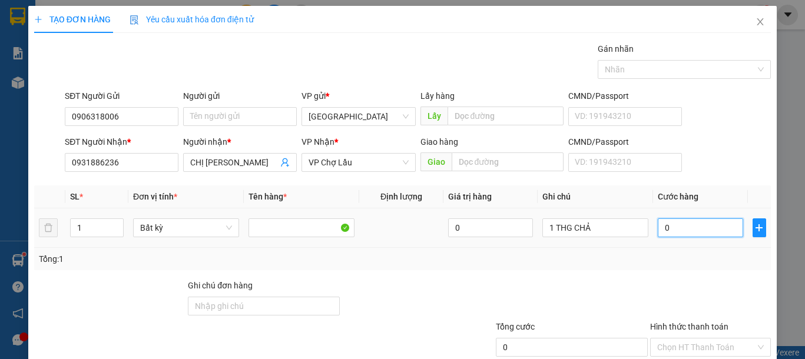
type input "4"
type input "40"
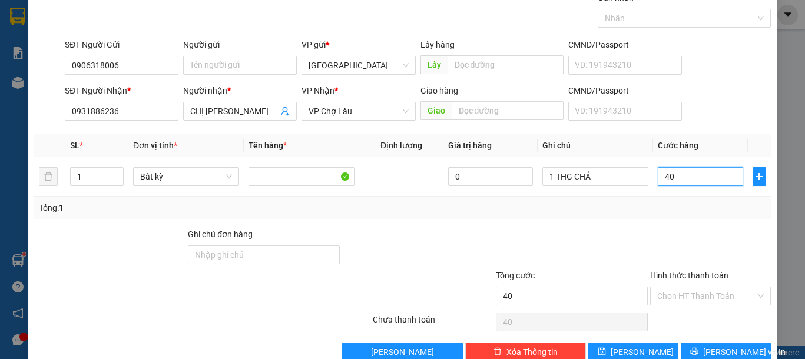
scroll to position [77, 0]
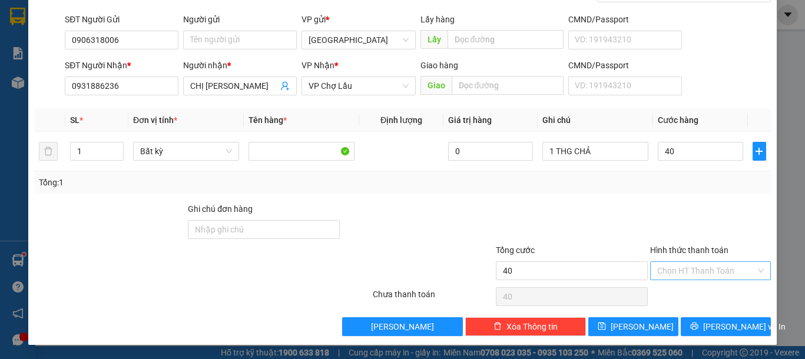
type input "40.000"
click at [691, 272] on input "Hình thức thanh toán" at bounding box center [706, 271] width 98 height 18
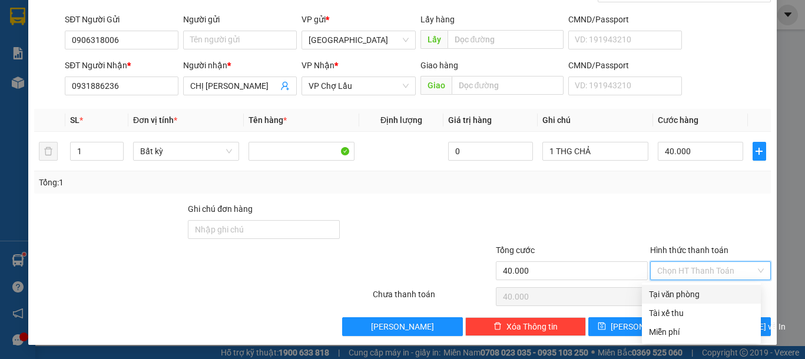
click at [689, 288] on div "Tại văn phòng" at bounding box center [701, 294] width 105 height 13
type input "0"
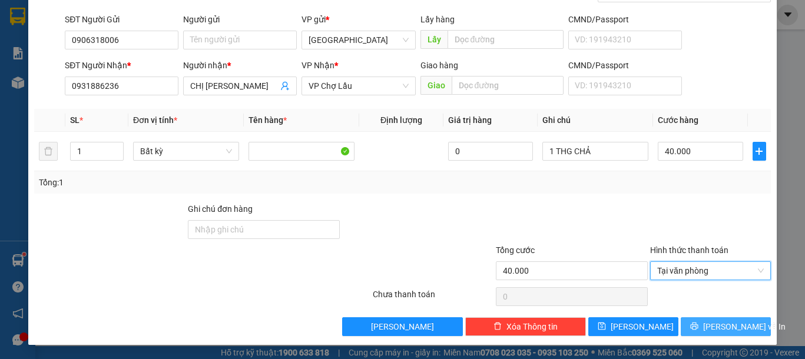
click at [716, 333] on button "[PERSON_NAME] và In" at bounding box center [725, 326] width 90 height 19
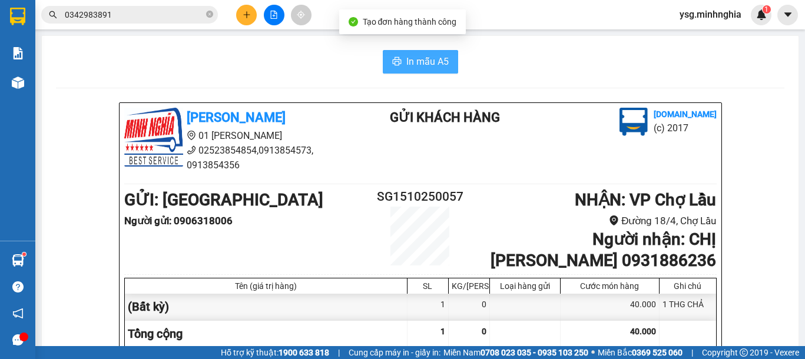
click at [437, 67] on span "In mẫu A5" at bounding box center [427, 61] width 42 height 15
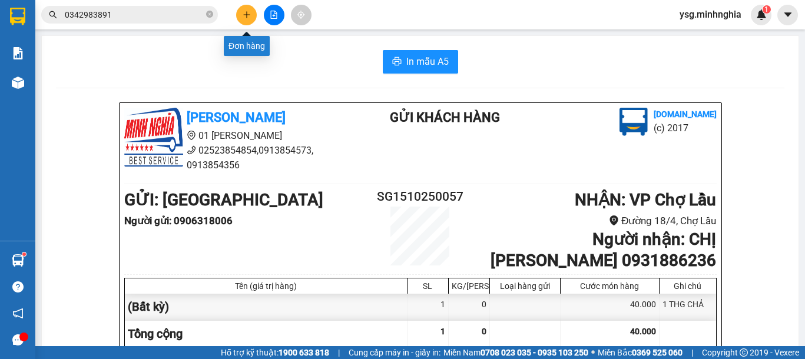
click at [252, 9] on button at bounding box center [246, 15] width 21 height 21
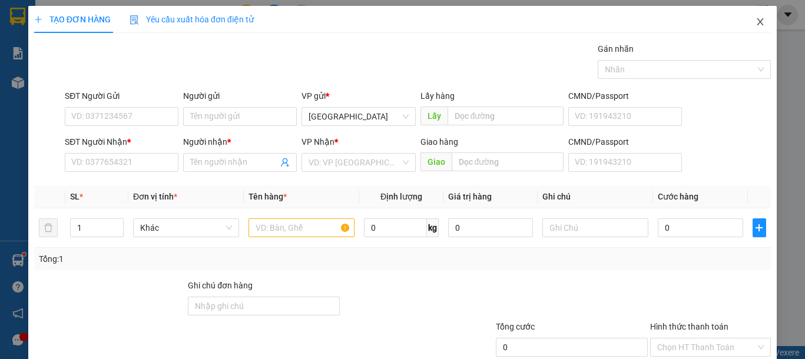
click at [758, 16] on span "Close" at bounding box center [759, 22] width 33 height 33
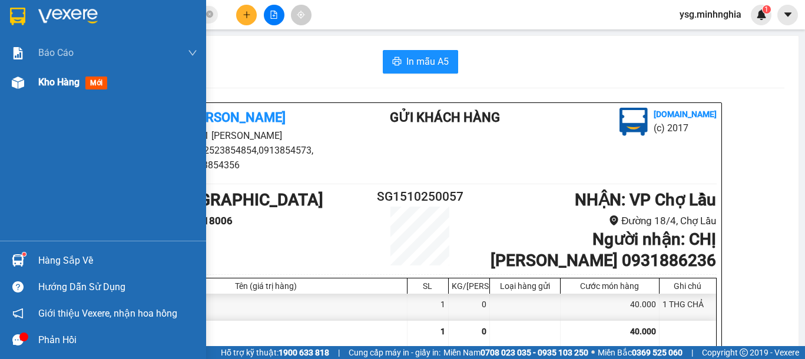
click at [8, 76] on div at bounding box center [18, 82] width 21 height 21
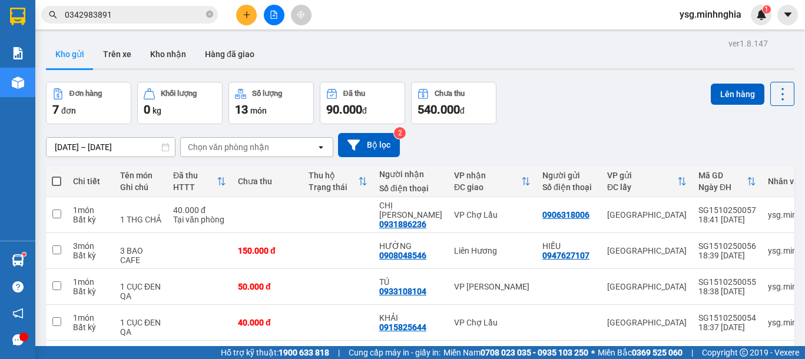
click at [245, 16] on icon "plus" at bounding box center [247, 15] width 8 height 8
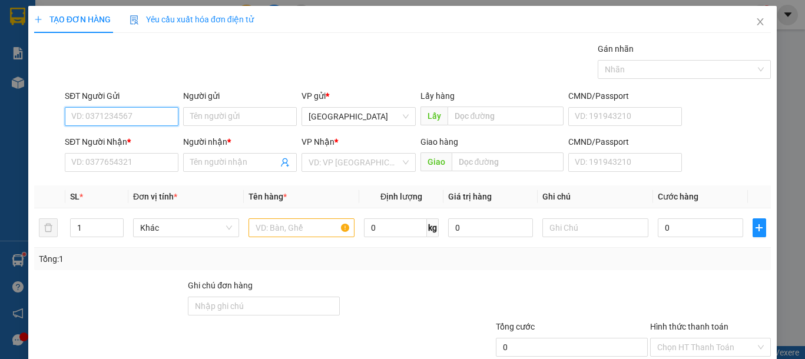
click at [112, 115] on input "SĐT Người Gửi" at bounding box center [122, 116] width 114 height 19
click at [125, 134] on div "0859889395 - TÂN" at bounding box center [120, 140] width 98 height 13
type input "0859889395"
type input "TÂN"
type input "0384360699"
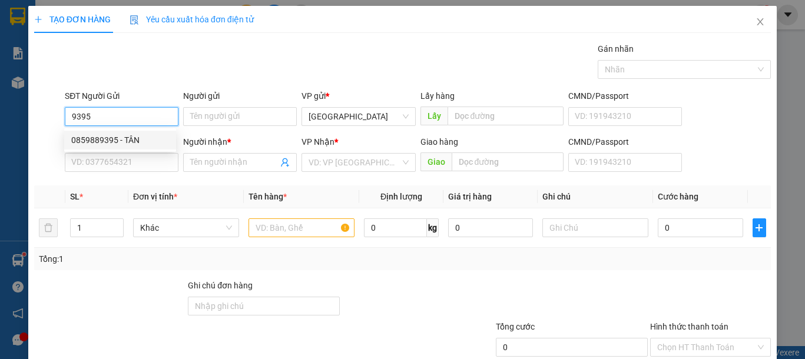
type input "QUÝ"
type input "NHÀ HÀNG AN [GEOGRAPHIC_DATA] AN"
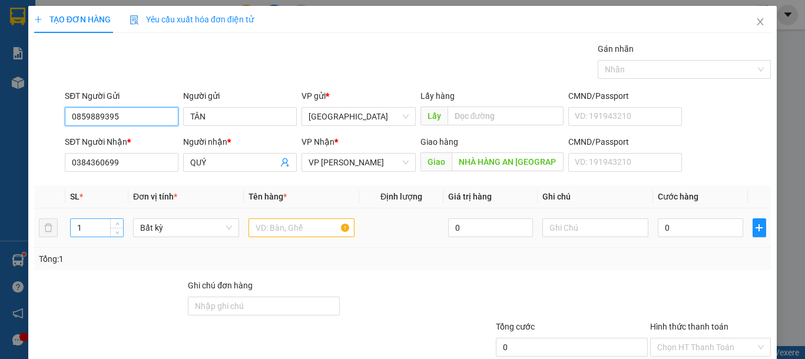
type input "0859889395"
click at [44, 231] on tr "1 Bất kỳ 0 0" at bounding box center [402, 227] width 736 height 39
type input "7"
click at [281, 226] on input "text" at bounding box center [301, 227] width 106 height 19
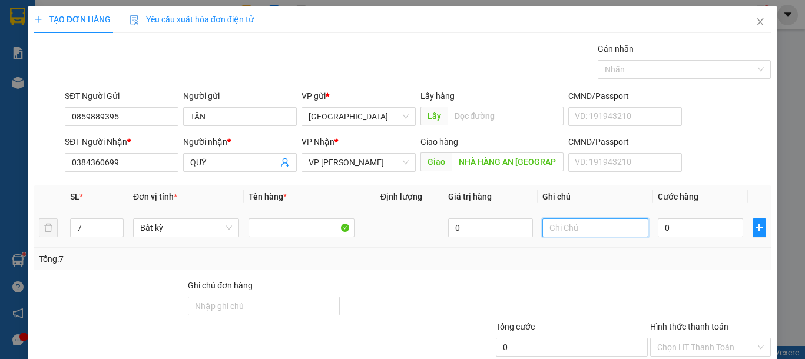
click at [568, 233] on input "text" at bounding box center [595, 227] width 106 height 19
type input "7 THG ỐNG"
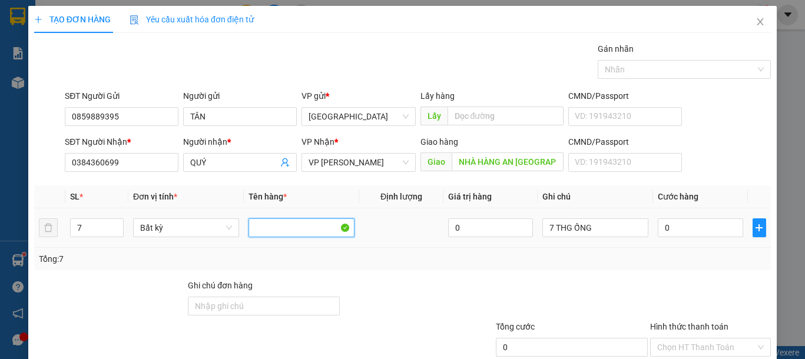
click at [289, 234] on input "text" at bounding box center [301, 227] width 106 height 19
type input "D"
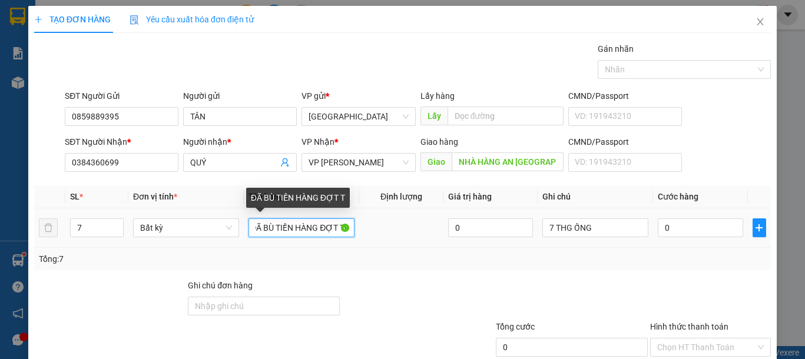
scroll to position [0, 15]
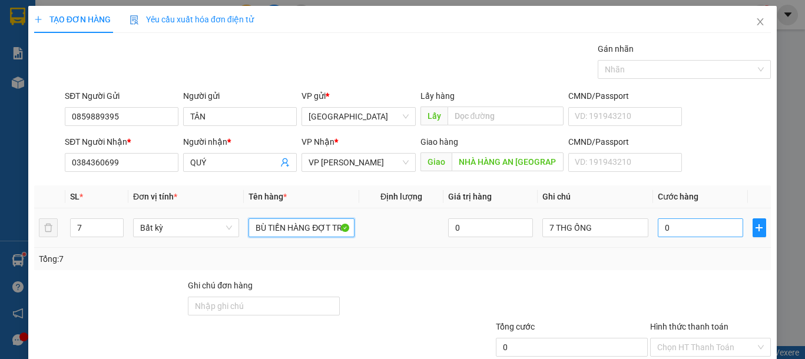
type input "ĐÃ BÙ TIỀN HÀNG ĐỢT TRC"
click at [681, 226] on input "0" at bounding box center [700, 227] width 85 height 19
type input "4"
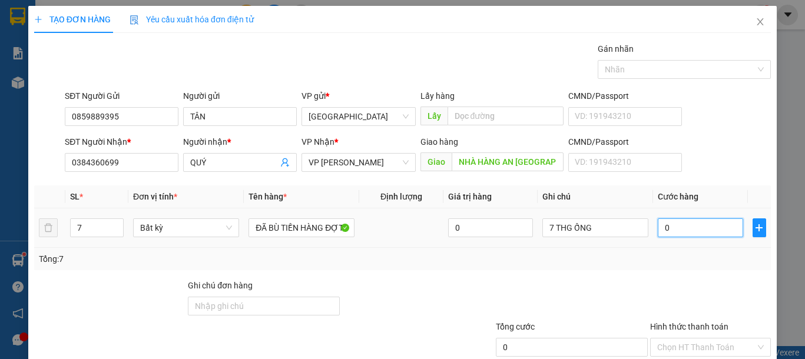
type input "4"
type input "40"
type input "400"
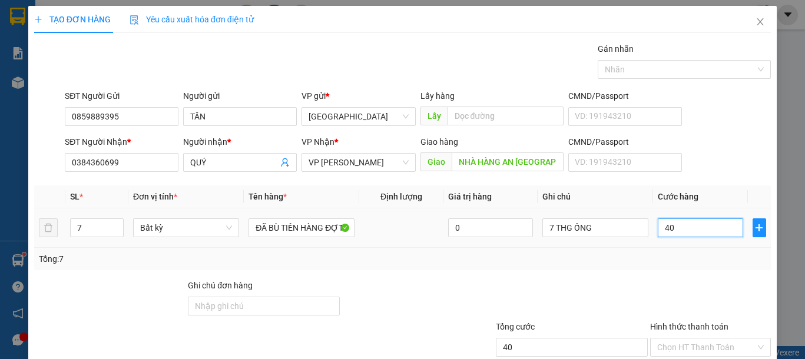
type input "400"
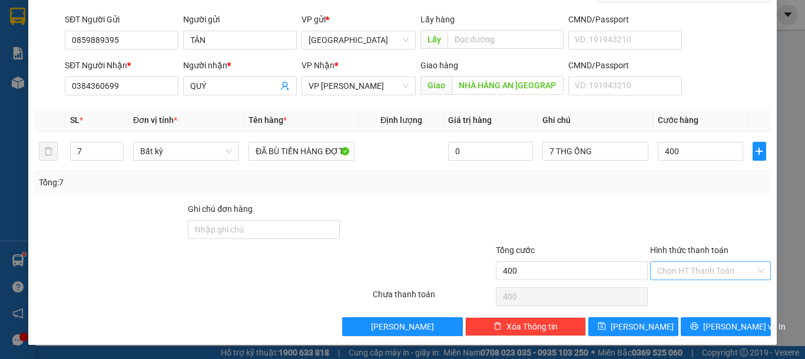
click at [681, 270] on input "Hình thức thanh toán" at bounding box center [706, 271] width 98 height 18
type input "400.000"
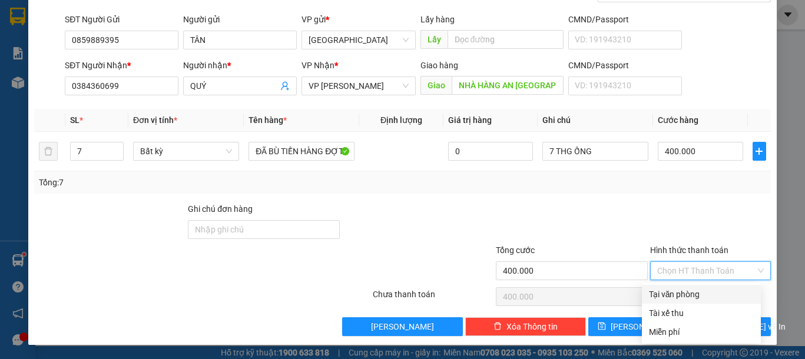
drag, startPoint x: 682, startPoint y: 286, endPoint x: 689, endPoint y: 294, distance: 11.7
click at [682, 286] on div "Tại văn phòng" at bounding box center [701, 294] width 119 height 19
type input "0"
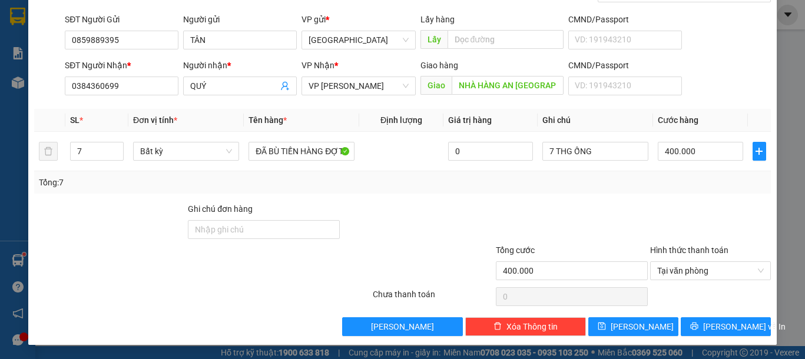
click at [703, 315] on div "Transit Pickup Surcharge Ids Transit Deliver Surcharge Ids Transit Deliver Surc…" at bounding box center [402, 151] width 736 height 370
click at [708, 325] on span "[PERSON_NAME] và In" at bounding box center [744, 326] width 82 height 13
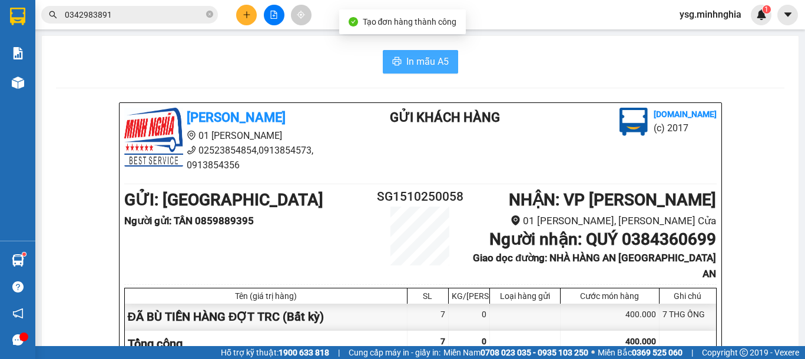
click at [392, 57] on icon "printer" at bounding box center [396, 61] width 9 height 9
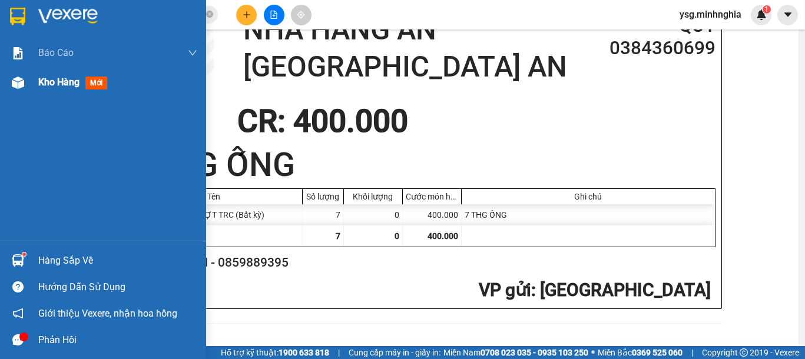
click at [16, 85] on img at bounding box center [18, 83] width 12 height 12
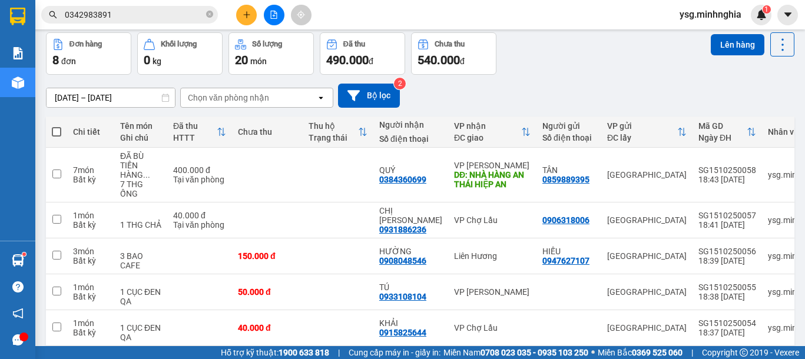
scroll to position [47, 0]
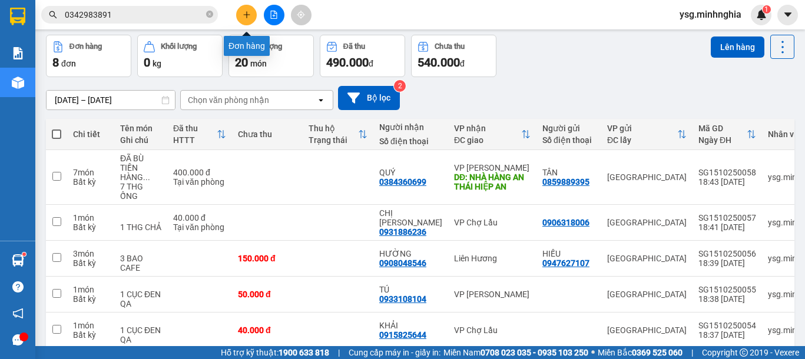
click at [237, 16] on button at bounding box center [246, 15] width 21 height 21
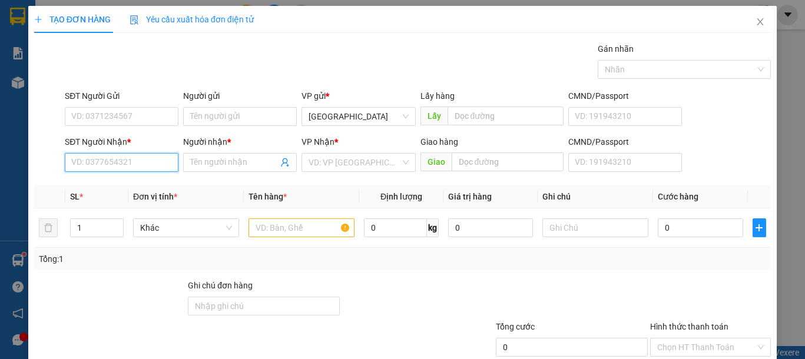
click at [153, 163] on input "SĐT Người Nhận *" at bounding box center [122, 162] width 114 height 19
click at [127, 182] on div "0338020878 - HỒNG" at bounding box center [120, 186] width 98 height 13
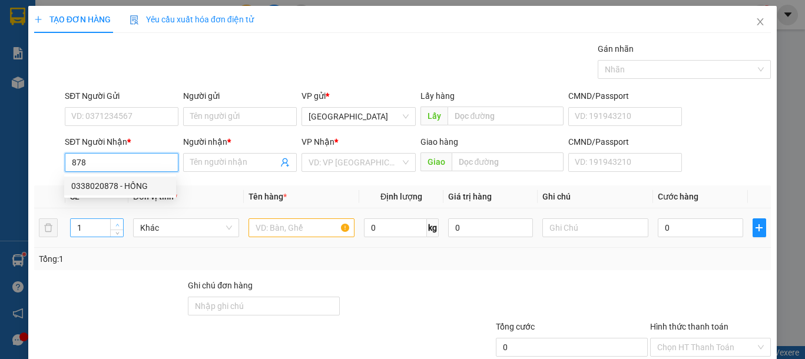
type input "0338020878"
type input "HỒNG"
type input "CÂY XĂNG KIM TÀI"
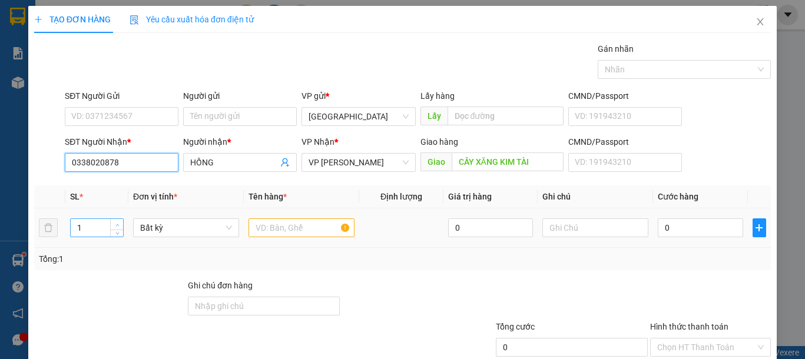
type input "0338020878"
type input "2"
click at [117, 224] on icon "up" at bounding box center [117, 225] width 4 height 4
drag, startPoint x: 265, startPoint y: 223, endPoint x: 537, endPoint y: 227, distance: 272.0
click at [265, 223] on input "text" at bounding box center [301, 227] width 106 height 19
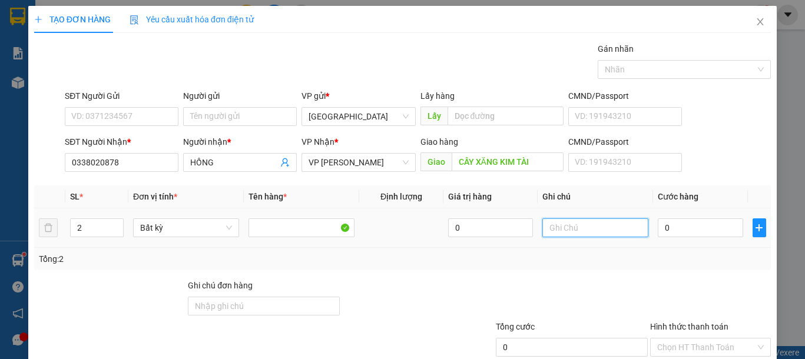
click at [556, 231] on input "text" at bounding box center [595, 227] width 106 height 19
click at [557, 231] on input "text" at bounding box center [595, 227] width 106 height 19
type input "1 BAO XANH 1 BAO ĐEN VẢI"
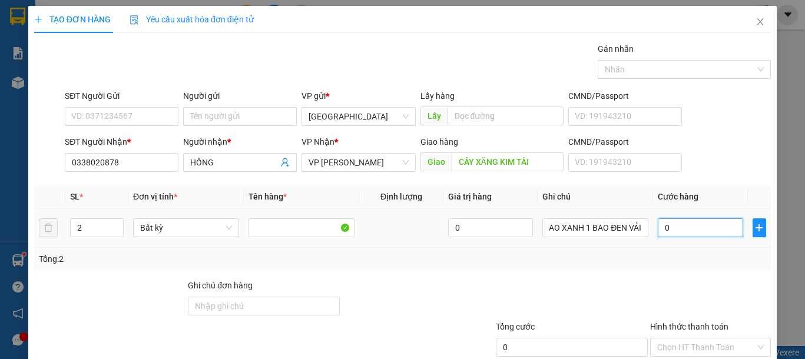
scroll to position [0, 0]
click at [658, 230] on input "0" at bounding box center [700, 227] width 85 height 19
type input "1"
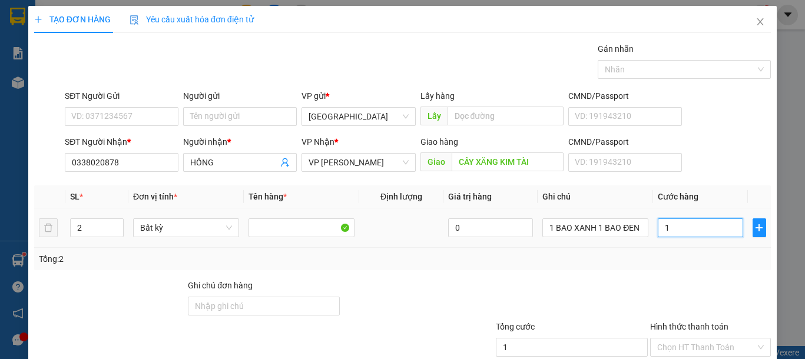
type input "13"
type input "130"
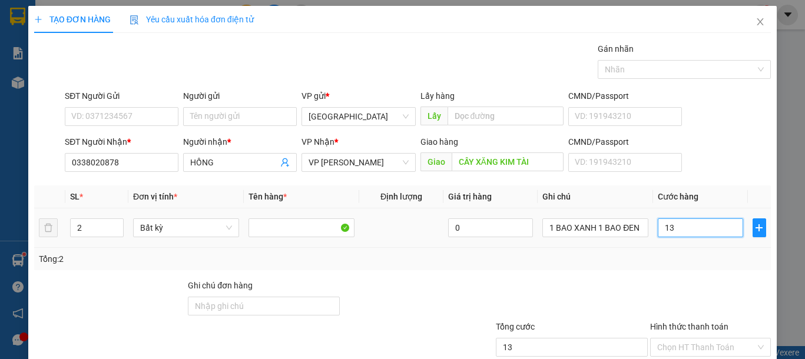
type input "130"
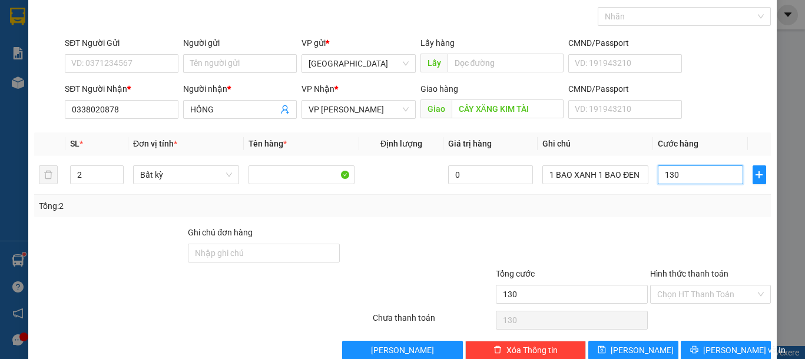
scroll to position [77, 0]
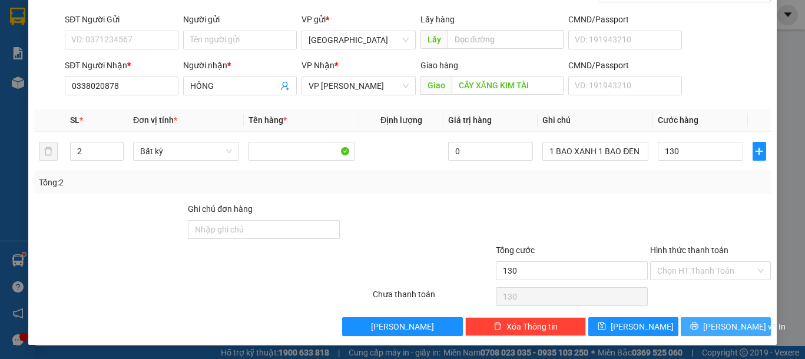
type input "130.000"
click at [736, 330] on span "[PERSON_NAME] và In" at bounding box center [744, 326] width 82 height 13
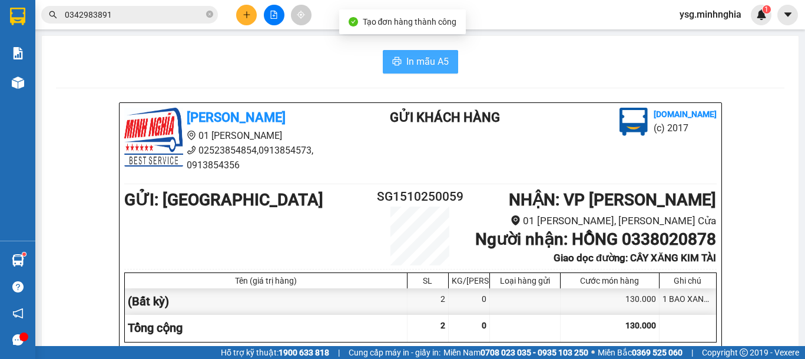
click at [424, 62] on span "In mẫu A5" at bounding box center [427, 61] width 42 height 15
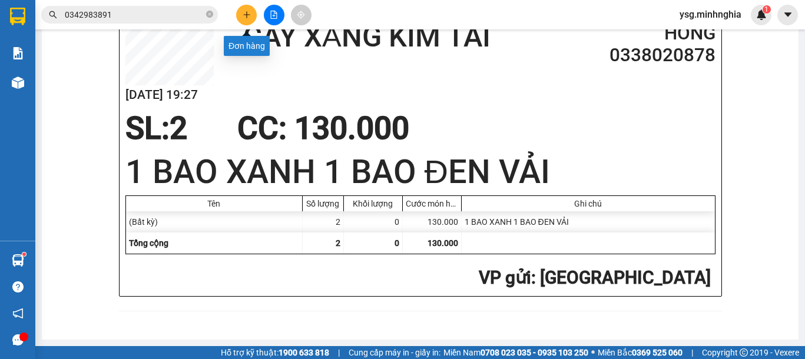
click at [253, 15] on button at bounding box center [246, 15] width 21 height 21
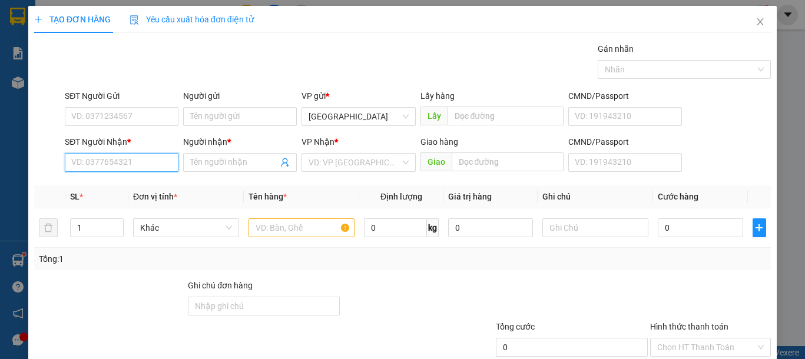
click at [121, 163] on input "SĐT Người Nhận *" at bounding box center [122, 162] width 114 height 19
click at [139, 185] on div "0911571466 - SƯƠNG" at bounding box center [120, 186] width 98 height 13
type input "0911571466"
type input "SƯƠNG"
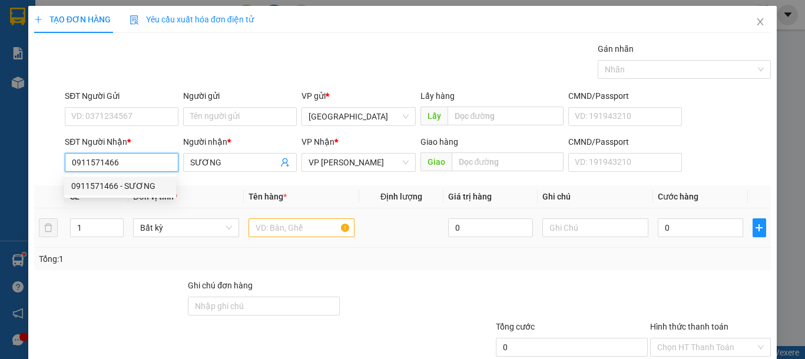
type input "0911571466"
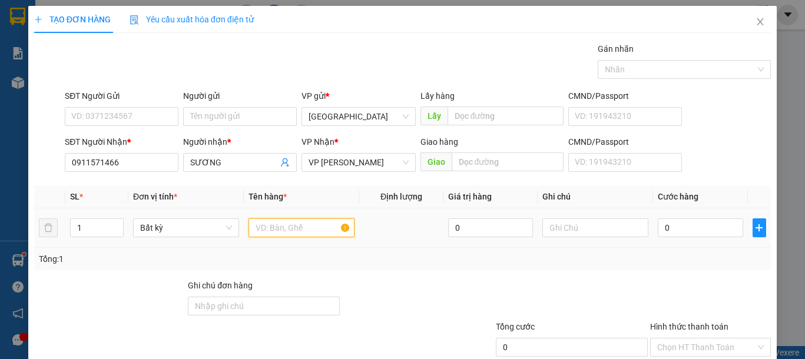
click at [270, 233] on input "text" at bounding box center [301, 227] width 106 height 19
type input "2"
click at [119, 223] on span "up" at bounding box center [117, 224] width 7 height 7
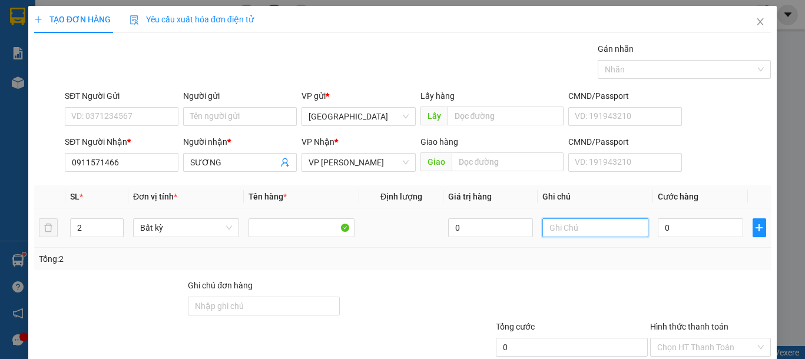
click at [568, 226] on input "text" at bounding box center [595, 227] width 106 height 19
type input "2 BAO XANH VẢI"
click at [665, 227] on input "0" at bounding box center [700, 227] width 85 height 19
type input "1"
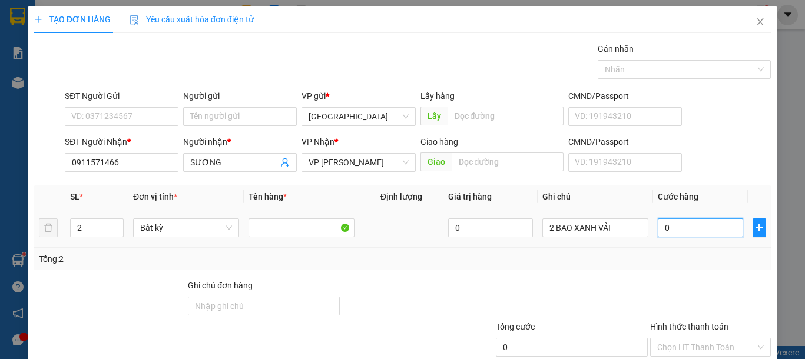
type input "1"
type input "14"
type input "140"
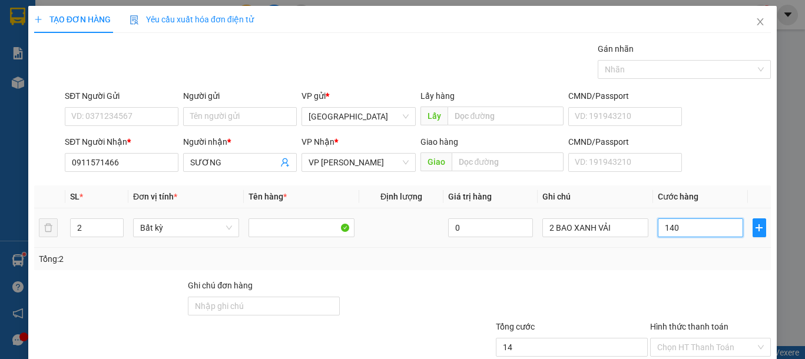
type input "140"
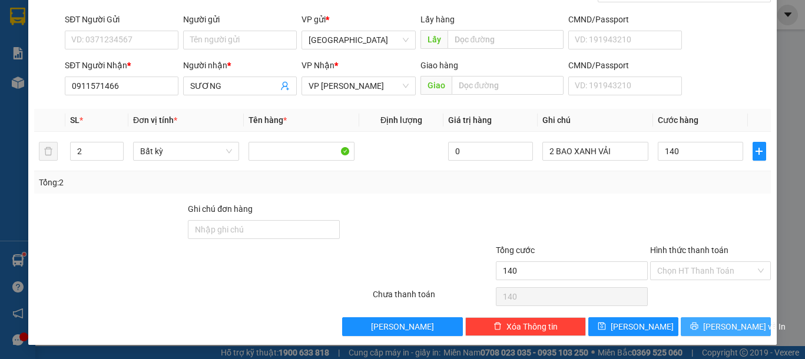
type input "140.000"
click at [727, 331] on span "[PERSON_NAME] và In" at bounding box center [744, 326] width 82 height 13
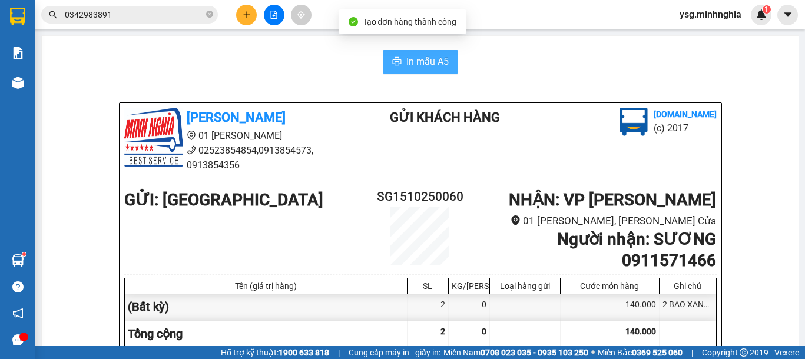
click at [417, 58] on span "In mẫu A5" at bounding box center [427, 61] width 42 height 15
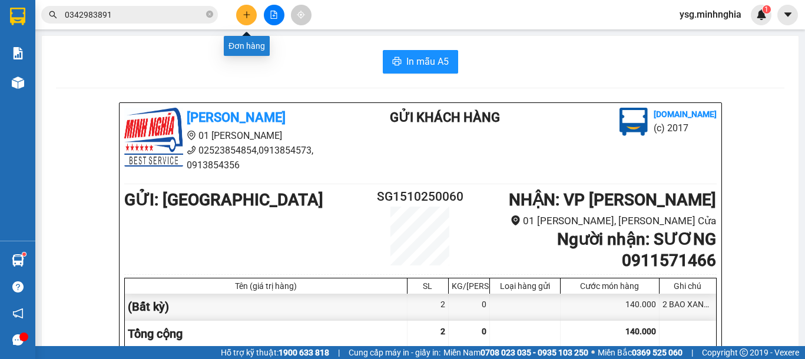
click at [247, 9] on button at bounding box center [246, 15] width 21 height 21
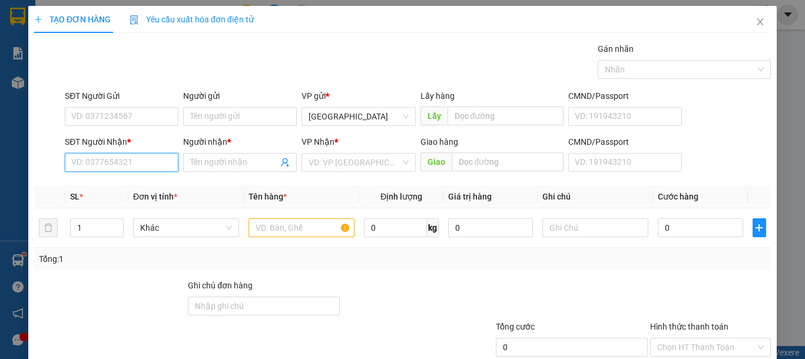
drag, startPoint x: 147, startPoint y: 166, endPoint x: 152, endPoint y: 165, distance: 5.9
click at [147, 165] on input "SĐT Người Nhận *" at bounding box center [122, 162] width 114 height 19
click at [148, 164] on input "745" at bounding box center [122, 162] width 114 height 19
type input "7"
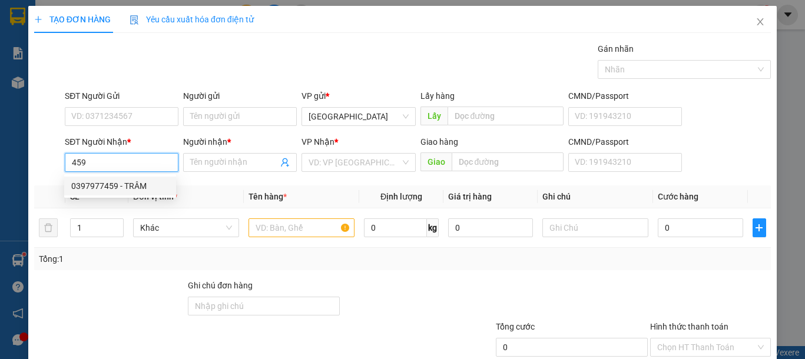
click at [158, 186] on div "0397977459 - TRÂM" at bounding box center [120, 186] width 98 height 13
type input "0397977459"
type input "TRÂM"
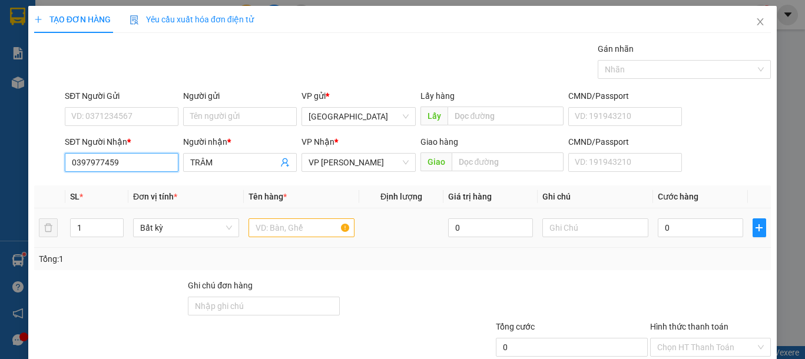
type input "0397977459"
click at [297, 234] on input "text" at bounding box center [301, 227] width 106 height 19
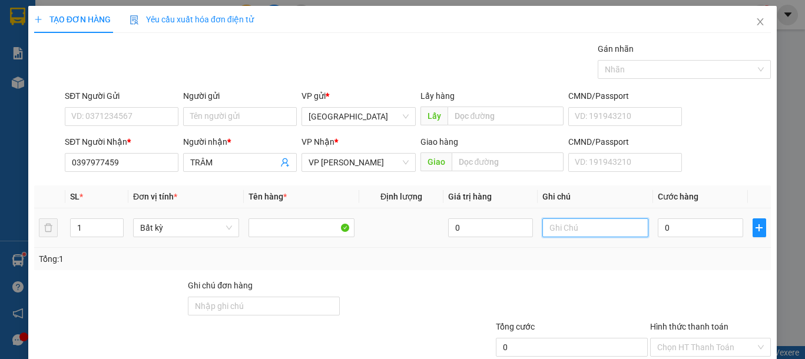
click at [557, 232] on input "text" at bounding box center [595, 227] width 106 height 19
type input "1 BỌC ĐEN VẢI"
click at [693, 237] on div "0" at bounding box center [700, 228] width 85 height 24
click at [698, 223] on input "0" at bounding box center [700, 227] width 85 height 19
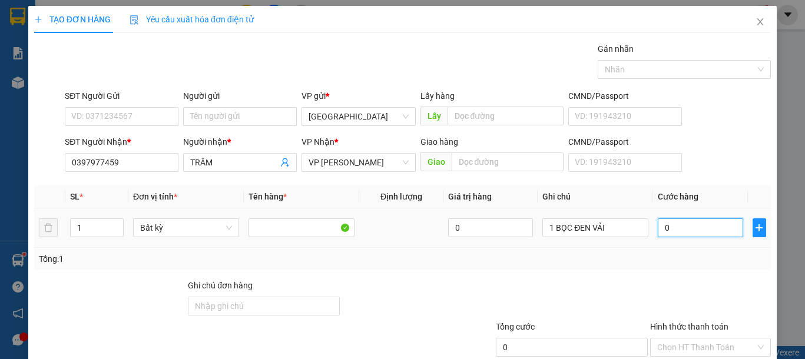
type input "5"
type input "50"
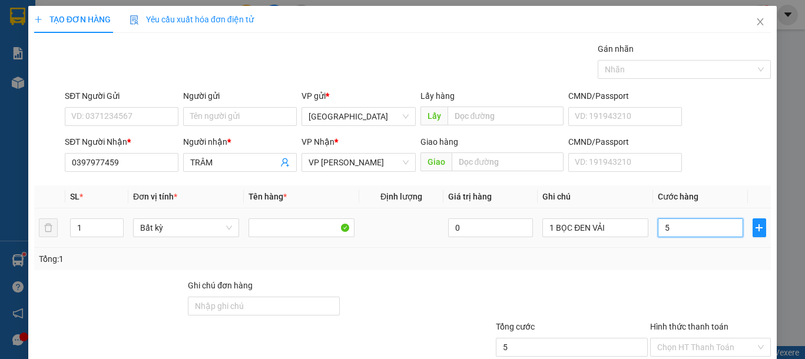
type input "50"
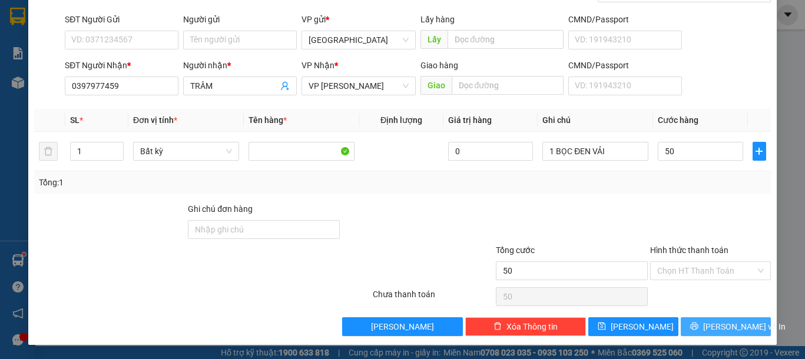
type input "50.000"
click at [723, 323] on span "[PERSON_NAME] và In" at bounding box center [744, 326] width 82 height 13
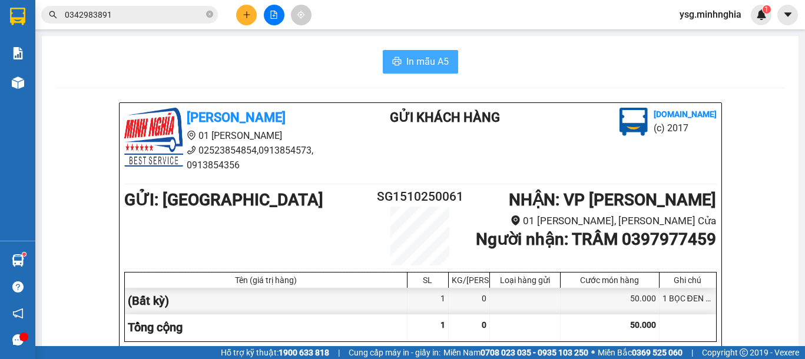
click at [411, 62] on span "In mẫu A5" at bounding box center [427, 61] width 42 height 15
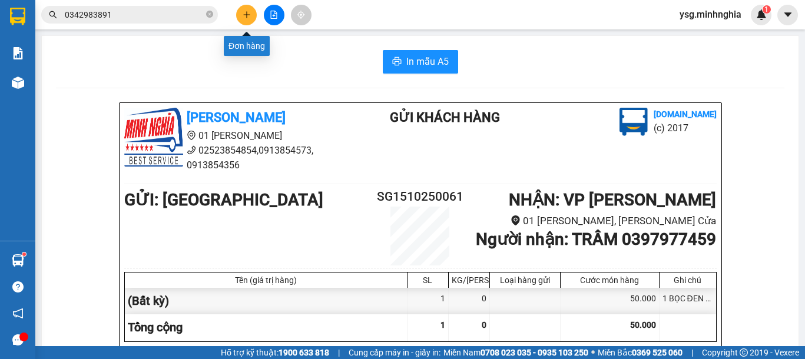
click at [251, 18] on button at bounding box center [246, 15] width 21 height 21
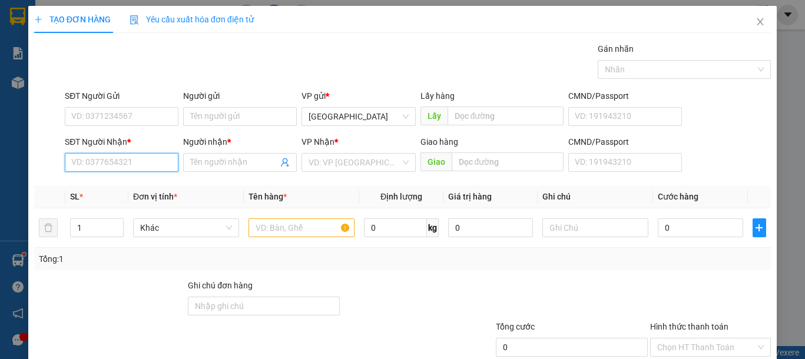
click at [71, 164] on input "SĐT Người Nhận *" at bounding box center [122, 162] width 114 height 19
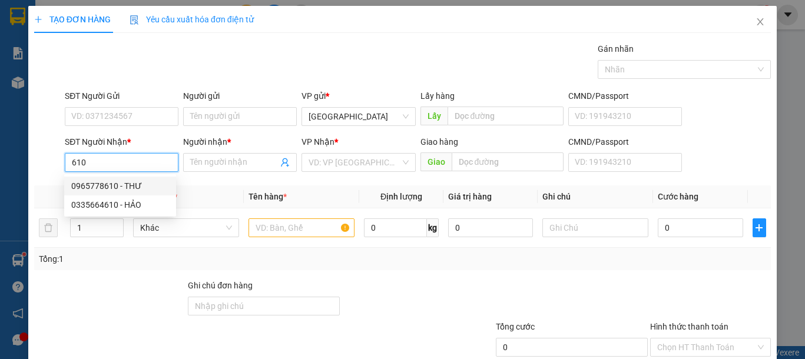
click at [108, 186] on div "0965778610 - THƯ" at bounding box center [120, 186] width 98 height 13
type input "0965778610"
type input "THƯ"
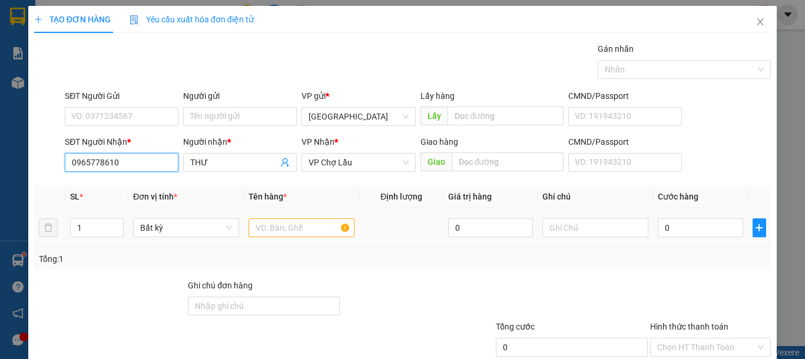
type input "0965778610"
click at [317, 227] on input "text" at bounding box center [301, 227] width 106 height 19
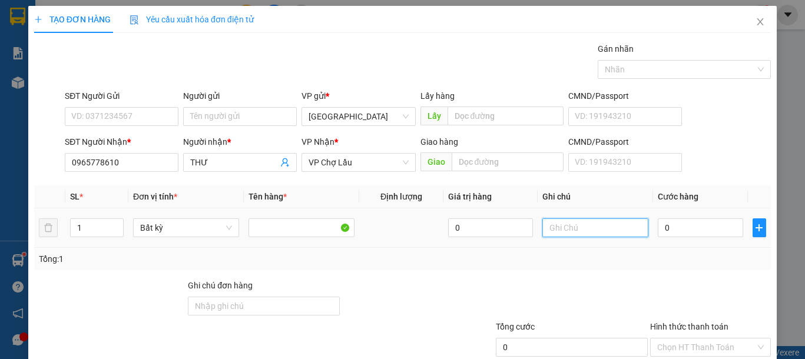
click at [605, 235] on input "text" at bounding box center [595, 227] width 106 height 19
type input "1 BỌC TRẮNG THIỆP"
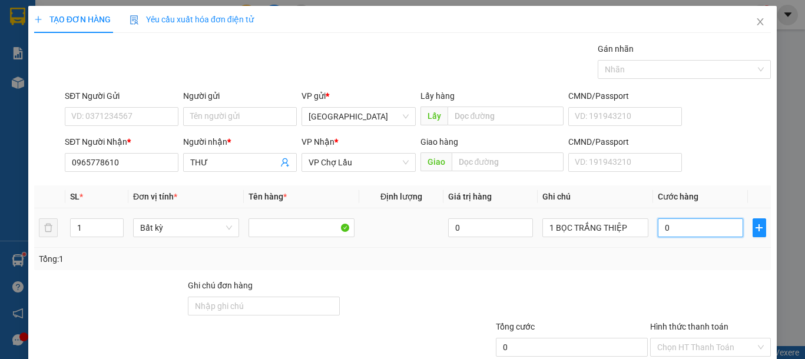
click at [672, 221] on input "0" at bounding box center [700, 227] width 85 height 19
type input "3"
type input "30"
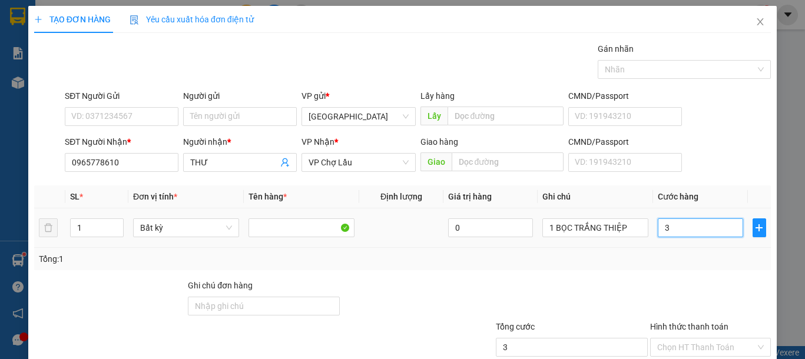
type input "30"
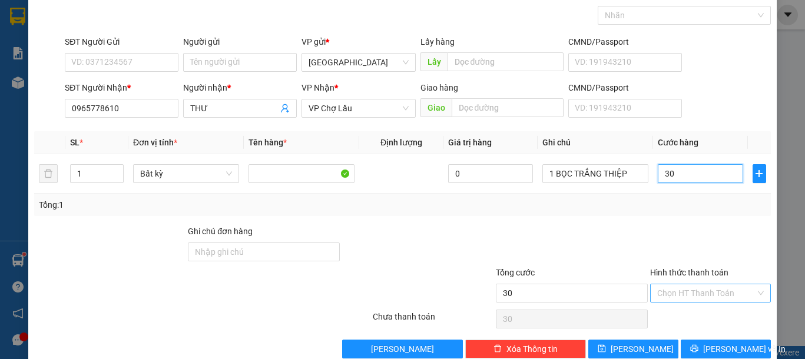
scroll to position [77, 0]
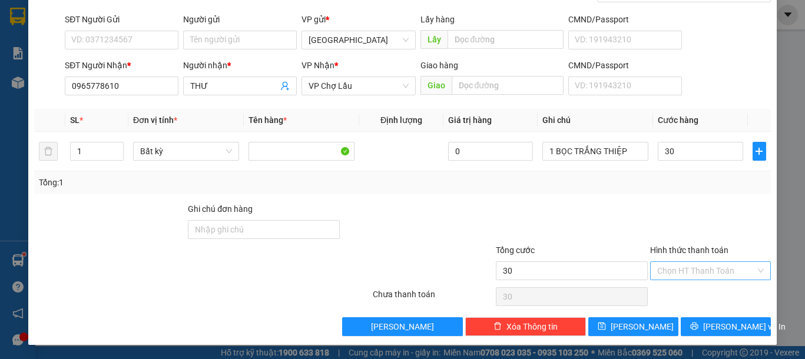
type input "30.000"
drag, startPoint x: 695, startPoint y: 264, endPoint x: 692, endPoint y: 286, distance: 22.6
click at [695, 263] on input "Hình thức thanh toán" at bounding box center [706, 271] width 98 height 18
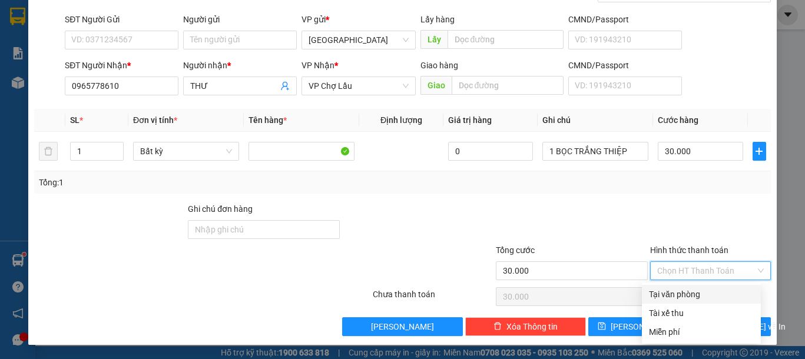
click at [688, 299] on div "Tại văn phòng" at bounding box center [701, 294] width 105 height 13
type input "0"
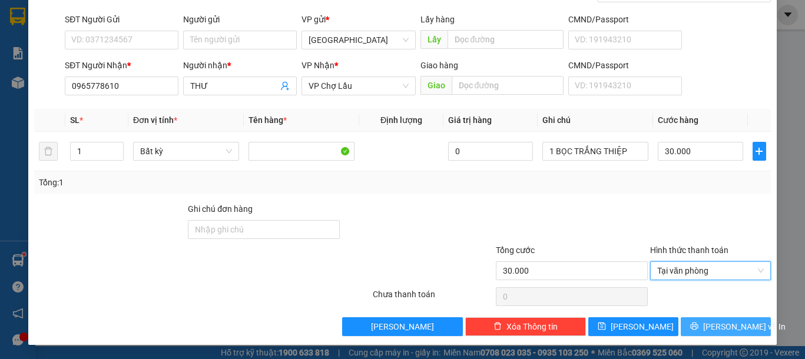
click at [701, 332] on button "[PERSON_NAME] và In" at bounding box center [725, 326] width 90 height 19
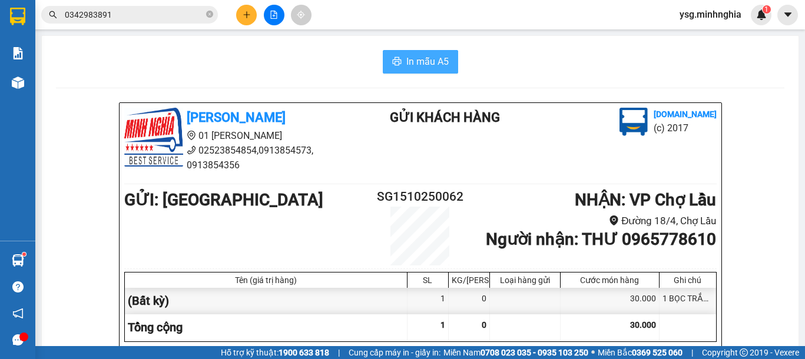
click at [408, 58] on span "In mẫu A5" at bounding box center [427, 61] width 42 height 15
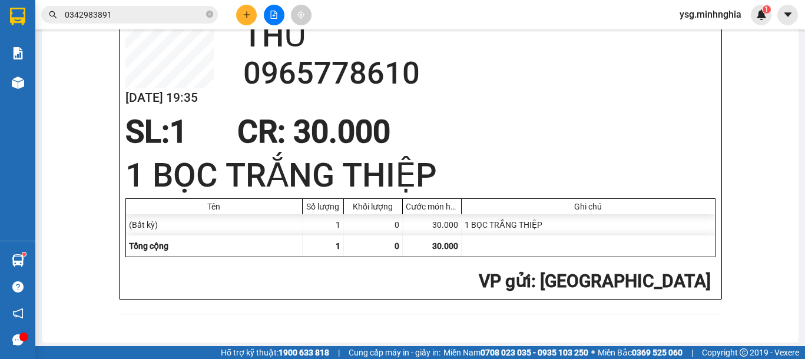
scroll to position [600, 0]
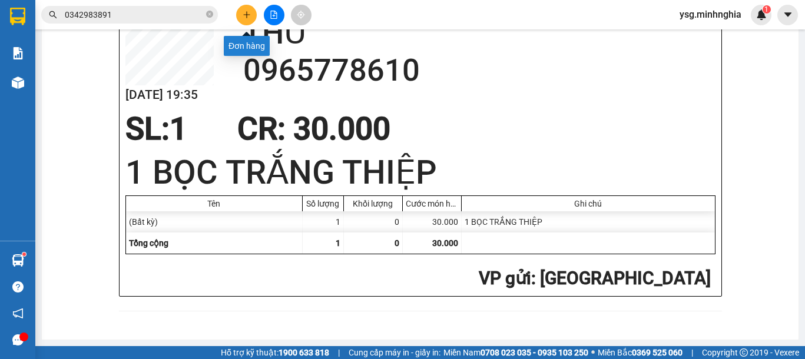
click at [241, 15] on button at bounding box center [246, 15] width 21 height 21
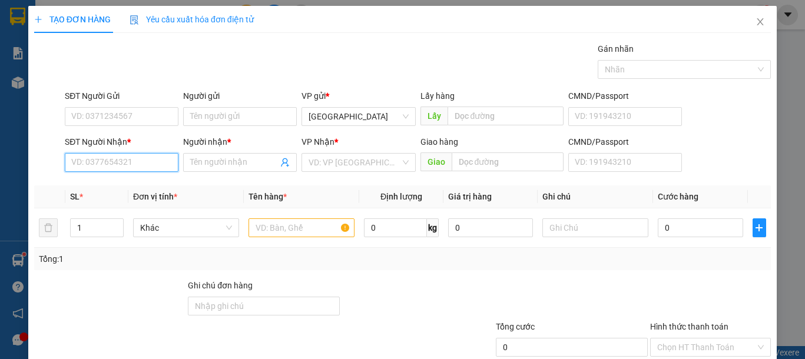
click at [109, 171] on input "SĐT Người Nhận *" at bounding box center [122, 162] width 114 height 19
click at [307, 231] on input "text" at bounding box center [301, 227] width 106 height 19
click at [102, 161] on input "SĐT Người Nhận *" at bounding box center [122, 162] width 114 height 19
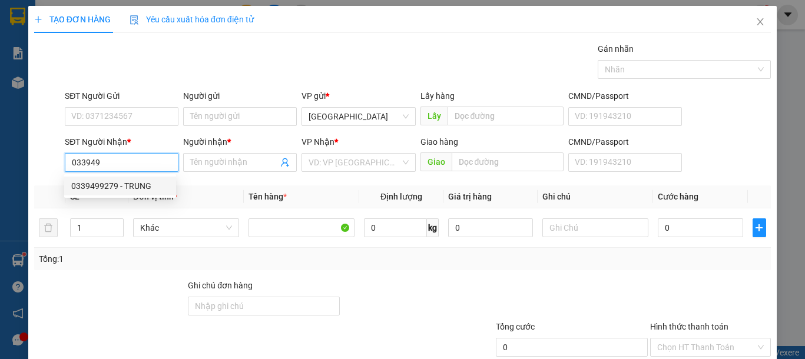
click at [112, 182] on div "0339499279 - TRUNG" at bounding box center [120, 186] width 98 height 13
type input "0339499279"
type input "TRUNG"
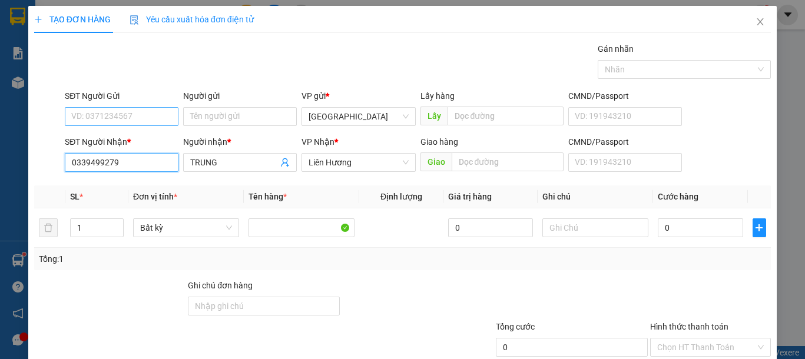
type input "0339499279"
click at [144, 122] on input "SĐT Người Gửi" at bounding box center [122, 116] width 114 height 19
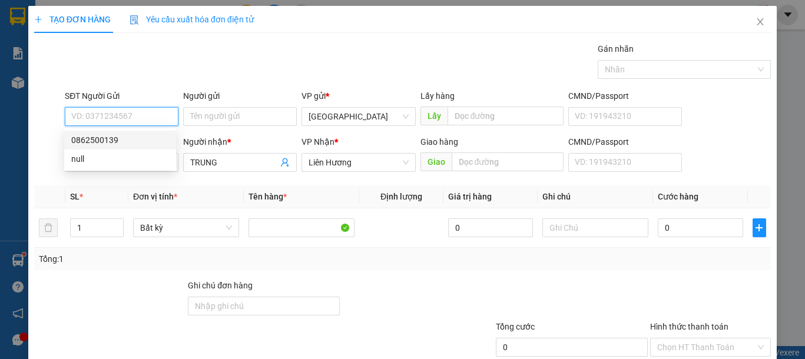
click at [139, 141] on div "0862500139" at bounding box center [120, 140] width 98 height 13
type input "0862500139"
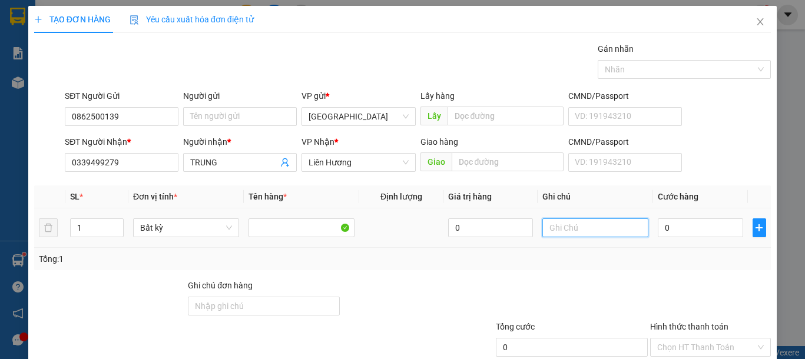
click at [562, 235] on input "text" at bounding box center [595, 227] width 106 height 19
click at [680, 233] on input "0" at bounding box center [700, 227] width 85 height 19
click at [625, 231] on input "1 TH XỐP ĐL" at bounding box center [595, 227] width 106 height 19
type input "1 TH XỐP ĐỒ ĂN"
click at [675, 234] on input "0" at bounding box center [700, 227] width 85 height 19
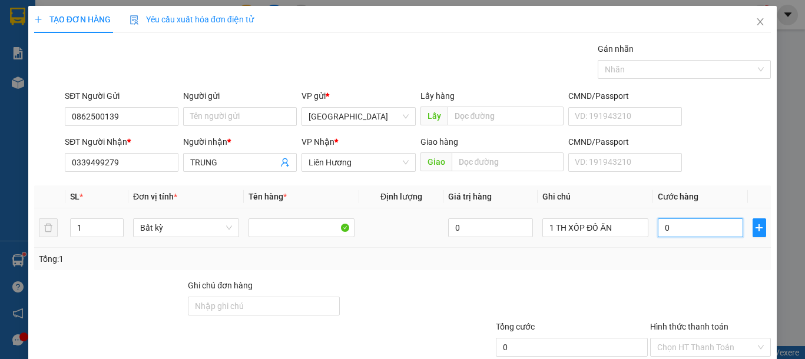
type input "8"
type input "80"
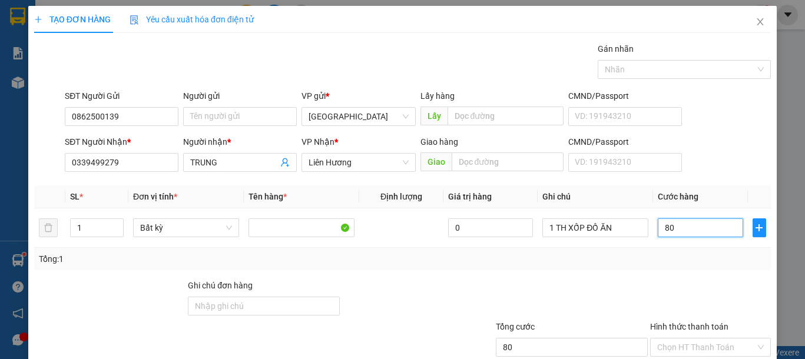
scroll to position [77, 0]
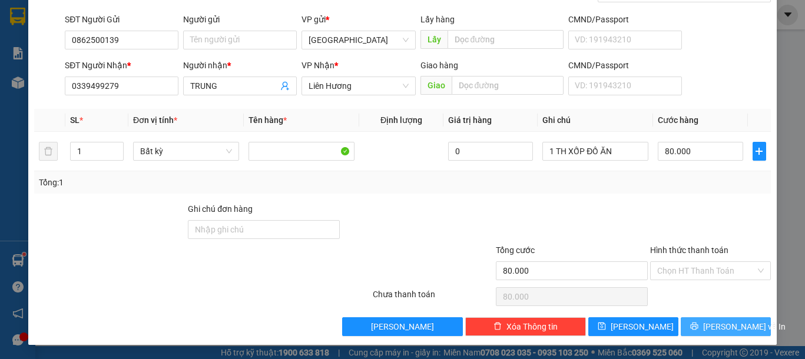
click at [698, 323] on icon "printer" at bounding box center [694, 326] width 8 height 8
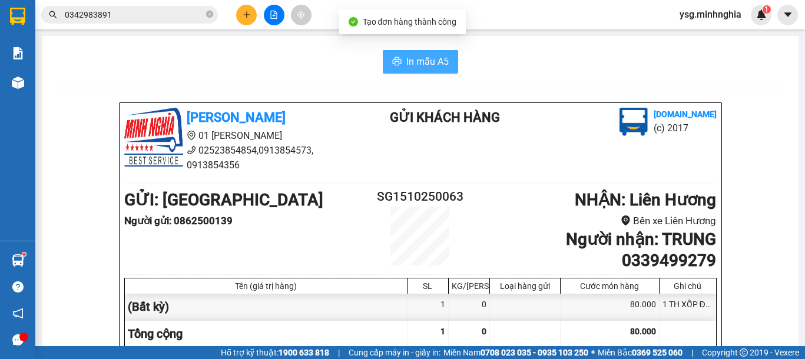
click at [388, 54] on button "In mẫu A5" at bounding box center [420, 62] width 75 height 24
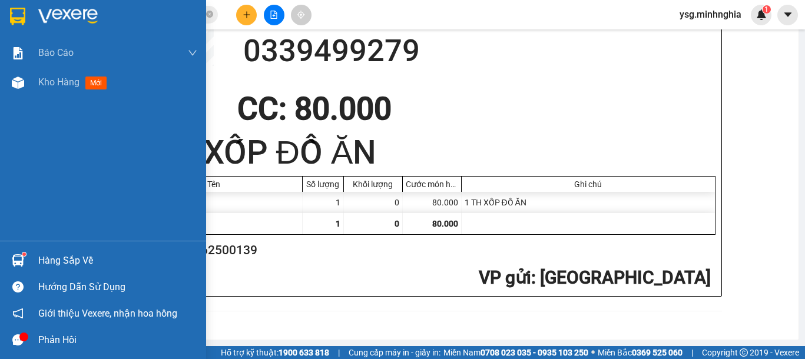
click at [25, 75] on div at bounding box center [18, 82] width 21 height 21
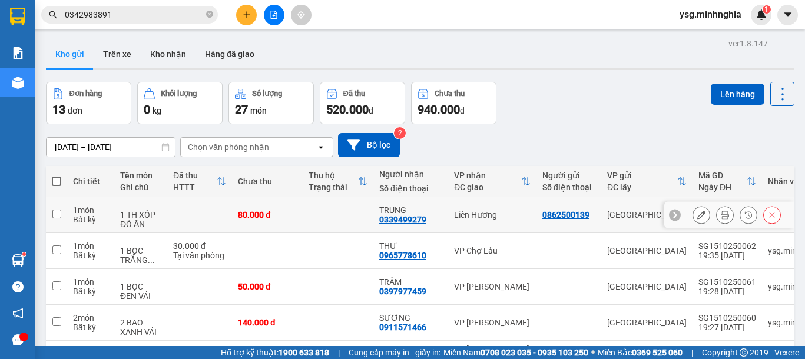
click at [721, 217] on icon at bounding box center [725, 215] width 8 height 8
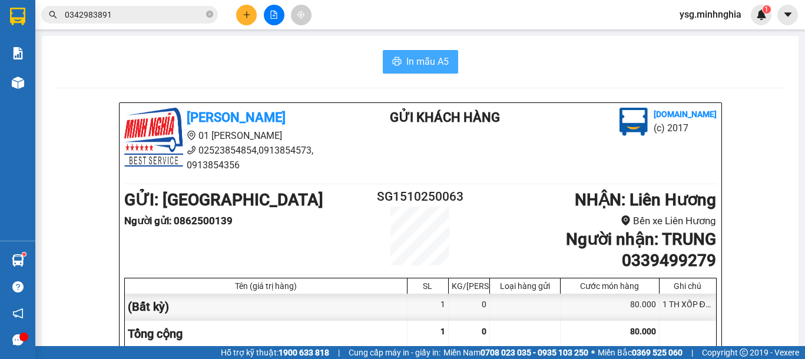
click at [432, 69] on span "In mẫu A5" at bounding box center [427, 61] width 42 height 15
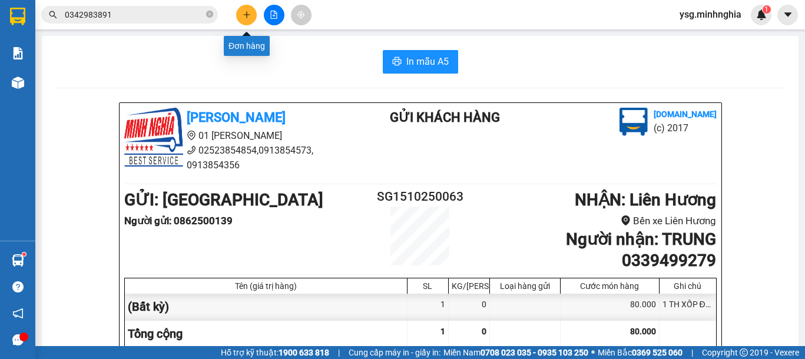
click at [245, 19] on button at bounding box center [246, 15] width 21 height 21
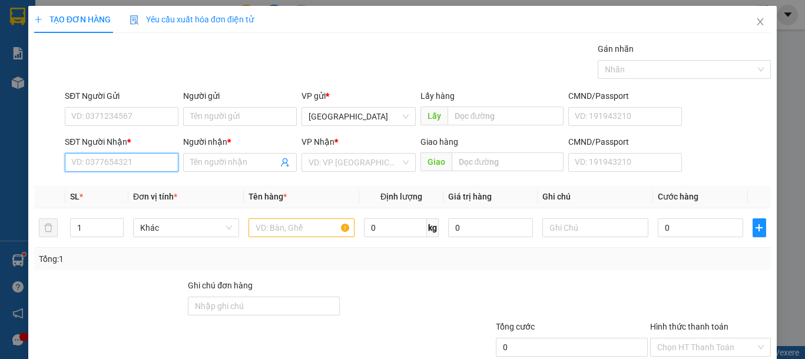
click at [107, 164] on input "SĐT Người Nhận *" at bounding box center [122, 162] width 114 height 19
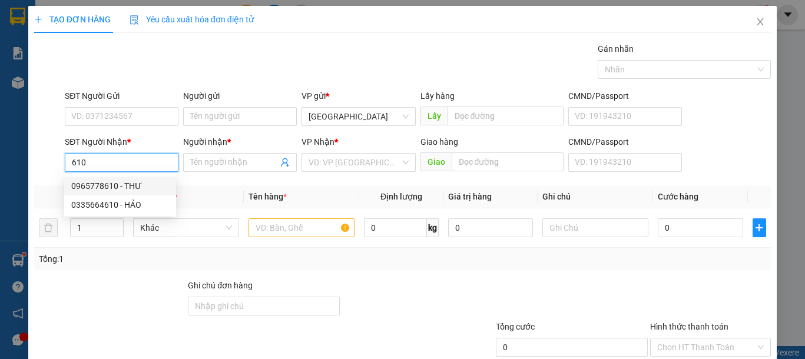
click at [133, 180] on div "0965778610 - THƯ" at bounding box center [120, 186] width 98 height 13
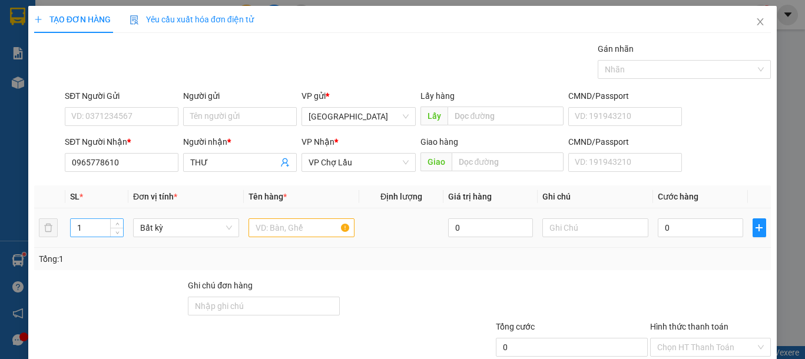
click at [115, 218] on div "1" at bounding box center [97, 227] width 54 height 19
click at [117, 223] on icon "up" at bounding box center [117, 225] width 4 height 4
click at [274, 234] on input "text" at bounding box center [301, 227] width 106 height 19
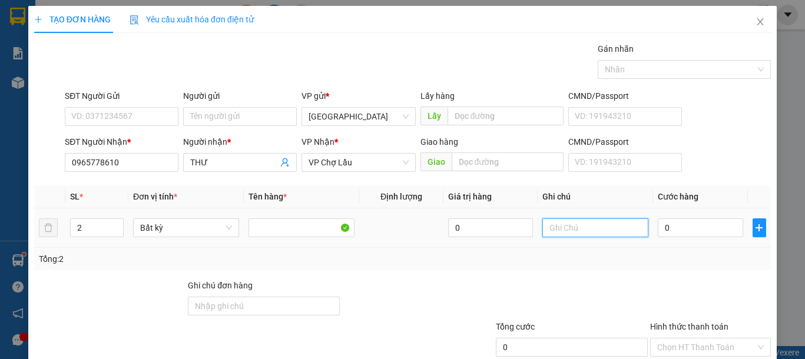
click at [598, 231] on input "text" at bounding box center [595, 227] width 106 height 19
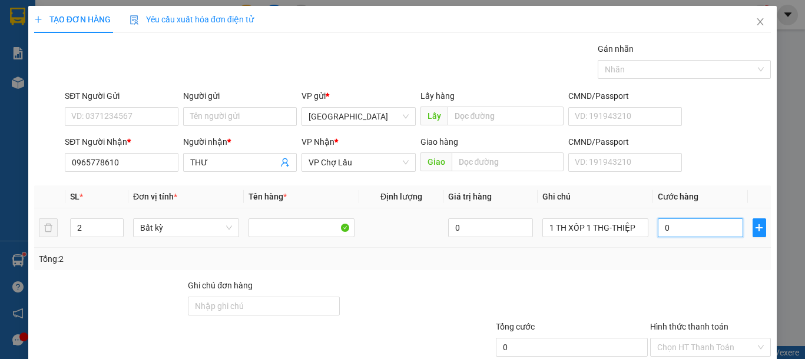
click at [663, 229] on input "0" at bounding box center [700, 227] width 85 height 19
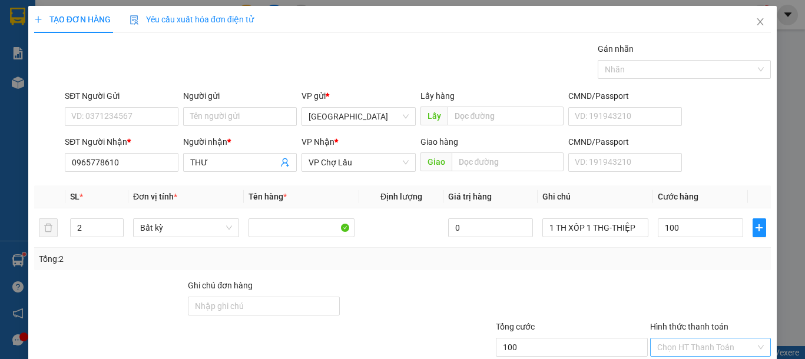
click at [682, 338] on input "Hình thức thanh toán" at bounding box center [706, 347] width 98 height 18
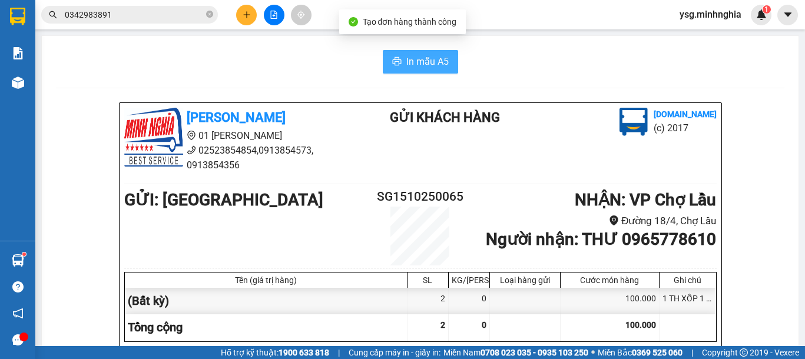
click at [392, 62] on icon "printer" at bounding box center [396, 61] width 9 height 8
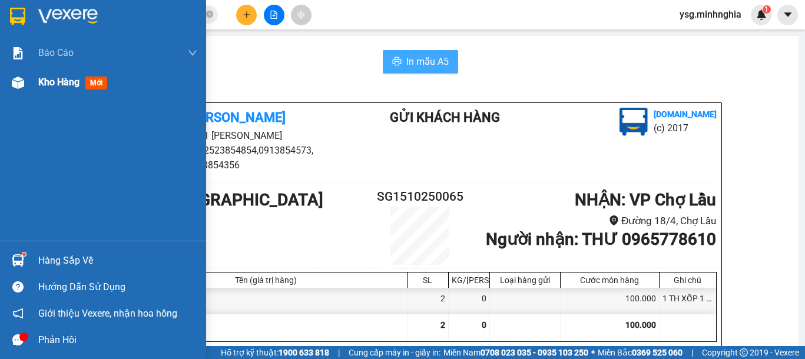
click at [31, 90] on div "Kho hàng mới" at bounding box center [103, 82] width 206 height 29
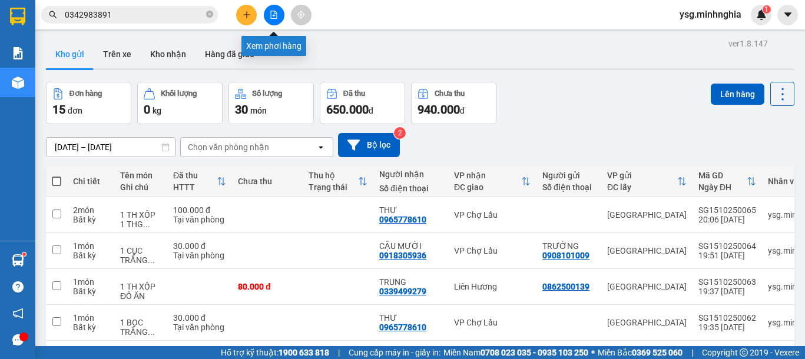
click at [275, 11] on icon "file-add" at bounding box center [274, 15] width 6 height 8
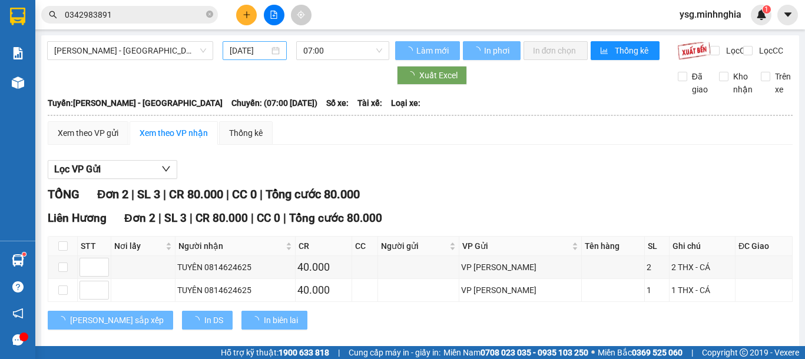
click at [240, 52] on input "[DATE]" at bounding box center [249, 50] width 39 height 13
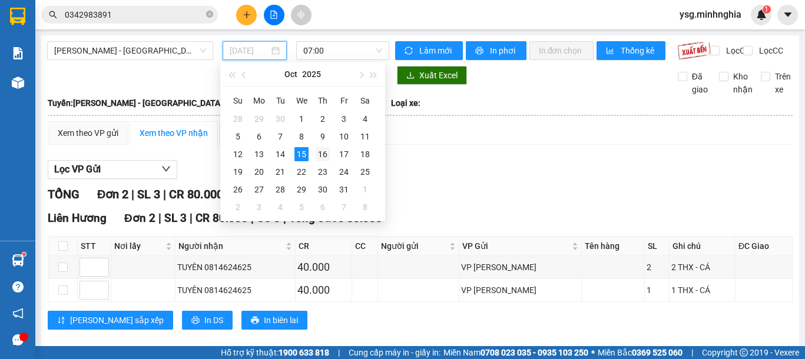
click at [323, 148] on div "16" at bounding box center [323, 154] width 14 height 14
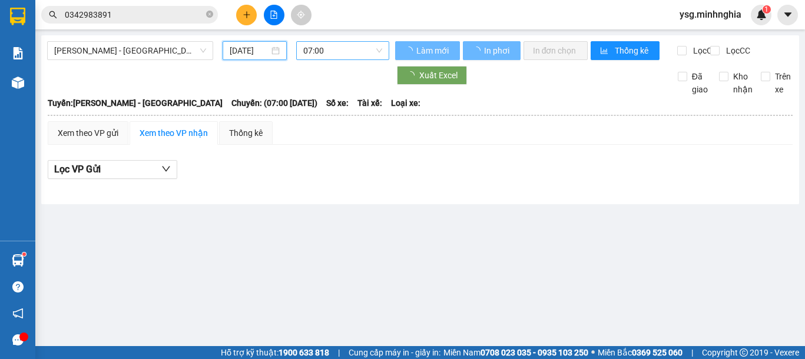
click at [346, 52] on span "07:00" at bounding box center [342, 51] width 79 height 18
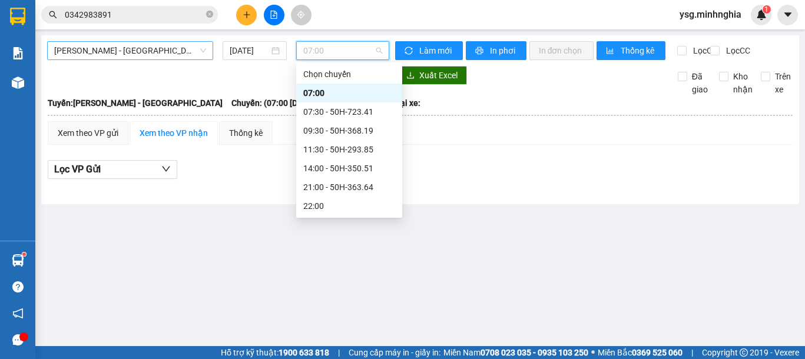
click at [178, 52] on span "[PERSON_NAME] - [GEOGRAPHIC_DATA]" at bounding box center [130, 51] width 152 height 18
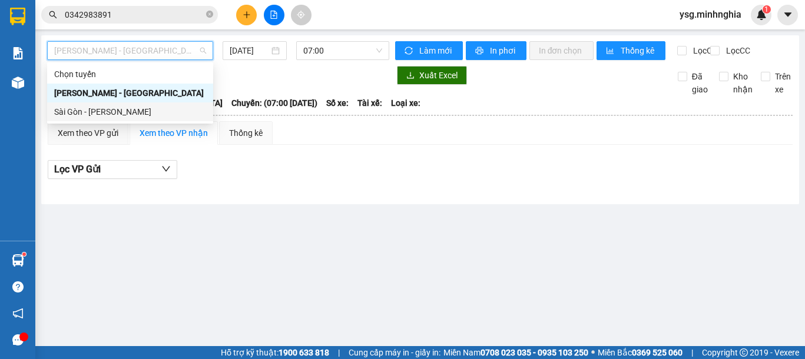
click at [130, 109] on div "Sài Gòn - [PERSON_NAME]" at bounding box center [130, 111] width 152 height 13
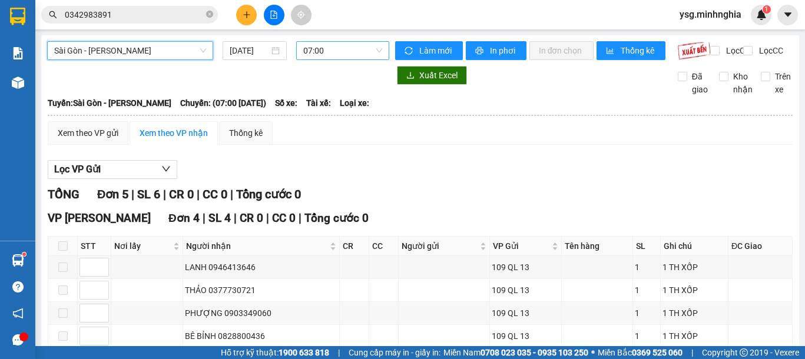
click at [338, 54] on span "07:00" at bounding box center [342, 51] width 79 height 18
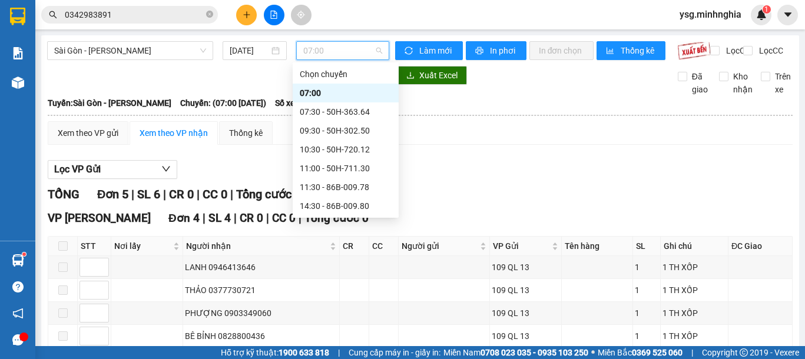
click at [240, 12] on button at bounding box center [246, 15] width 21 height 21
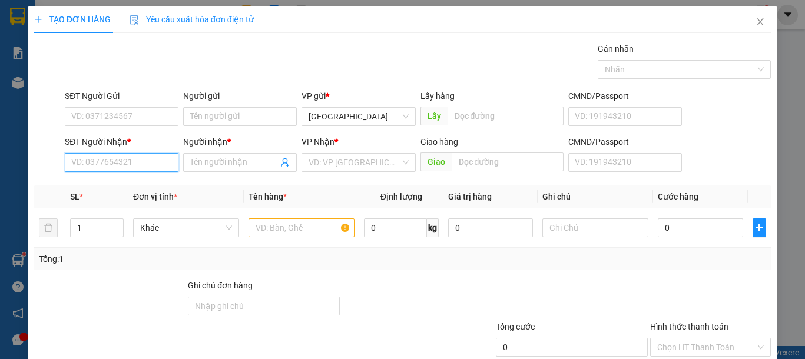
click at [128, 159] on input "SĐT Người Nhận *" at bounding box center [122, 162] width 114 height 19
click at [755, 18] on icon "close" at bounding box center [759, 21] width 9 height 9
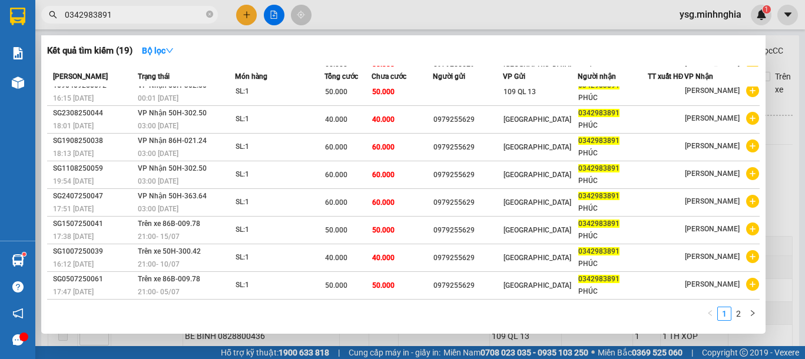
click at [131, 21] on span "0342983891" at bounding box center [129, 15] width 177 height 18
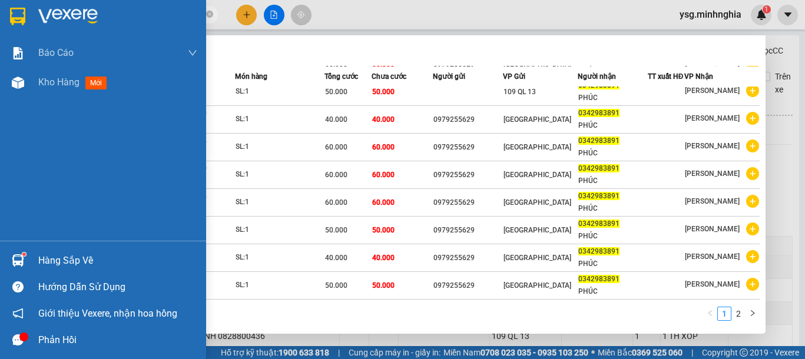
drag, startPoint x: 125, startPoint y: 18, endPoint x: 0, endPoint y: 22, distance: 124.9
click at [0, 21] on section "Kết quả tìm kiếm ( 19 ) Bộ lọc Mã ĐH Trạng thái Món hàng Tổng cước Chưa cước Ng…" at bounding box center [402, 179] width 805 height 359
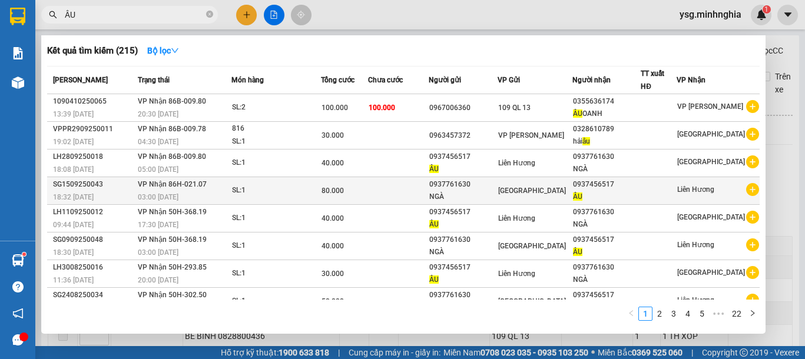
click at [416, 195] on td at bounding box center [398, 191] width 61 height 28
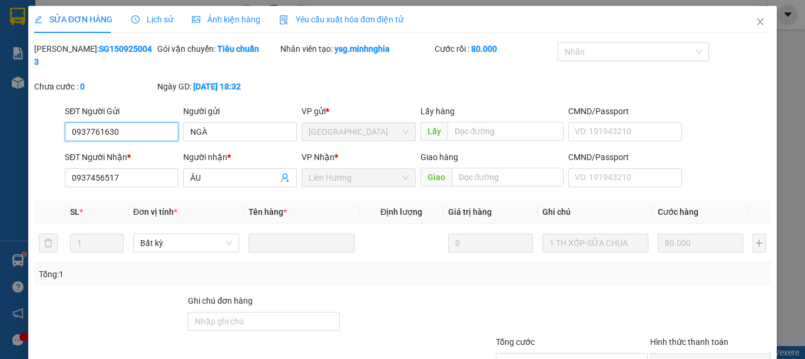
drag, startPoint x: 137, startPoint y: 121, endPoint x: 0, endPoint y: 127, distance: 136.7
click at [0, 127] on div "SỬA ĐƠN HÀNG Lịch sử Ảnh kiện hàng Yêu cầu xuất hóa đơn điện tử Total Paid Fee …" at bounding box center [402, 179] width 805 height 359
click at [756, 23] on span "Close" at bounding box center [759, 22] width 33 height 33
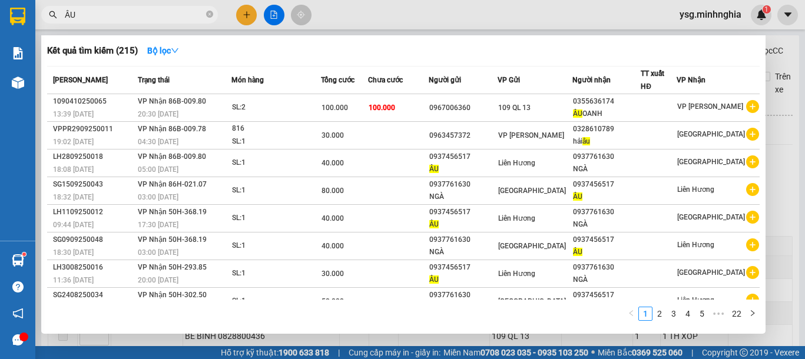
drag, startPoint x: 97, startPoint y: 15, endPoint x: 54, endPoint y: 15, distance: 43.0
click at [54, 15] on div "ÂU" at bounding box center [115, 15] width 230 height 18
paste input "0937761630"
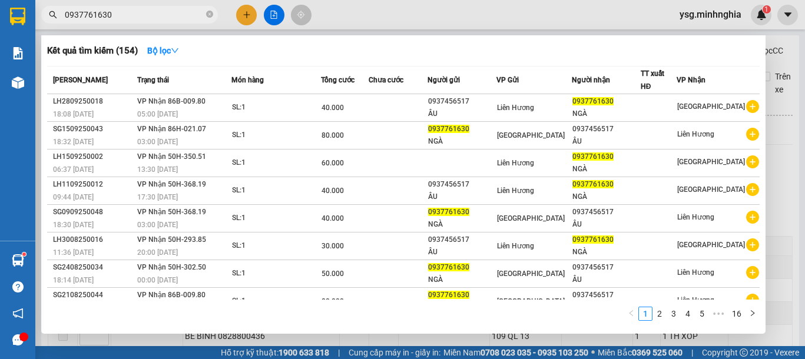
click at [242, 16] on div at bounding box center [402, 179] width 805 height 359
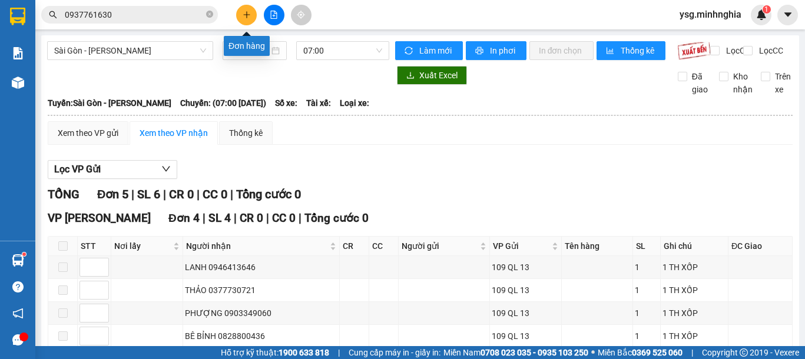
click at [239, 15] on button at bounding box center [246, 15] width 21 height 21
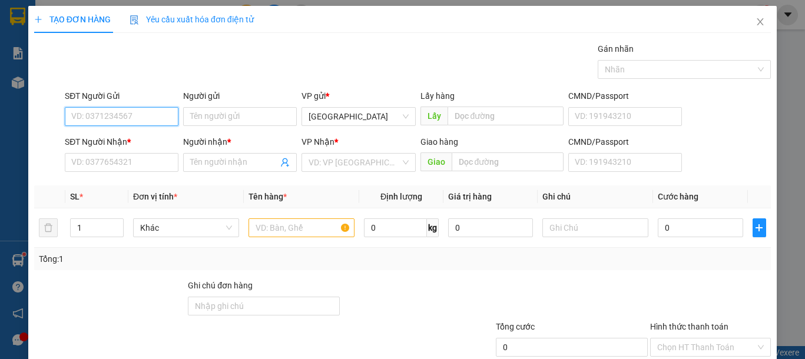
click at [113, 123] on input "SĐT Người Gửi" at bounding box center [122, 116] width 114 height 19
paste input "0937761630"
click at [141, 143] on div "0937761630 - NGÀ" at bounding box center [120, 140] width 98 height 13
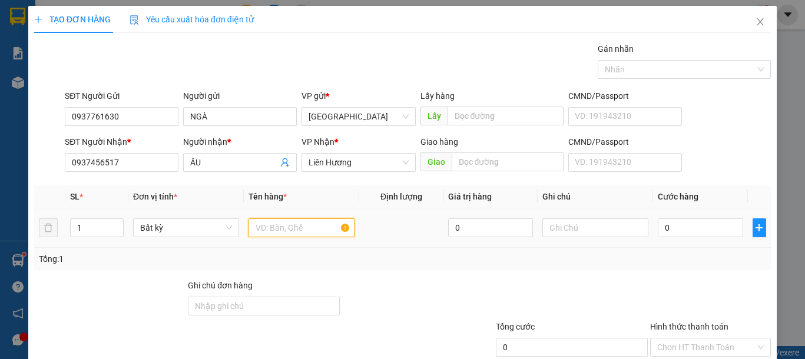
click at [265, 237] on input "text" at bounding box center [301, 227] width 106 height 19
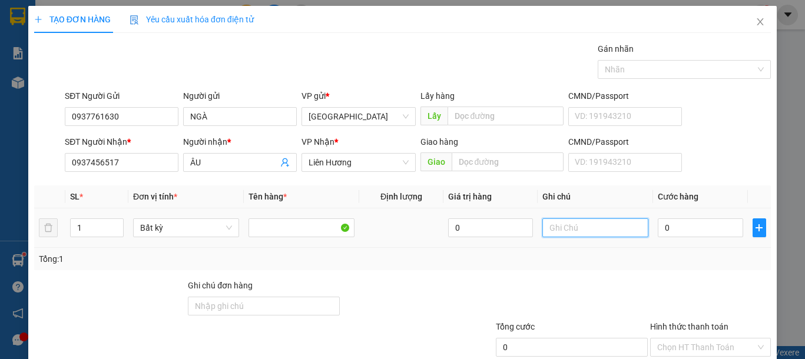
click at [596, 223] on input "text" at bounding box center [595, 227] width 106 height 19
click at [682, 235] on input "0" at bounding box center [700, 227] width 85 height 19
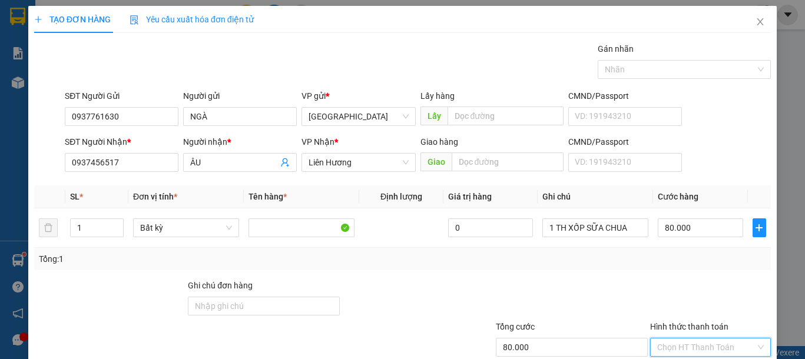
click at [699, 338] on input "Hình thức thanh toán" at bounding box center [706, 347] width 98 height 18
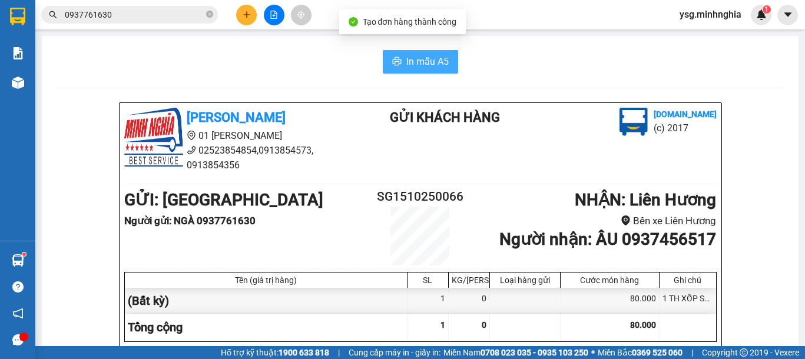
click at [408, 54] on span "In mẫu A5" at bounding box center [427, 61] width 42 height 15
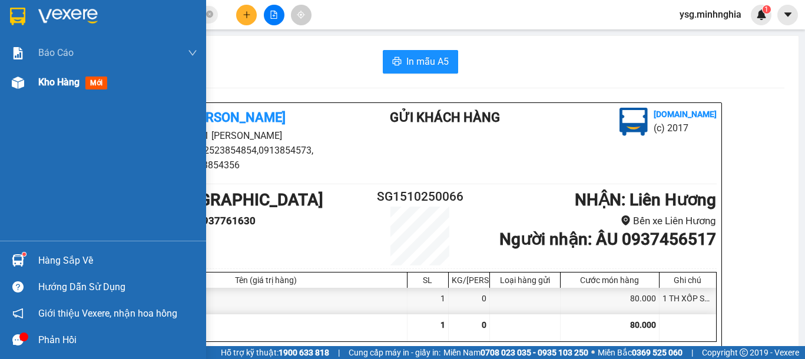
click at [18, 94] on div "Kho hàng mới" at bounding box center [103, 82] width 206 height 29
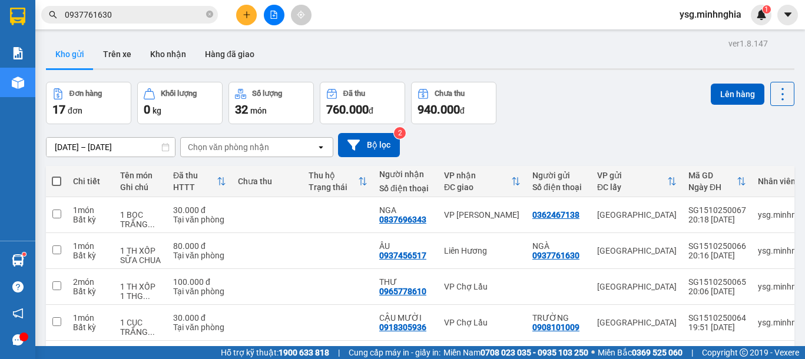
click at [287, 20] on div at bounding box center [274, 15] width 88 height 21
click at [278, 15] on button at bounding box center [274, 15] width 21 height 21
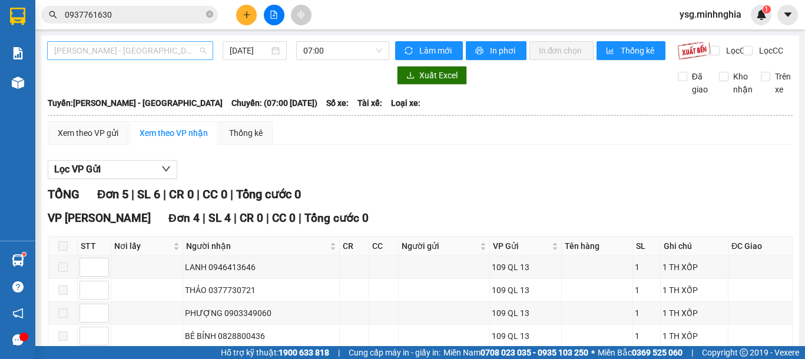
drag, startPoint x: 162, startPoint y: 41, endPoint x: 159, endPoint y: 54, distance: 13.3
click at [162, 42] on span "[PERSON_NAME] - [GEOGRAPHIC_DATA]" at bounding box center [130, 51] width 152 height 18
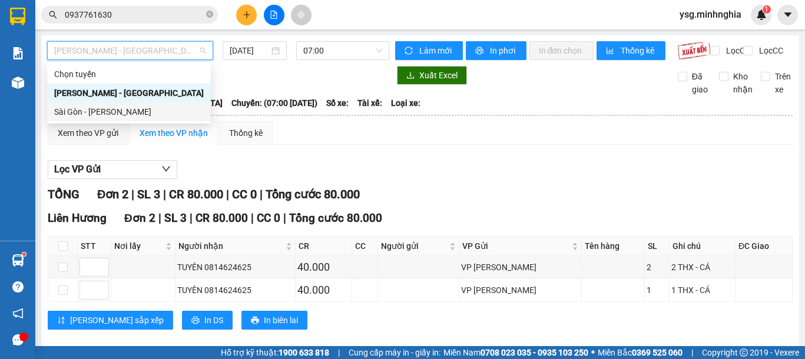
click at [115, 114] on div "Sài Gòn - [PERSON_NAME]" at bounding box center [129, 111] width 150 height 13
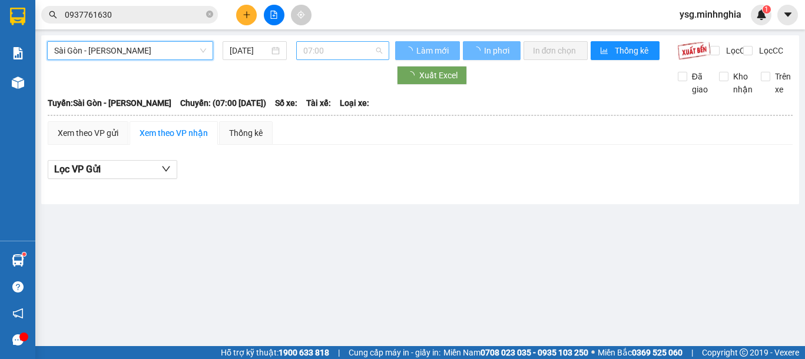
click at [325, 51] on span "07:00" at bounding box center [342, 51] width 79 height 18
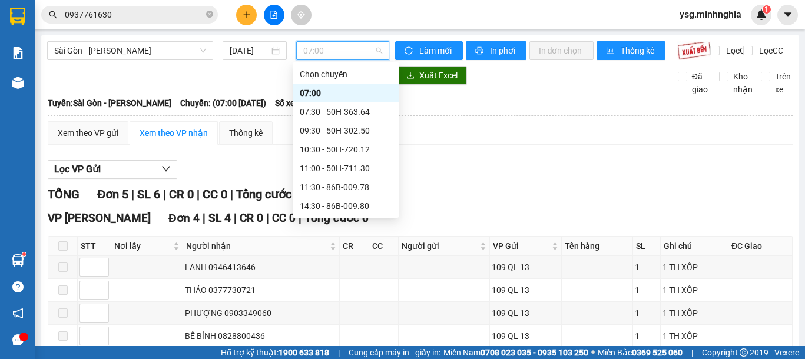
click at [331, 275] on div "21:00 - 50H-368.19" at bounding box center [346, 281] width 92 height 13
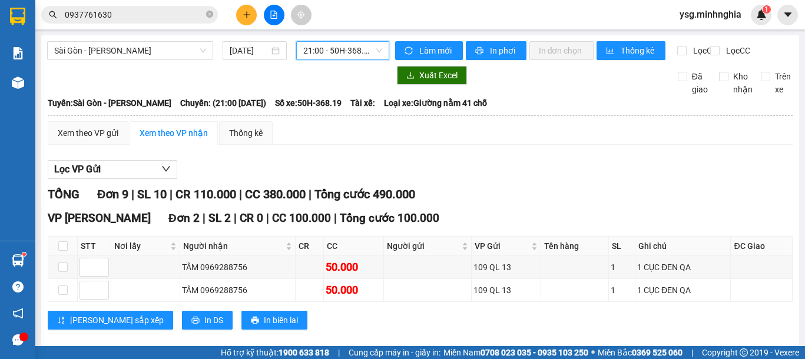
click at [351, 55] on span "21:00 - 50H-368.19" at bounding box center [342, 51] width 79 height 18
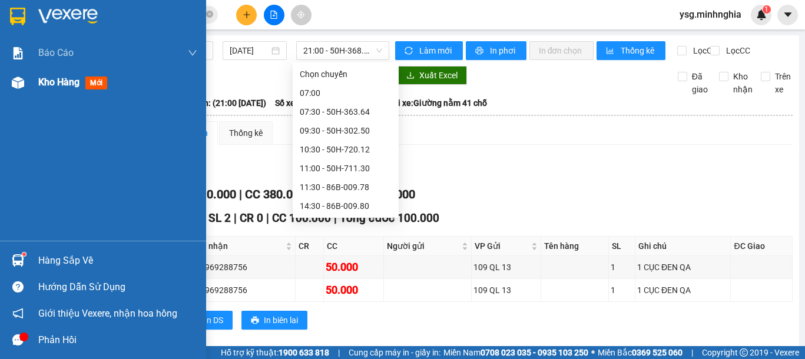
click at [0, 89] on div "Kho hàng mới" at bounding box center [103, 82] width 206 height 29
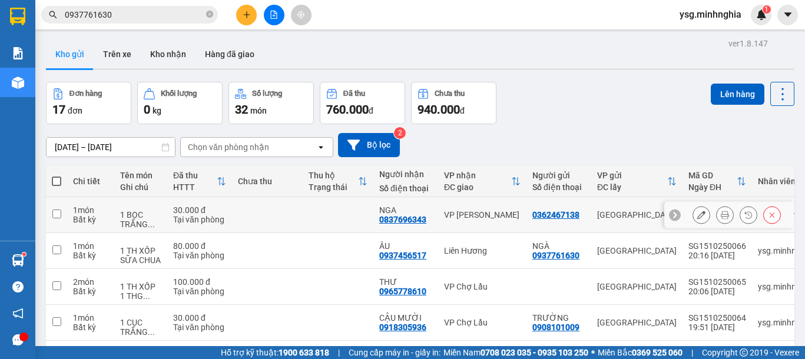
click at [236, 220] on td at bounding box center [267, 215] width 71 height 36
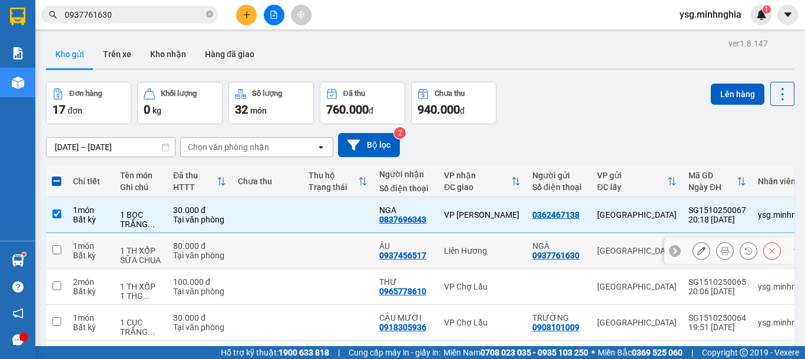
click at [236, 238] on td at bounding box center [267, 251] width 71 height 36
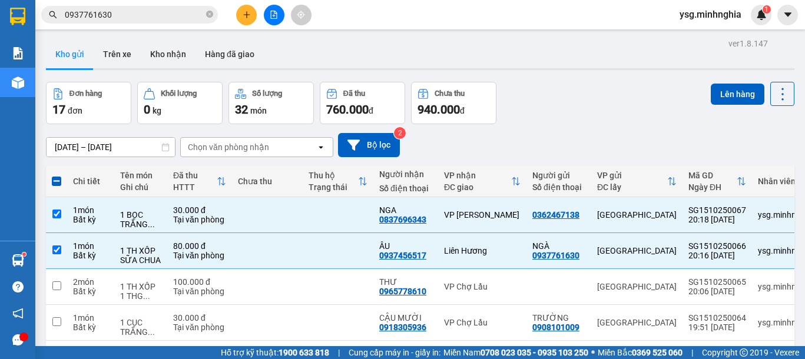
click at [739, 92] on button "Lên hàng" at bounding box center [738, 94] width 54 height 21
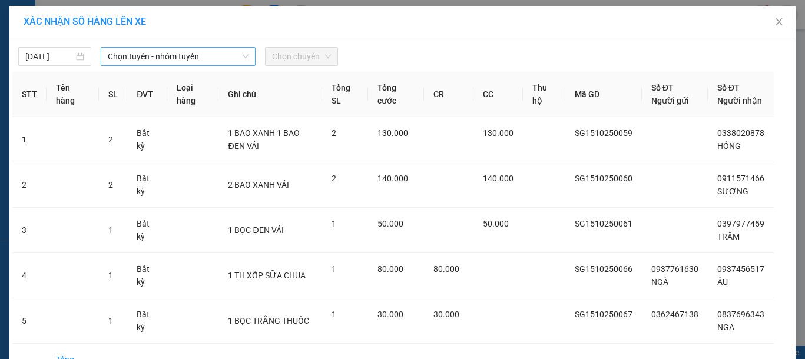
click at [223, 57] on span "Chọn tuyến - nhóm tuyến" at bounding box center [178, 57] width 141 height 18
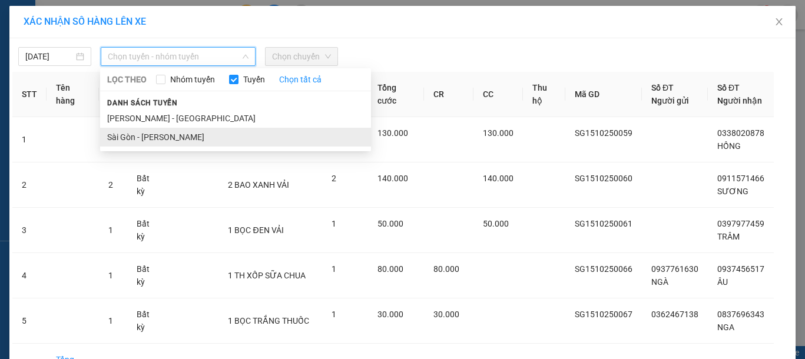
click at [132, 133] on li "Sài Gòn - [PERSON_NAME]" at bounding box center [235, 137] width 271 height 19
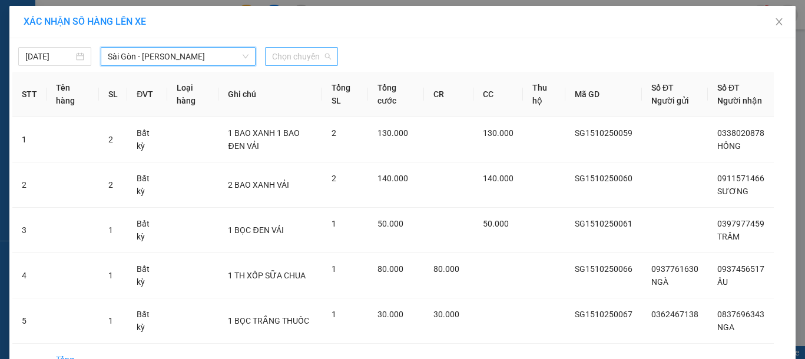
click at [293, 55] on span "Chọn chuyến" at bounding box center [301, 57] width 59 height 18
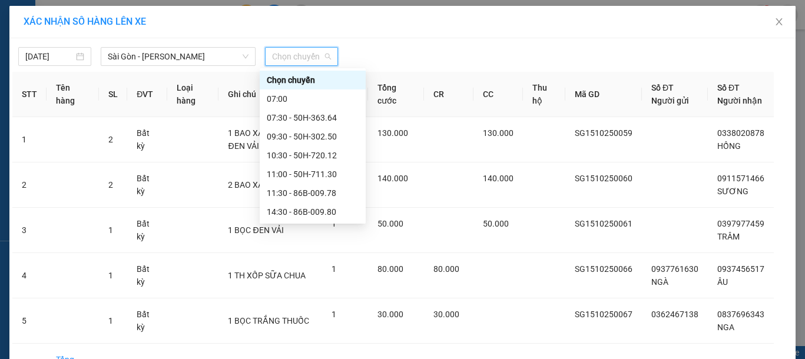
click at [291, 281] on div "21:00 - 50H-368.19" at bounding box center [313, 287] width 92 height 13
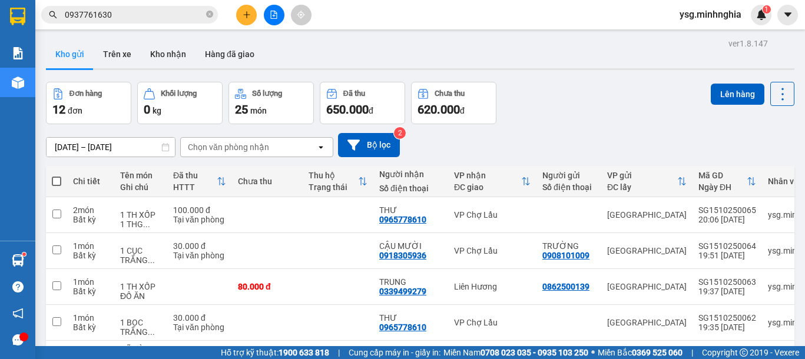
click at [224, 287] on td at bounding box center [199, 287] width 65 height 36
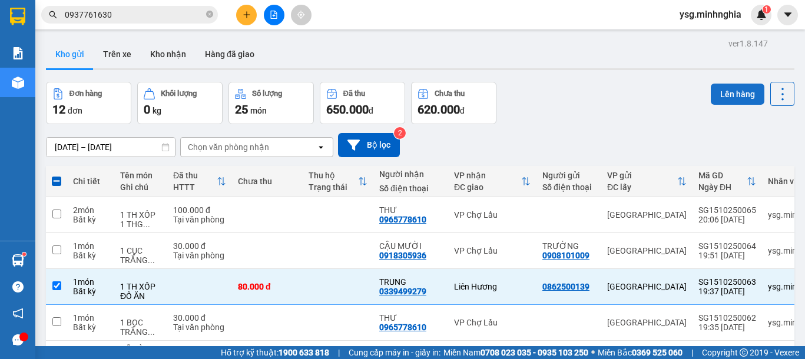
click at [729, 104] on button "Lên hàng" at bounding box center [738, 94] width 54 height 21
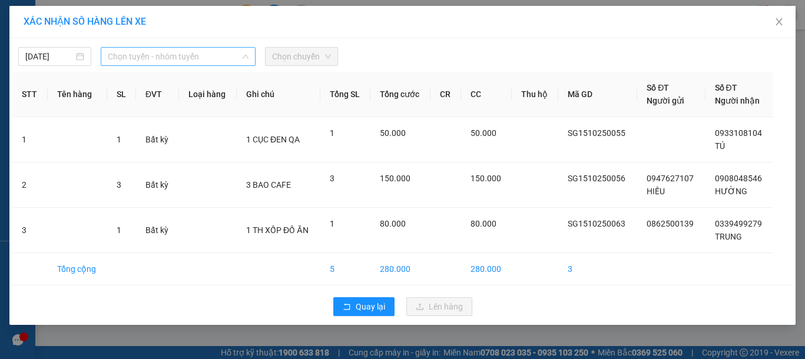
click at [205, 59] on span "Chọn tuyến - nhóm tuyến" at bounding box center [178, 57] width 141 height 18
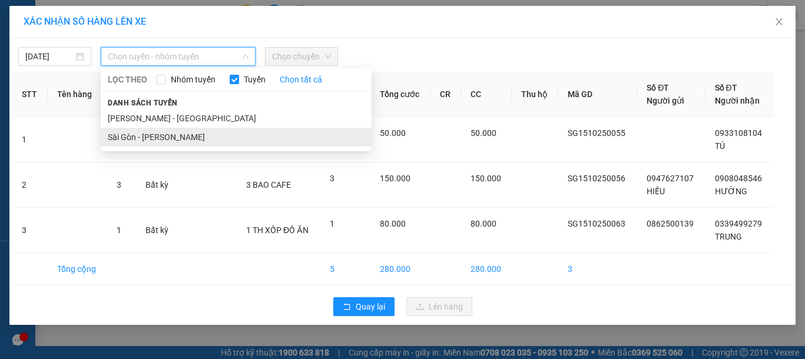
click at [148, 142] on li "Sài Gòn - [PERSON_NAME]" at bounding box center [236, 137] width 271 height 19
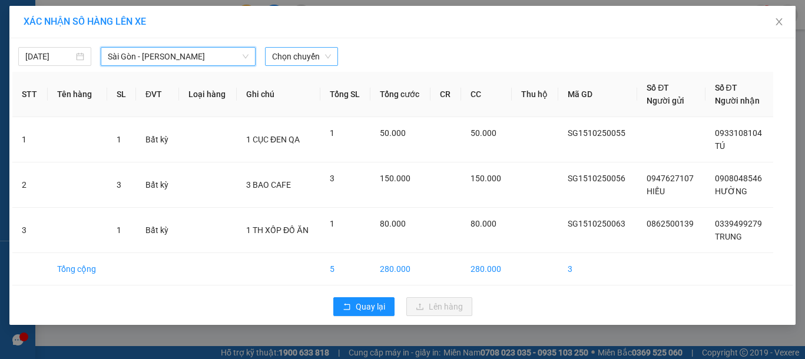
click at [280, 58] on span "Chọn chuyến" at bounding box center [301, 57] width 59 height 18
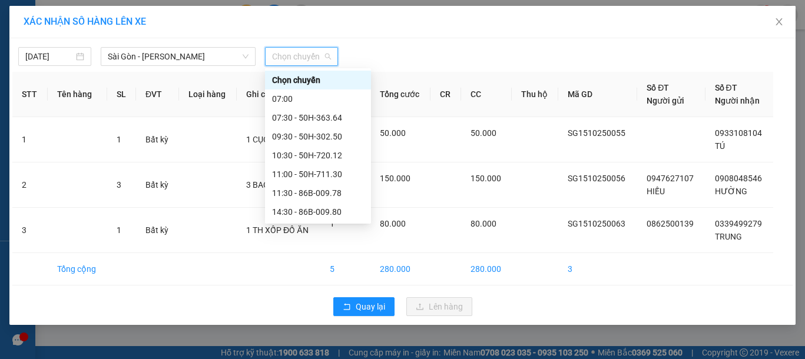
click at [326, 281] on div "21:00 - 50H-368.19" at bounding box center [318, 287] width 92 height 13
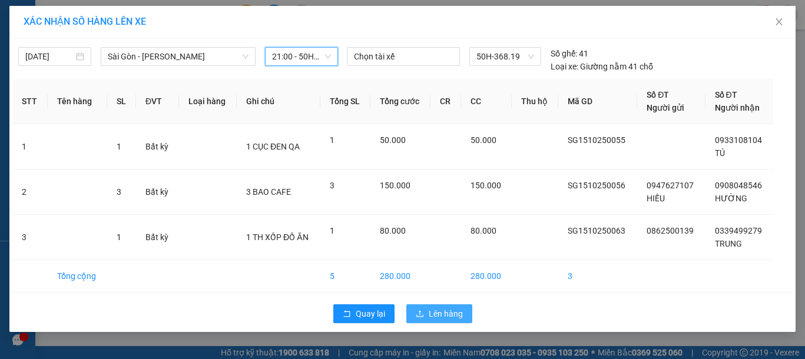
click at [440, 310] on span "Lên hàng" at bounding box center [446, 313] width 34 height 13
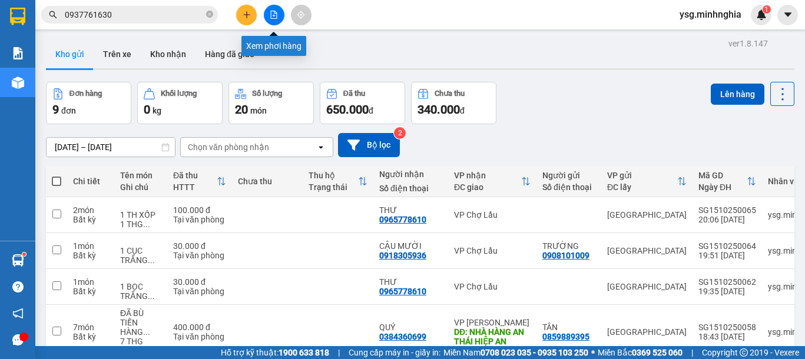
click at [278, 11] on button at bounding box center [274, 15] width 21 height 21
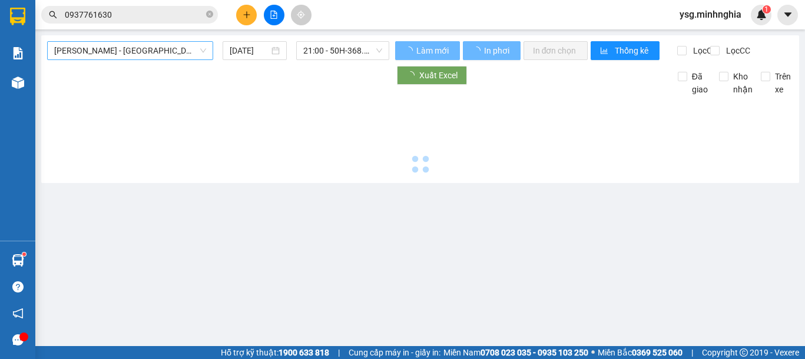
click at [136, 48] on span "[PERSON_NAME] - [GEOGRAPHIC_DATA]" at bounding box center [130, 51] width 152 height 18
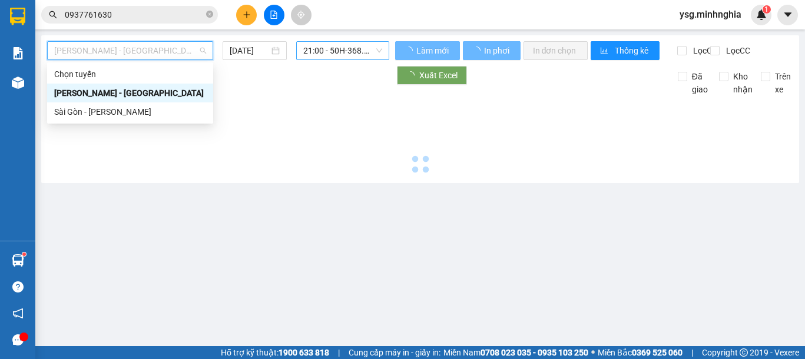
click at [121, 108] on div "Sài Gòn - [PERSON_NAME]" at bounding box center [130, 111] width 166 height 19
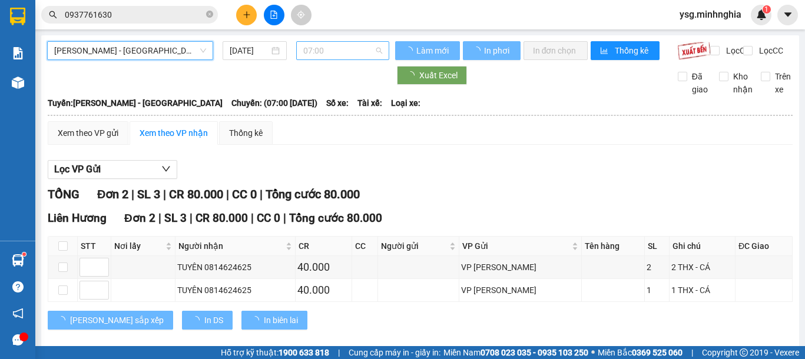
click at [350, 50] on span "07:00" at bounding box center [342, 51] width 79 height 18
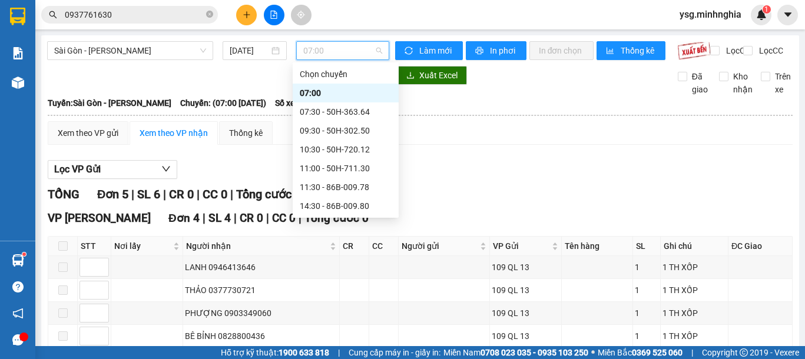
click at [348, 275] on div "21:00 - 50H-368.19" at bounding box center [346, 281] width 92 height 13
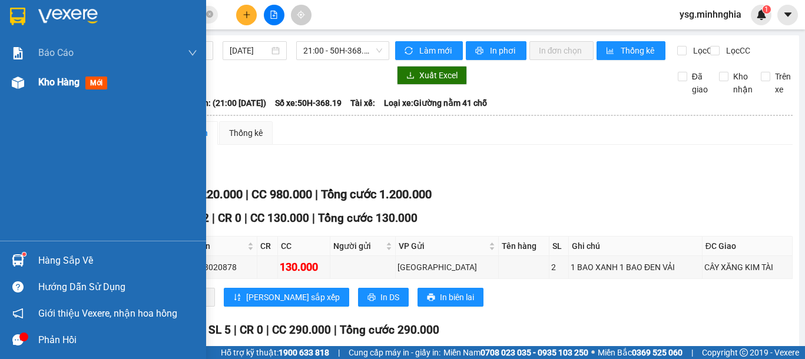
click at [37, 88] on div "Kho hàng mới" at bounding box center [103, 82] width 206 height 29
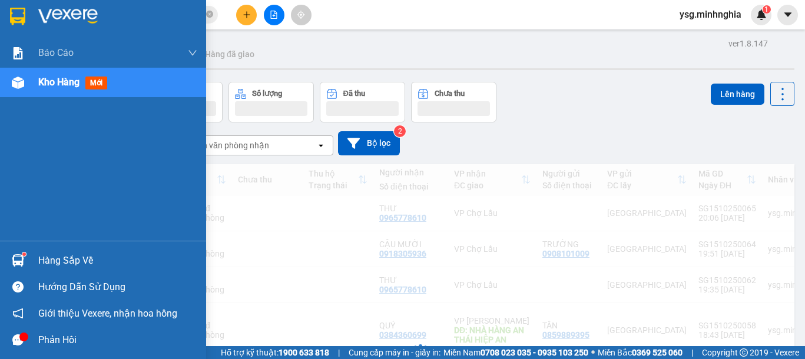
click at [42, 87] on span "Kho hàng" at bounding box center [58, 82] width 41 height 11
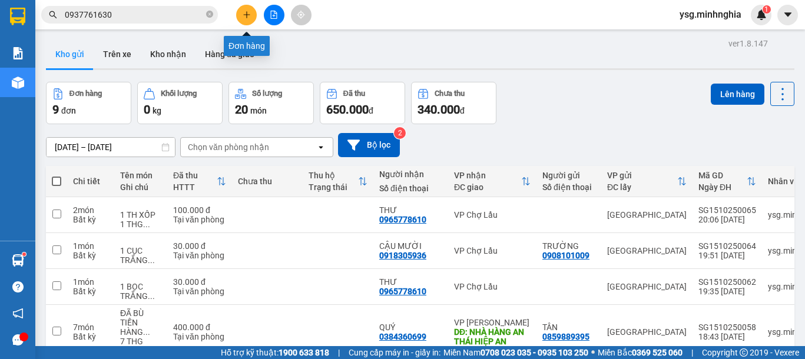
click at [250, 11] on icon "plus" at bounding box center [247, 15] width 8 height 8
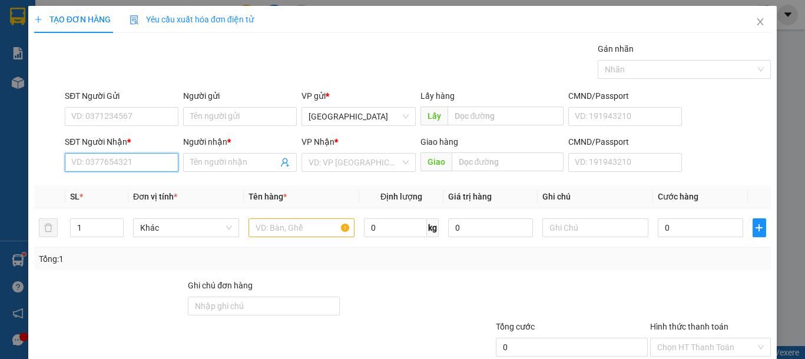
click at [147, 162] on input "SĐT Người Nhận *" at bounding box center [122, 162] width 114 height 19
click at [156, 180] on div "0969069833 - BÉ" at bounding box center [120, 186] width 98 height 13
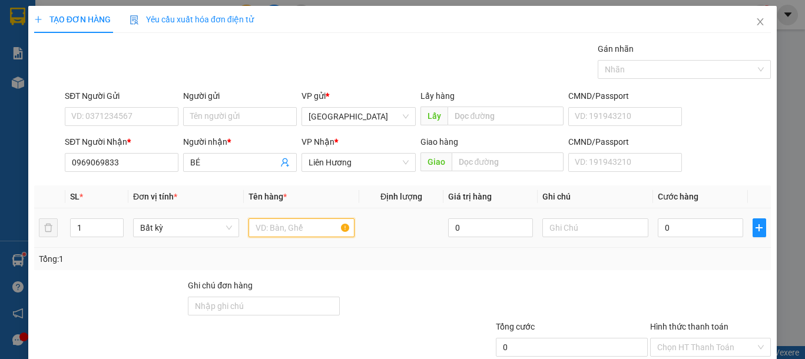
click at [273, 226] on input "text" at bounding box center [301, 227] width 106 height 19
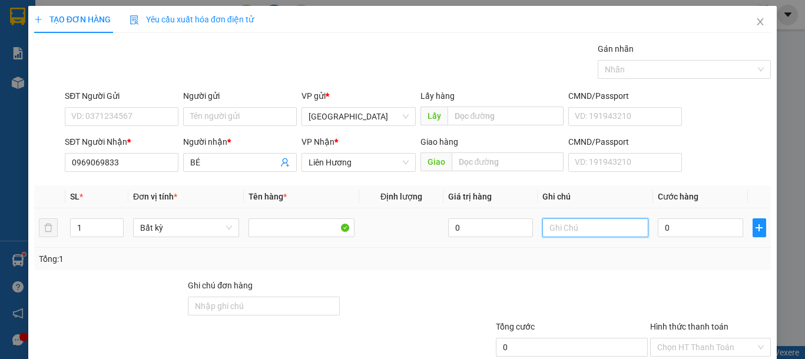
click at [572, 228] on input "text" at bounding box center [595, 227] width 106 height 19
click at [709, 230] on input "0" at bounding box center [700, 227] width 85 height 19
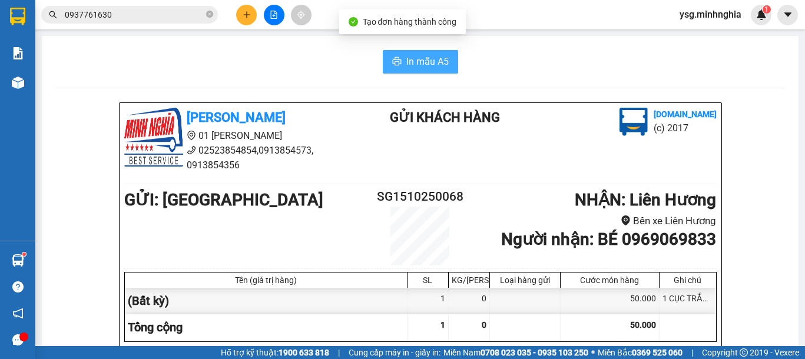
click at [415, 56] on span "In mẫu A5" at bounding box center [427, 61] width 42 height 15
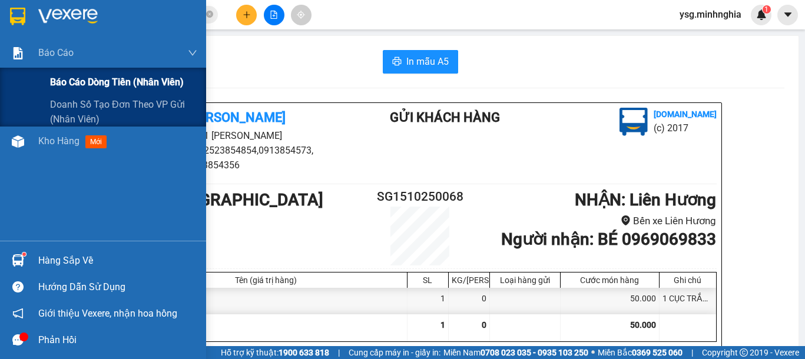
click at [25, 68] on div "Báo cáo dòng tiền (nhân viên)" at bounding box center [103, 82] width 206 height 29
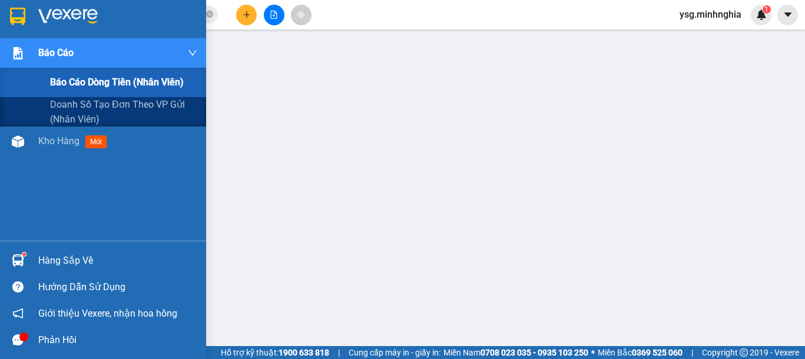
click at [63, 77] on span "Báo cáo dòng tiền (nhân viên)" at bounding box center [117, 82] width 134 height 15
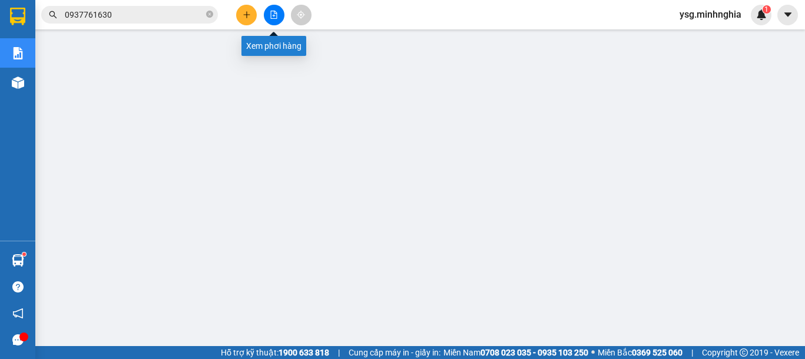
click at [278, 15] on button at bounding box center [274, 15] width 21 height 21
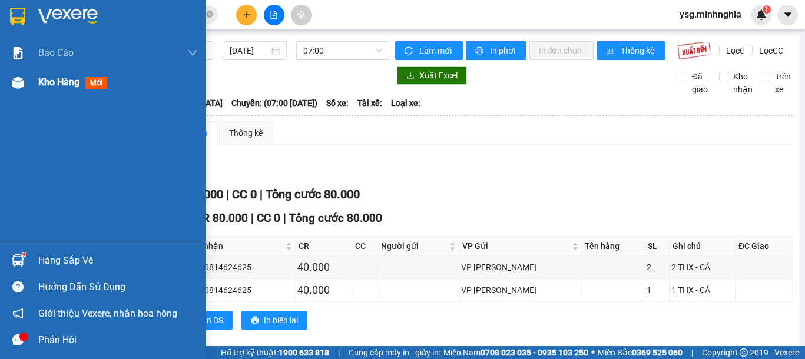
click at [42, 85] on span "Kho hàng" at bounding box center [58, 82] width 41 height 11
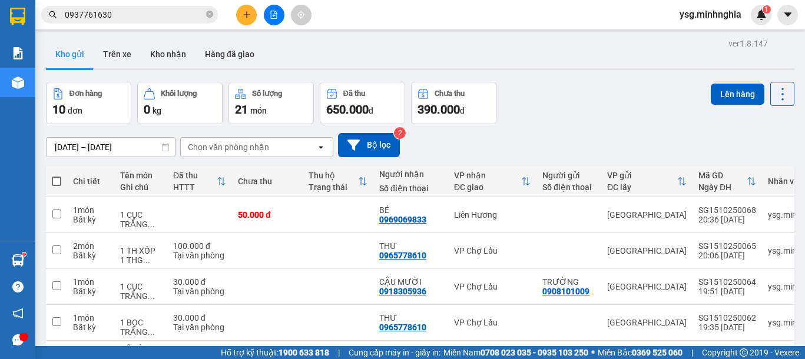
click at [275, 201] on td "50.000 đ" at bounding box center [267, 215] width 71 height 36
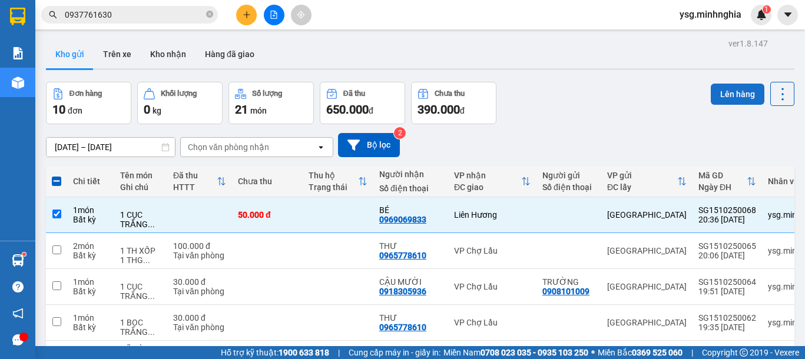
click at [711, 92] on button "Lên hàng" at bounding box center [738, 94] width 54 height 21
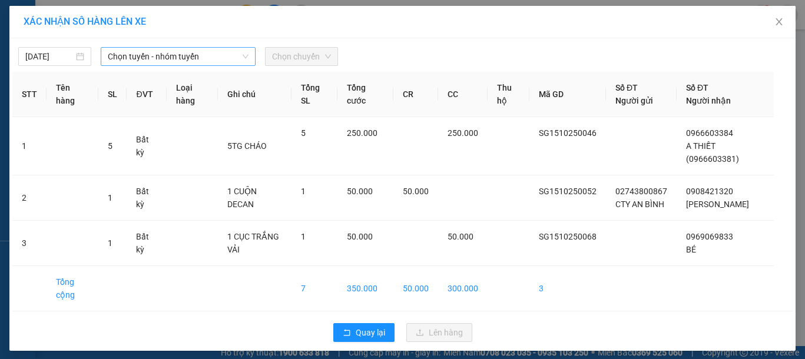
click at [147, 57] on span "Chọn tuyến - nhóm tuyến" at bounding box center [178, 57] width 141 height 18
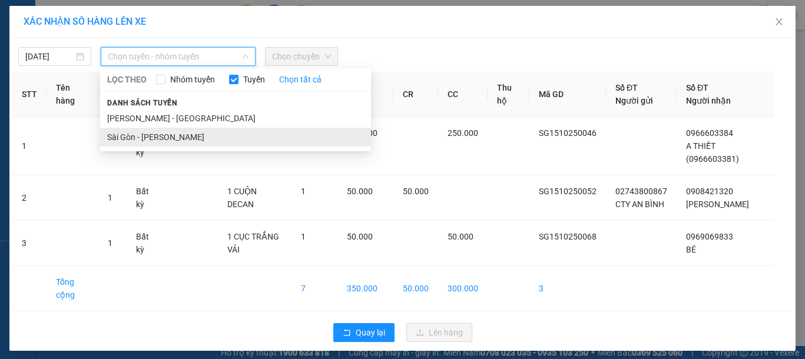
click at [142, 138] on li "Sài Gòn - [PERSON_NAME]" at bounding box center [235, 137] width 271 height 19
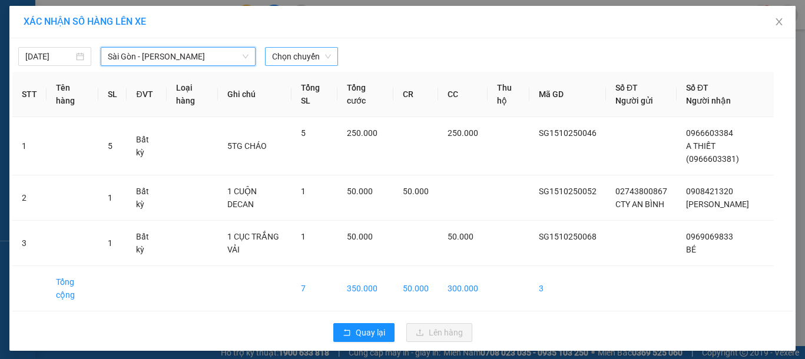
click at [321, 50] on span "Chọn chuyến" at bounding box center [301, 57] width 59 height 18
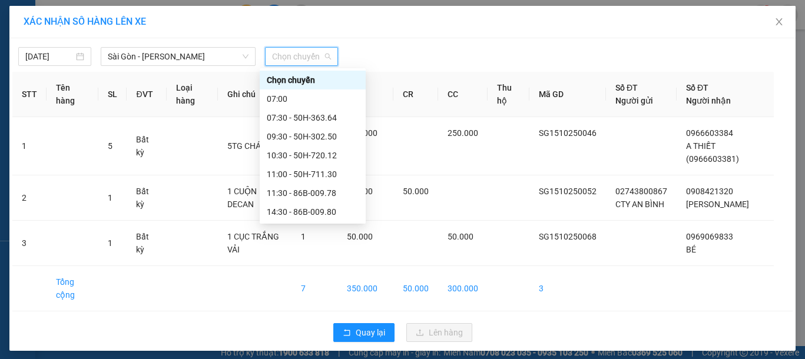
click at [328, 281] on div "21:00 - 50H-368.19" at bounding box center [313, 287] width 92 height 13
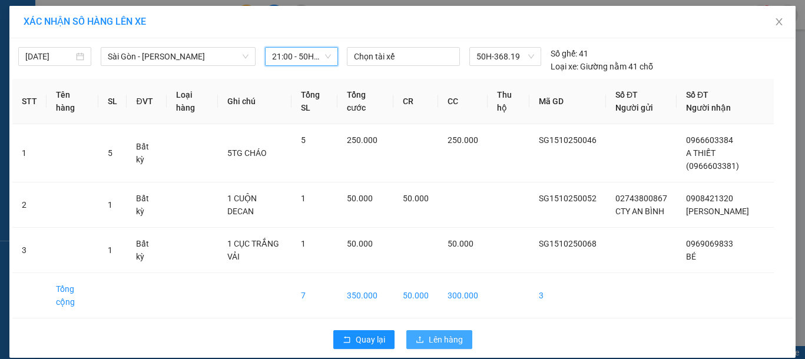
click at [454, 333] on span "Lên hàng" at bounding box center [446, 339] width 34 height 13
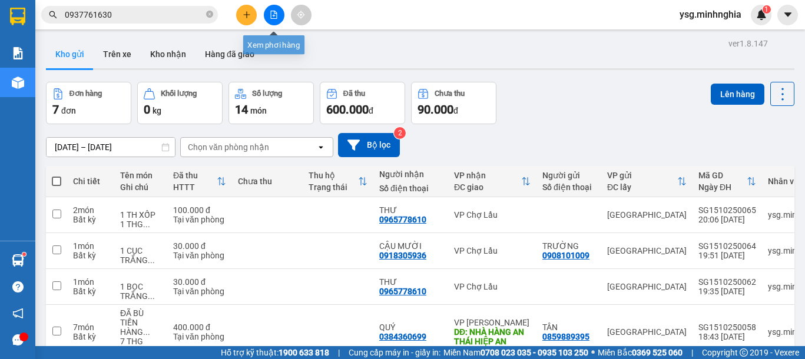
click at [275, 19] on button at bounding box center [274, 15] width 21 height 21
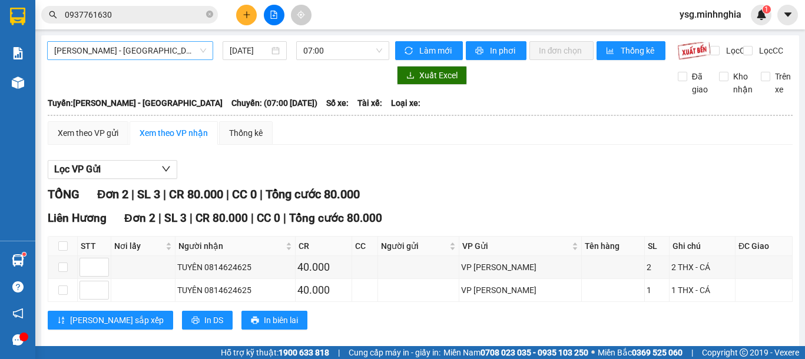
click at [122, 50] on span "[PERSON_NAME] - [GEOGRAPHIC_DATA]" at bounding box center [130, 51] width 152 height 18
click at [88, 121] on th at bounding box center [420, 115] width 746 height 11
click at [131, 45] on span "[PERSON_NAME] - [GEOGRAPHIC_DATA]" at bounding box center [130, 51] width 152 height 18
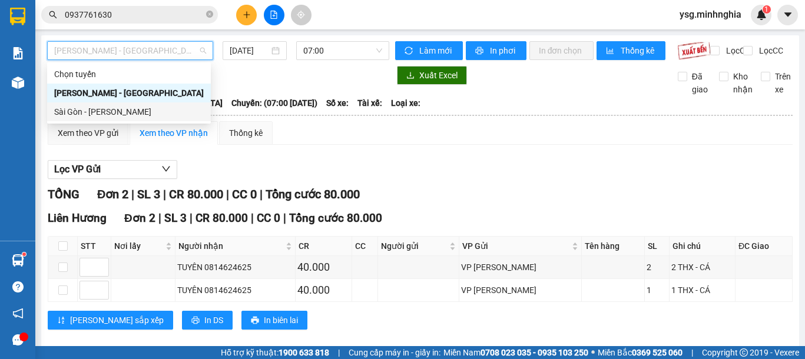
click at [109, 113] on div "Sài Gòn - [PERSON_NAME]" at bounding box center [129, 111] width 150 height 13
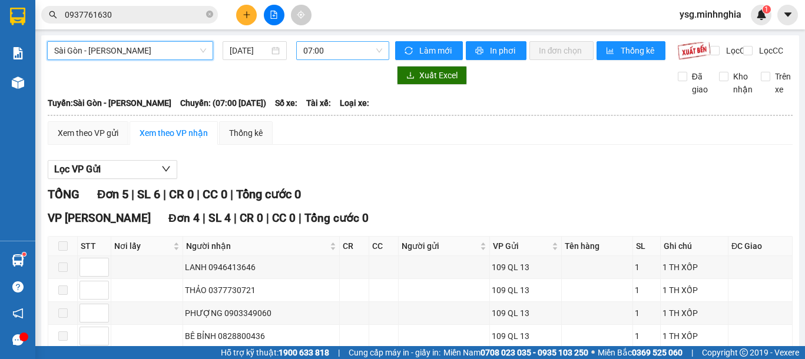
click at [336, 46] on span "07:00" at bounding box center [342, 51] width 79 height 18
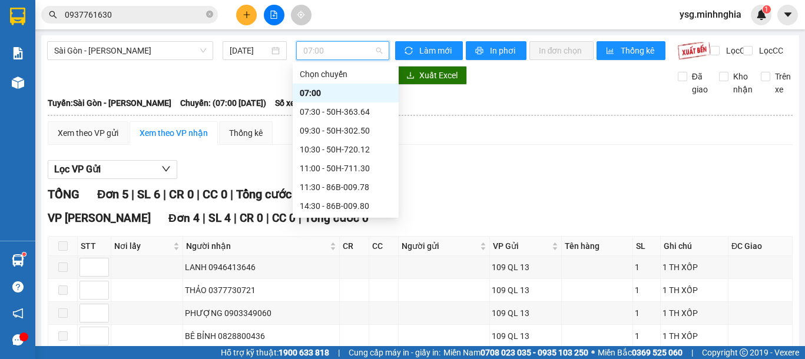
click at [340, 272] on div "21:00 - 50H-368.19" at bounding box center [346, 281] width 106 height 19
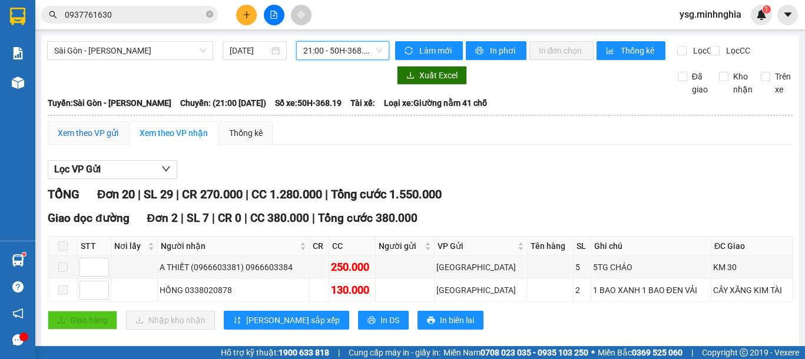
click at [114, 140] on div "Xem theo VP gửi" at bounding box center [88, 133] width 61 height 13
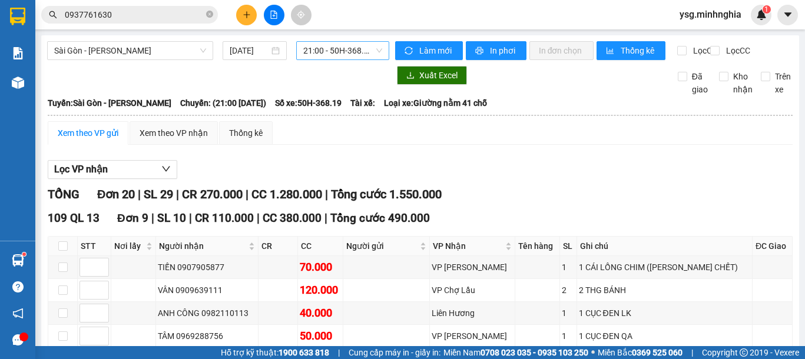
click at [320, 47] on span "21:00 - 50H-368.19" at bounding box center [342, 51] width 79 height 18
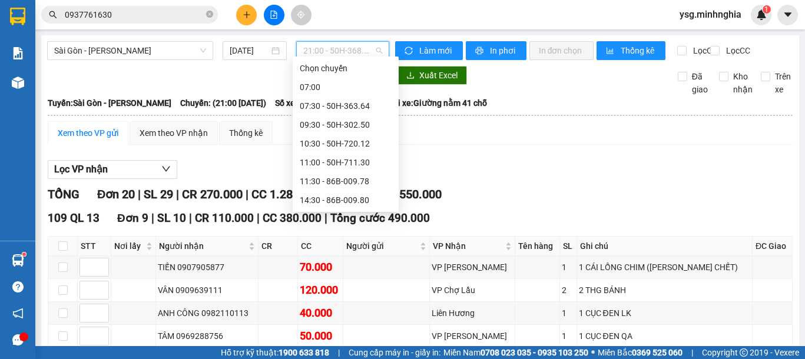
click at [340, 288] on div "21:30 - 50H-723.41" at bounding box center [346, 294] width 92 height 13
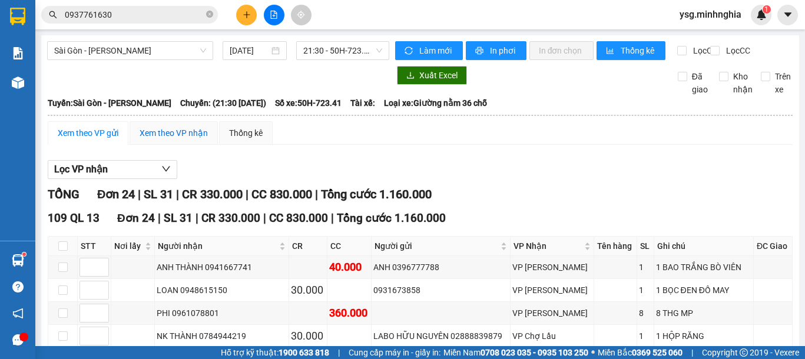
click at [178, 140] on div "Xem theo VP nhận" at bounding box center [174, 133] width 68 height 13
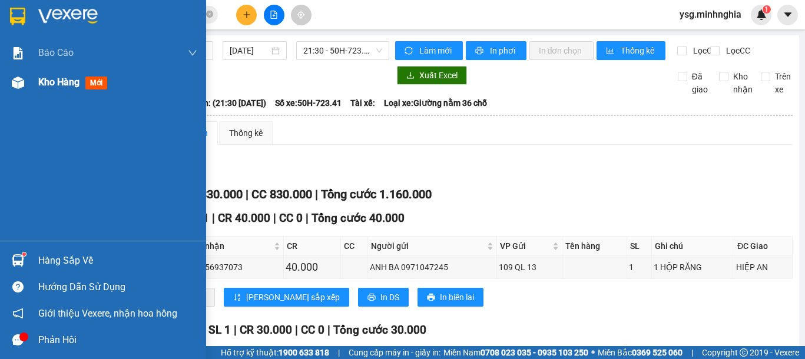
click at [21, 81] on img at bounding box center [18, 83] width 12 height 12
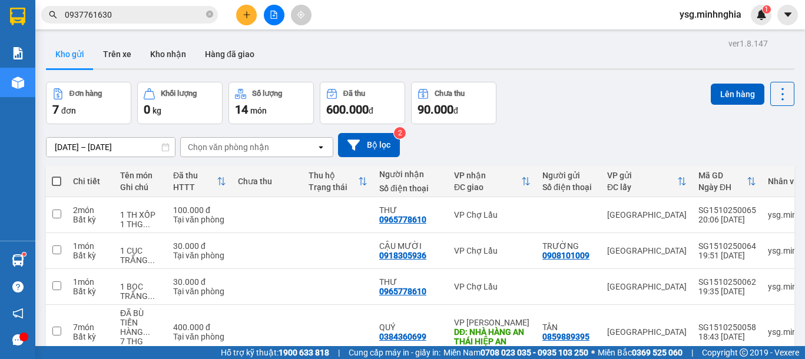
click at [274, 11] on icon "file-add" at bounding box center [274, 15] width 8 height 8
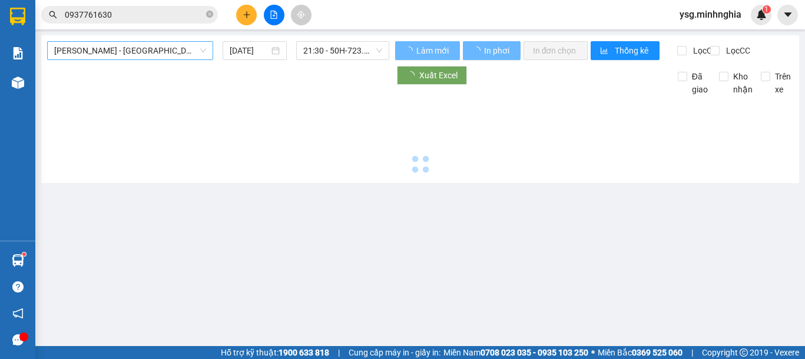
click at [123, 47] on span "[PERSON_NAME] - [GEOGRAPHIC_DATA]" at bounding box center [130, 51] width 152 height 18
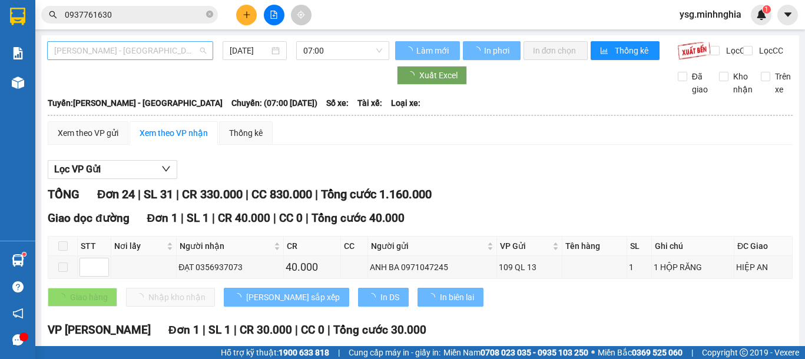
click at [124, 49] on span "[PERSON_NAME] - [GEOGRAPHIC_DATA]" at bounding box center [130, 51] width 152 height 18
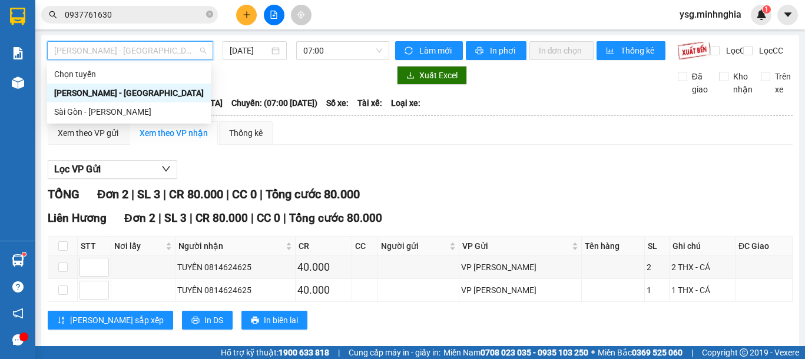
click at [132, 57] on span "[PERSON_NAME] - [GEOGRAPHIC_DATA]" at bounding box center [130, 51] width 152 height 18
drag, startPoint x: 114, startPoint y: 114, endPoint x: 321, endPoint y: 58, distance: 214.1
click at [116, 114] on div "Sài Gòn - [PERSON_NAME]" at bounding box center [129, 111] width 150 height 13
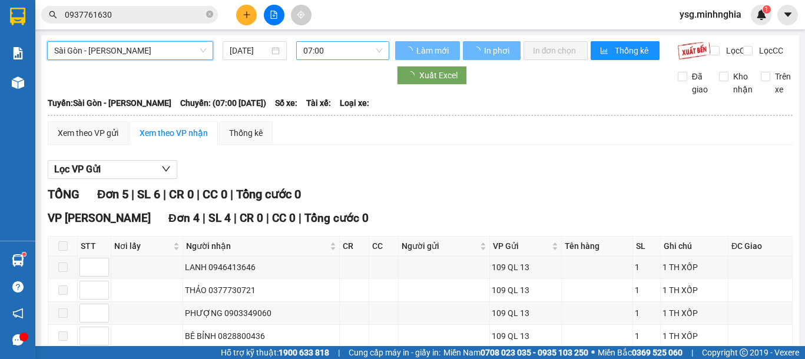
click at [329, 52] on span "07:00" at bounding box center [342, 51] width 79 height 18
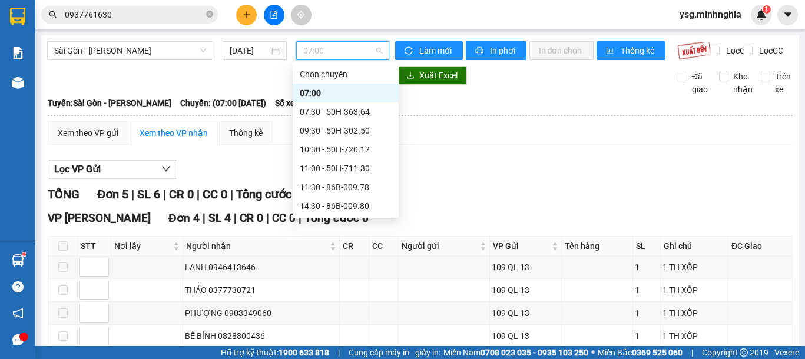
click at [327, 294] on div "21:30 - 50H-723.41" at bounding box center [346, 300] width 92 height 13
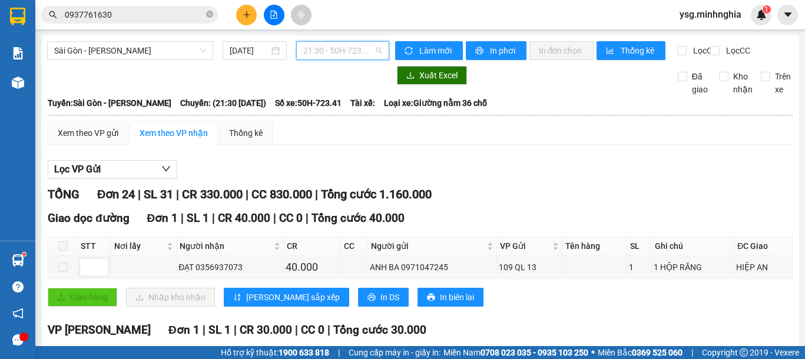
click at [336, 51] on span "21:30 - 50H-723.41" at bounding box center [342, 51] width 79 height 18
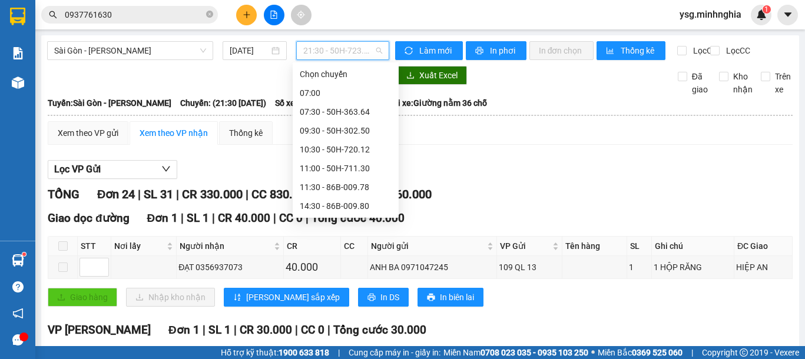
click at [350, 275] on div "21:00 - 50H-368.19" at bounding box center [346, 281] width 92 height 13
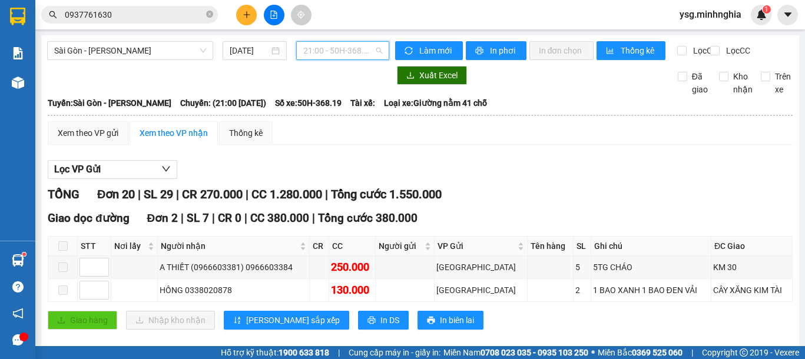
click at [316, 59] on span "21:00 - 50H-368.19" at bounding box center [342, 51] width 79 height 18
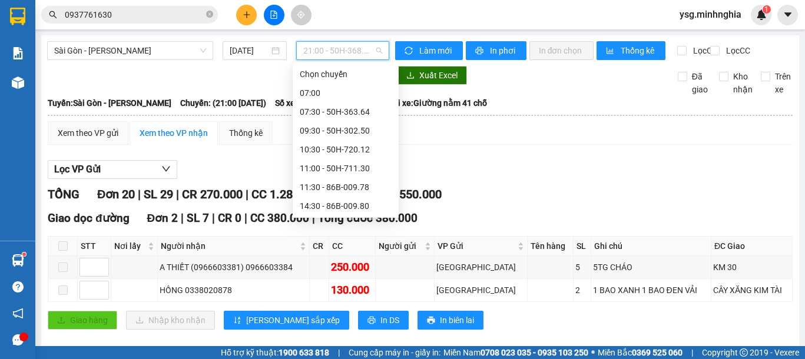
click at [336, 294] on div "21:30 - 50H-723.41" at bounding box center [346, 300] width 92 height 13
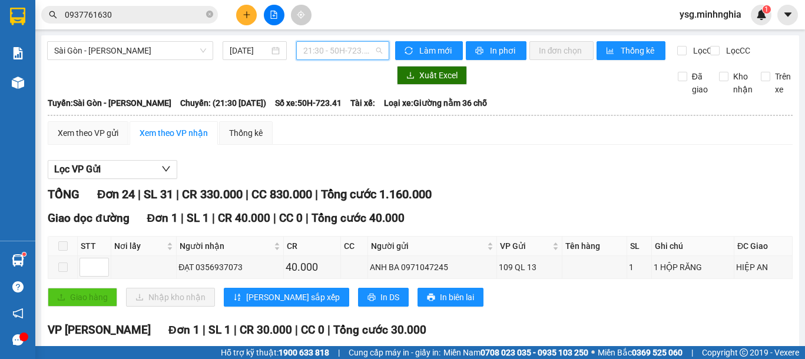
click at [343, 59] on div "21:30 - 50H-723.41" at bounding box center [342, 50] width 93 height 19
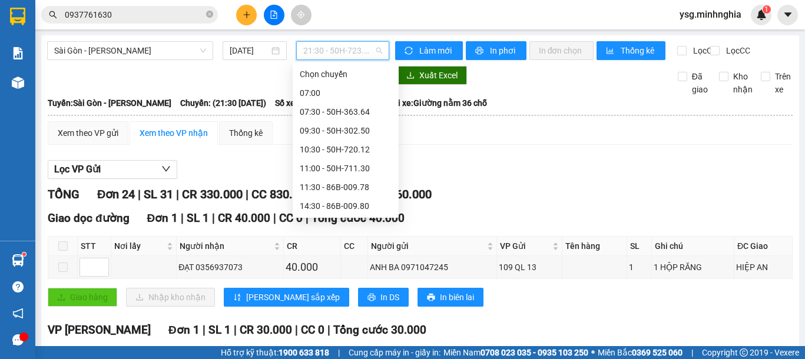
click at [331, 272] on div "21:00 - 50H-368.19" at bounding box center [346, 281] width 106 height 19
